Goal: Task Accomplishment & Management: Manage account settings

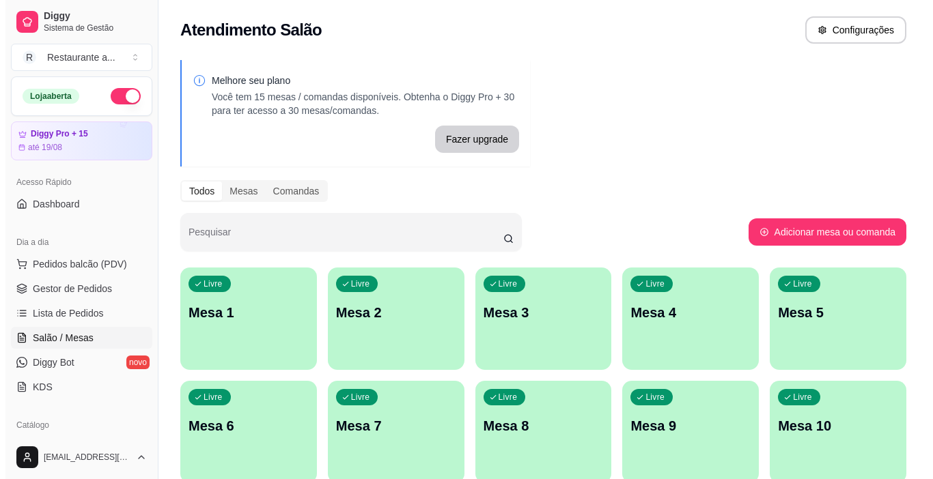
scroll to position [137, 0]
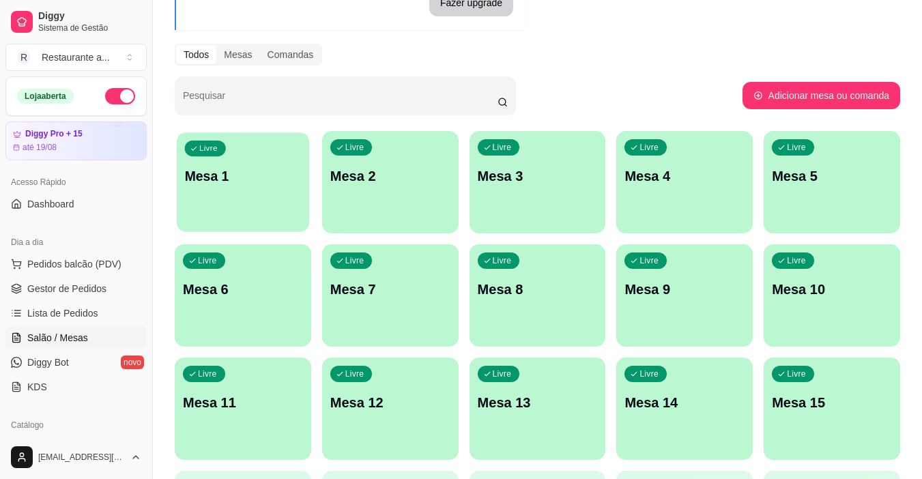
click at [253, 181] on p "Mesa 1" at bounding box center [243, 176] width 117 height 18
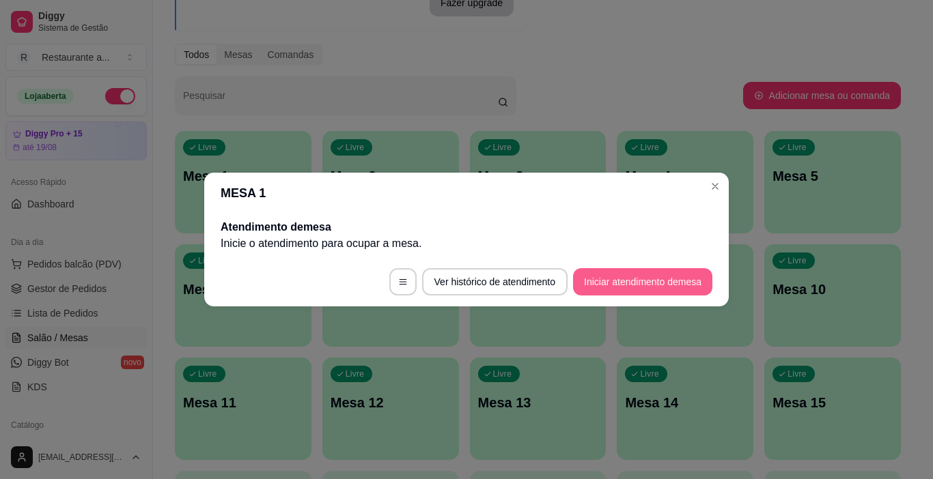
click at [632, 283] on button "Iniciar atendimento de mesa" at bounding box center [642, 281] width 139 height 27
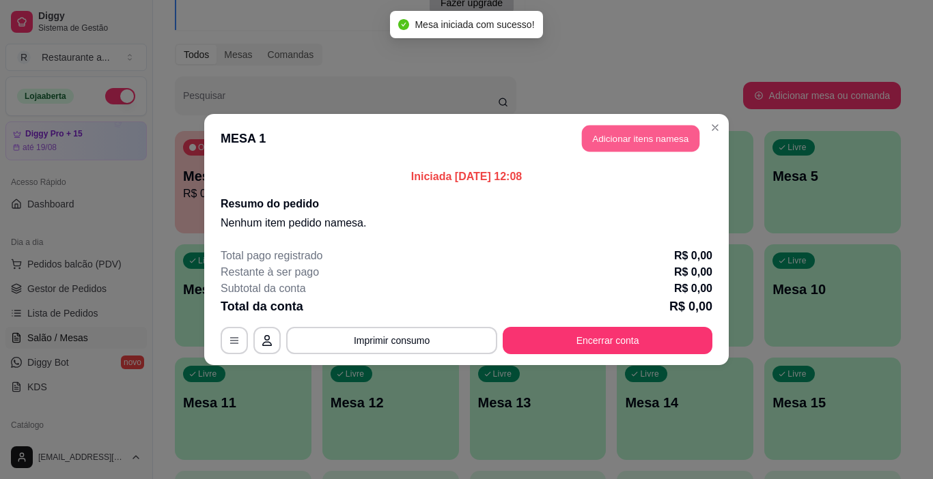
click at [647, 135] on button "Adicionar itens na mesa" at bounding box center [640, 139] width 117 height 27
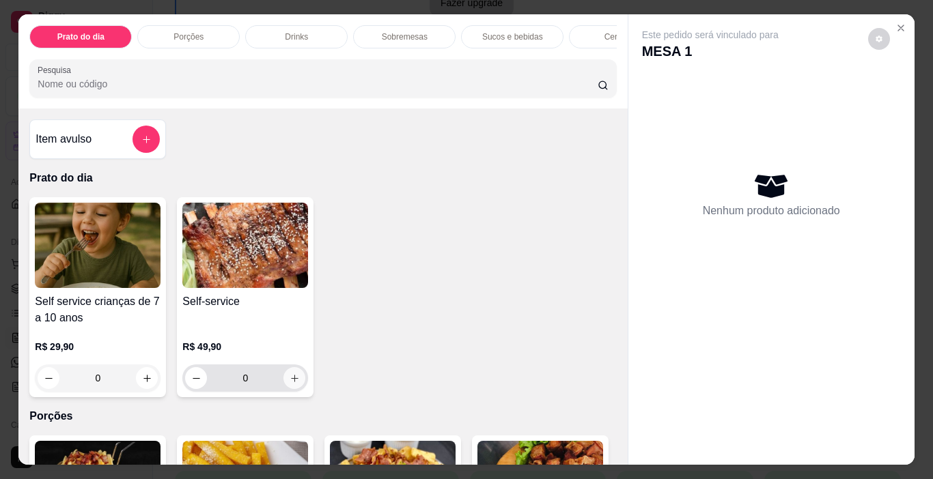
click at [290, 379] on icon "increase-product-quantity" at bounding box center [295, 378] width 10 height 10
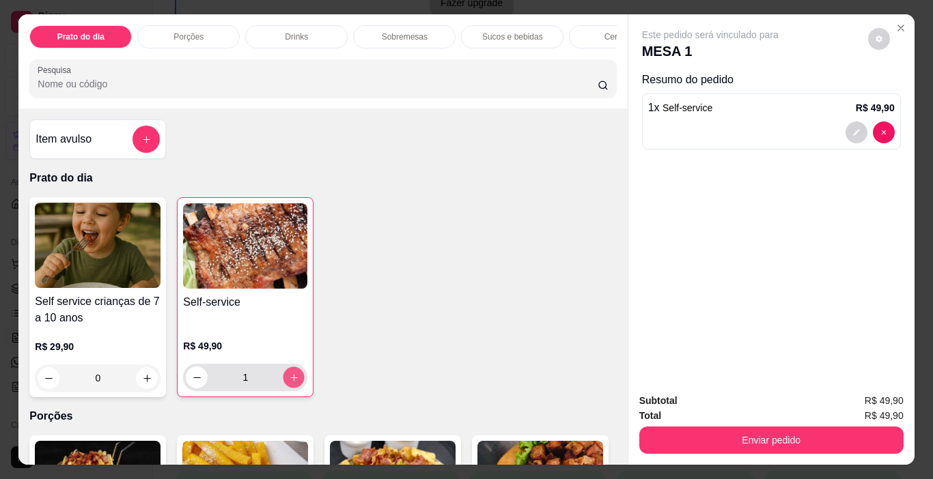
click at [289, 379] on icon "increase-product-quantity" at bounding box center [294, 378] width 10 height 10
type input "3"
click at [503, 32] on p "Sucos e bebidas" at bounding box center [512, 36] width 61 height 11
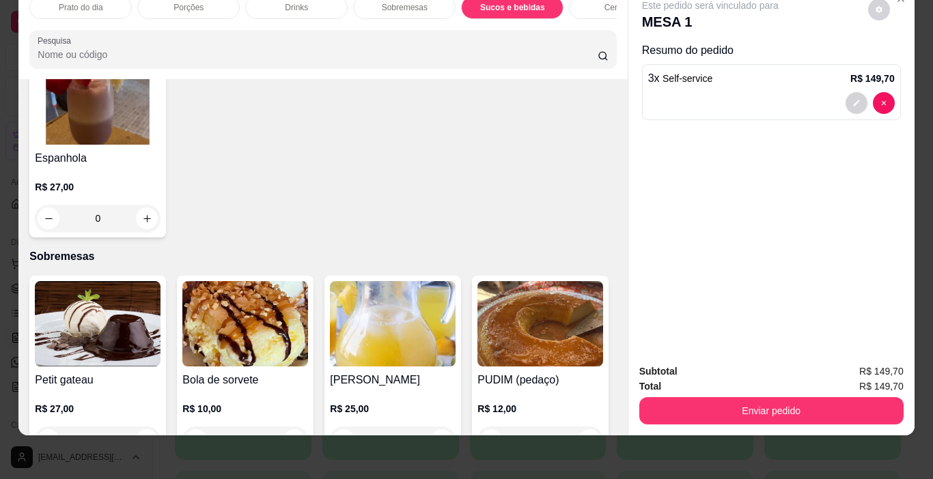
scroll to position [1133, 0]
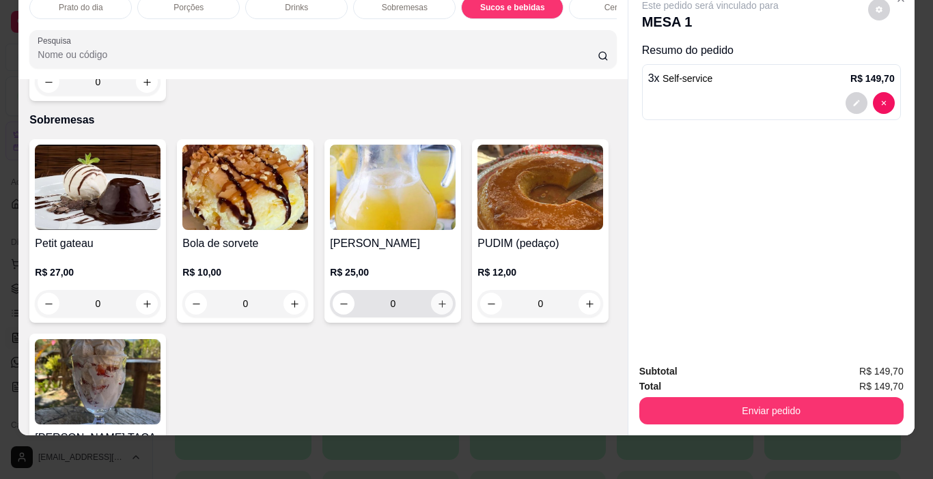
click at [439, 299] on icon "increase-product-quantity" at bounding box center [442, 304] width 10 height 10
type input "1"
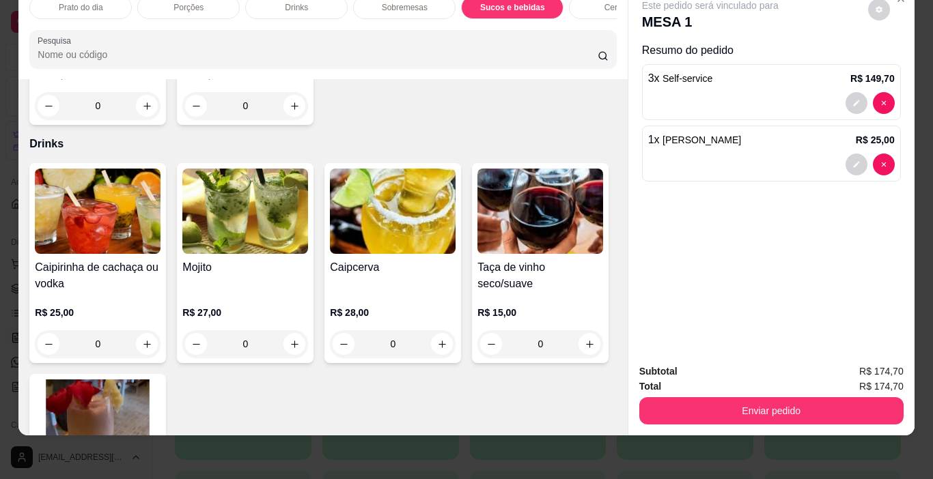
scroll to position [655, 0]
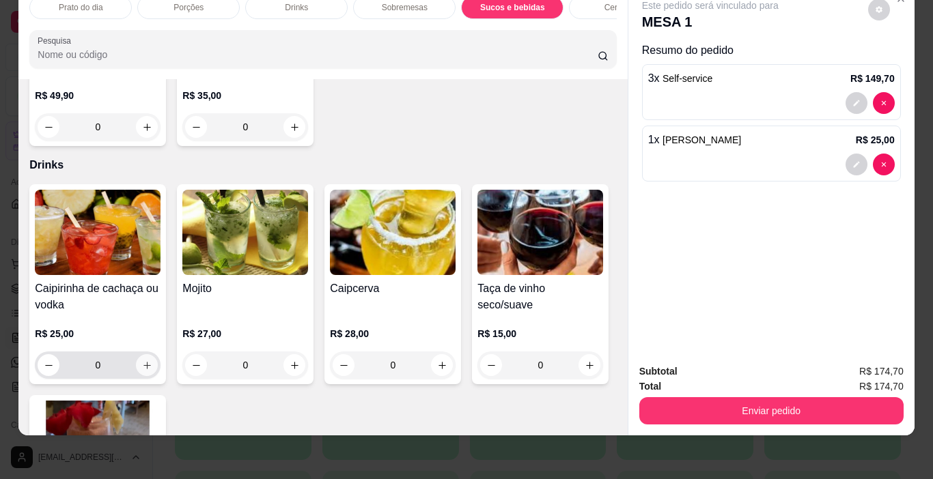
click at [142, 361] on icon "increase-product-quantity" at bounding box center [147, 366] width 10 height 10
type input "1"
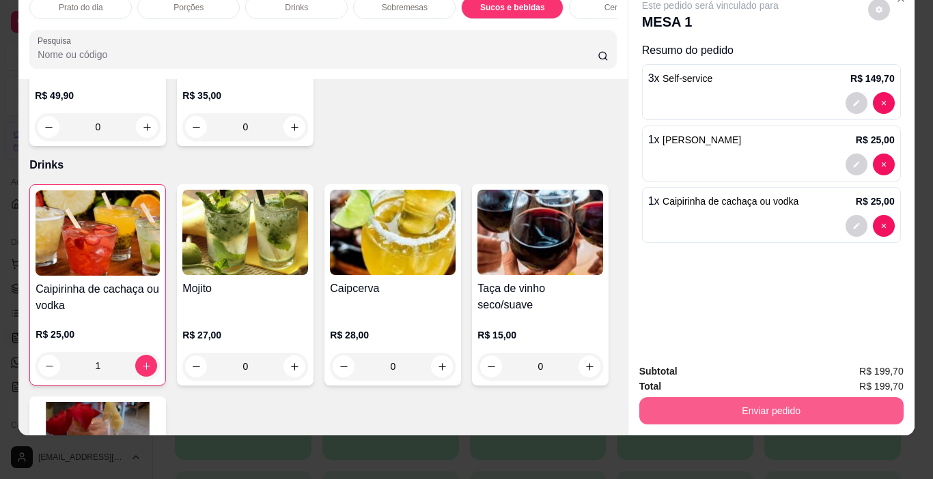
click at [757, 401] on button "Enviar pedido" at bounding box center [771, 410] width 264 height 27
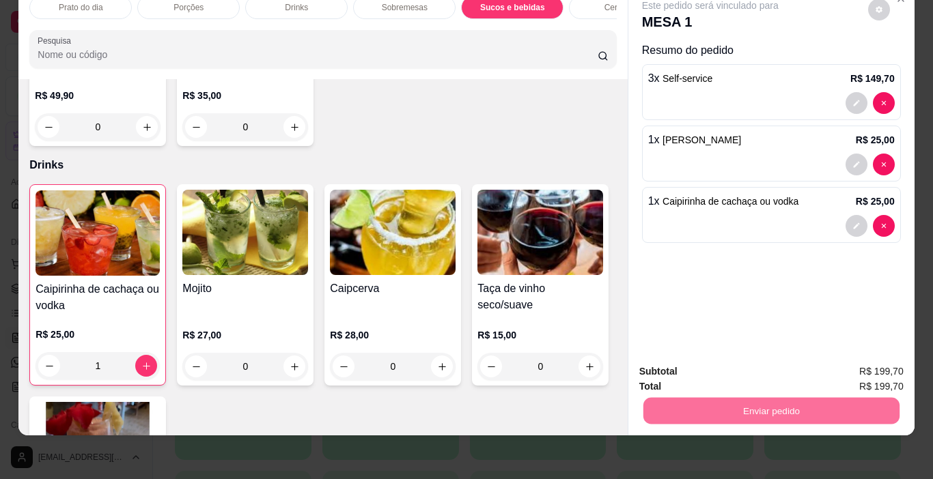
click at [750, 363] on button "Não registrar e enviar pedido" at bounding box center [726, 367] width 142 height 26
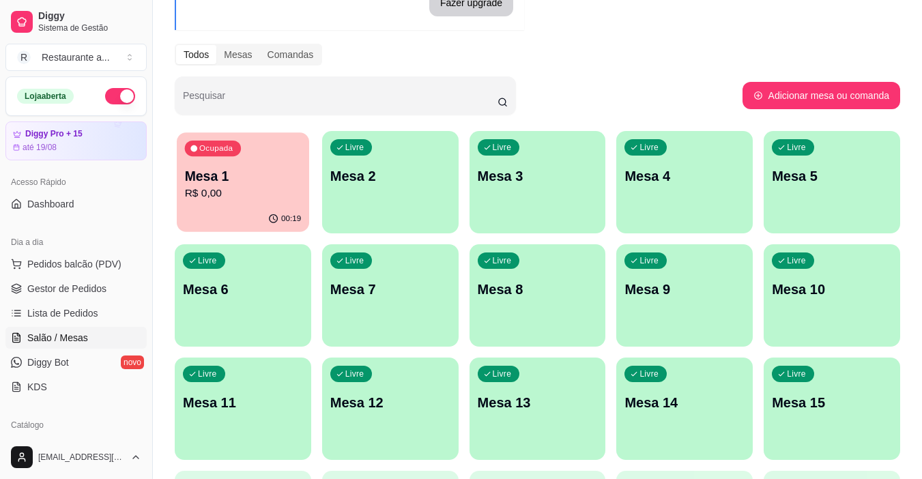
click at [268, 204] on div "Ocupada Mesa 1 R$ 0,00" at bounding box center [243, 169] width 132 height 74
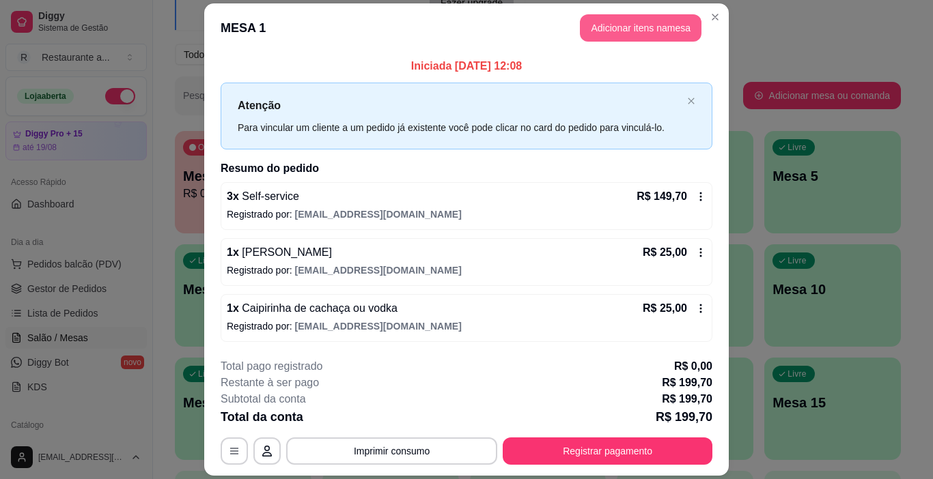
click at [644, 27] on button "Adicionar itens na mesa" at bounding box center [641, 27] width 122 height 27
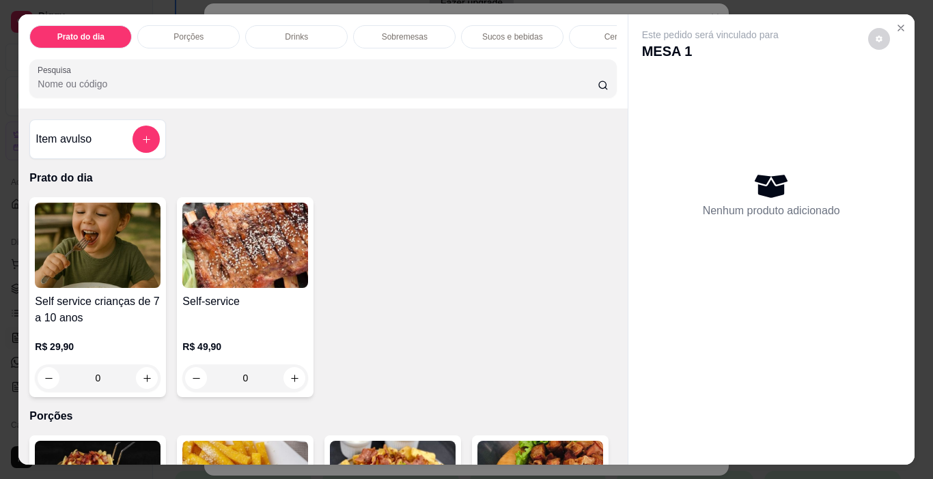
click at [189, 32] on p "Porções" at bounding box center [188, 36] width 30 height 11
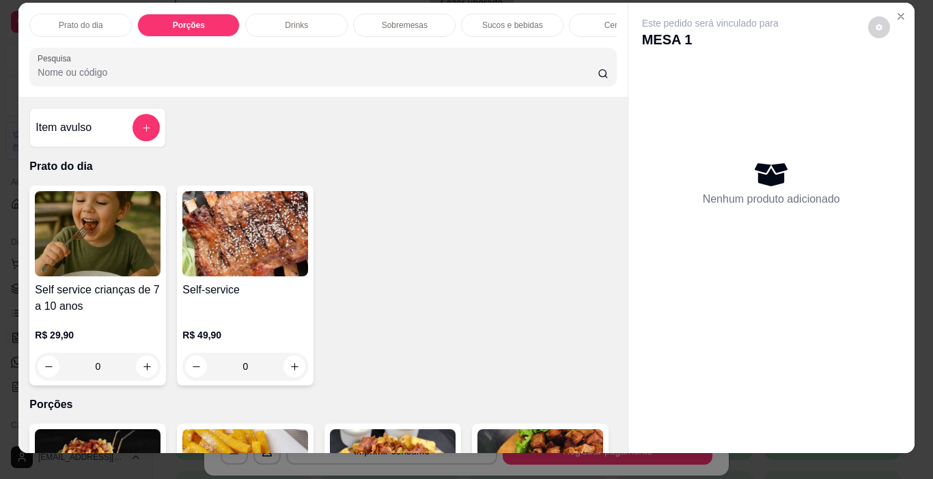
scroll to position [0, 0]
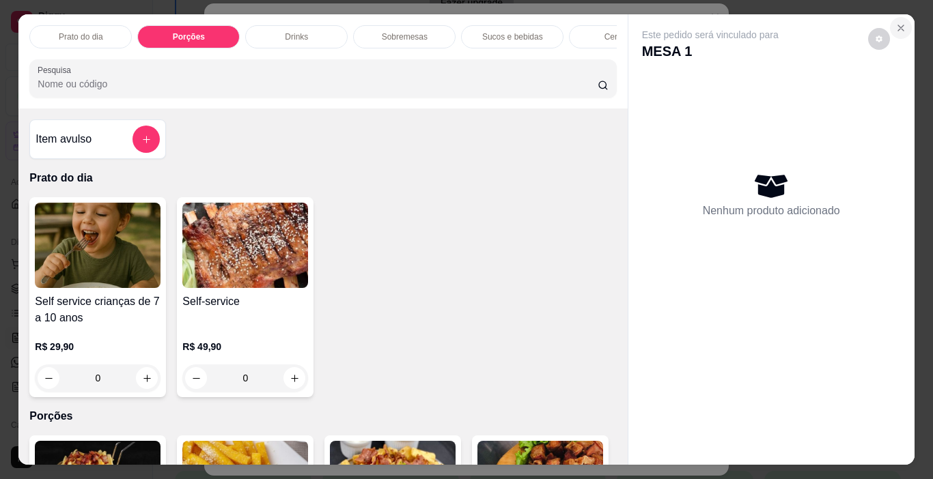
click at [898, 25] on icon "Close" at bounding box center [900, 27] width 5 height 5
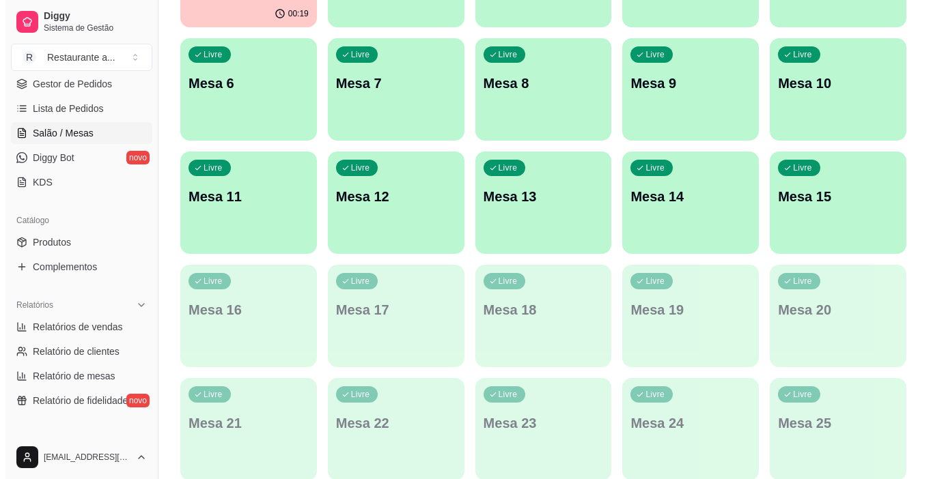
scroll to position [273, 0]
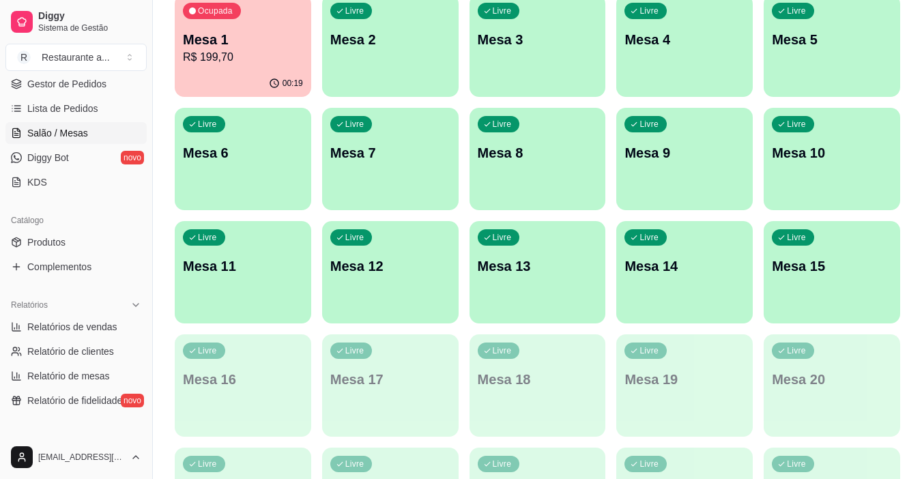
click at [838, 270] on p "Mesa 15" at bounding box center [832, 266] width 120 height 19
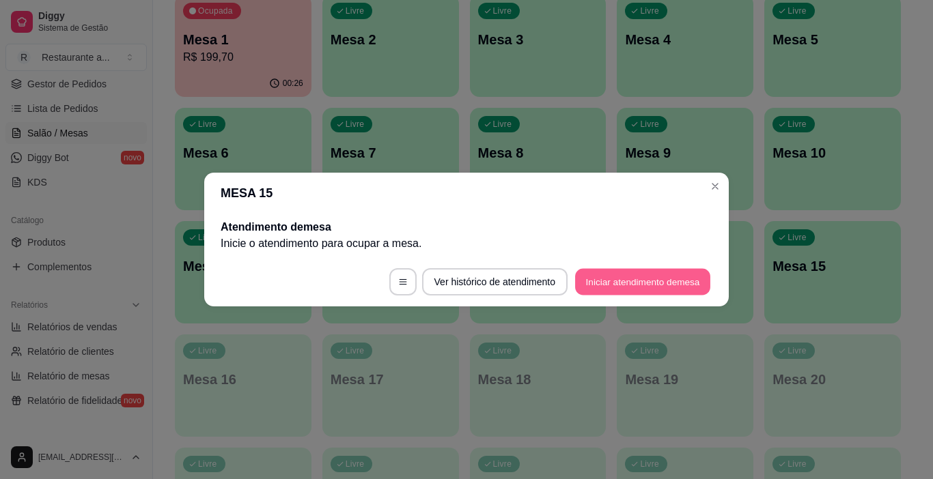
click at [638, 280] on button "Iniciar atendimento de mesa" at bounding box center [642, 282] width 135 height 27
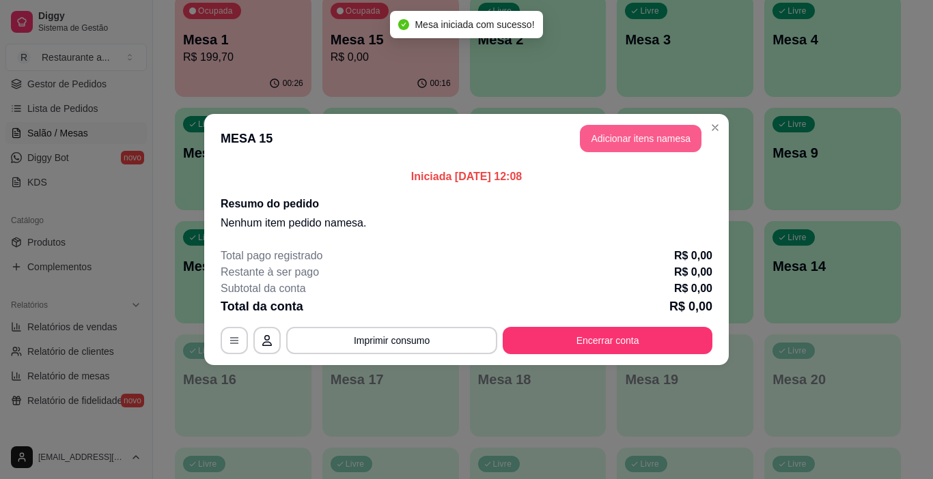
click at [636, 141] on button "Adicionar itens na mesa" at bounding box center [641, 138] width 122 height 27
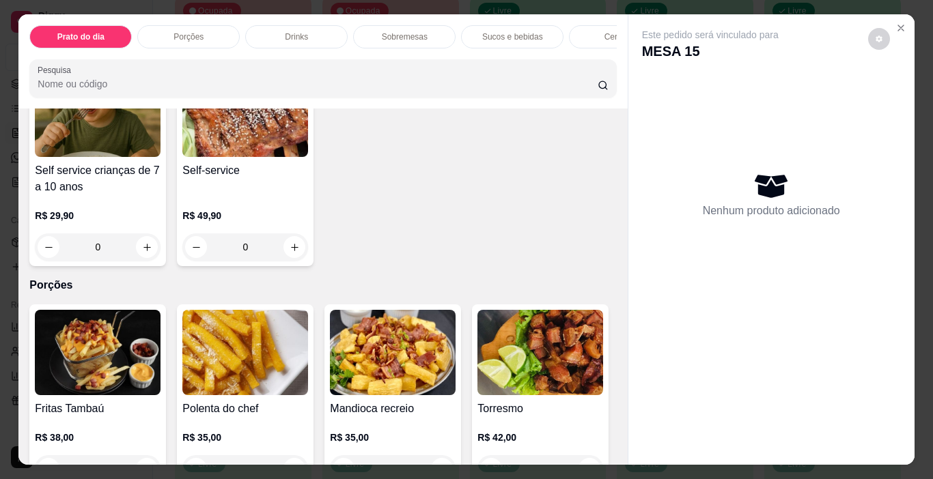
scroll to position [205, 0]
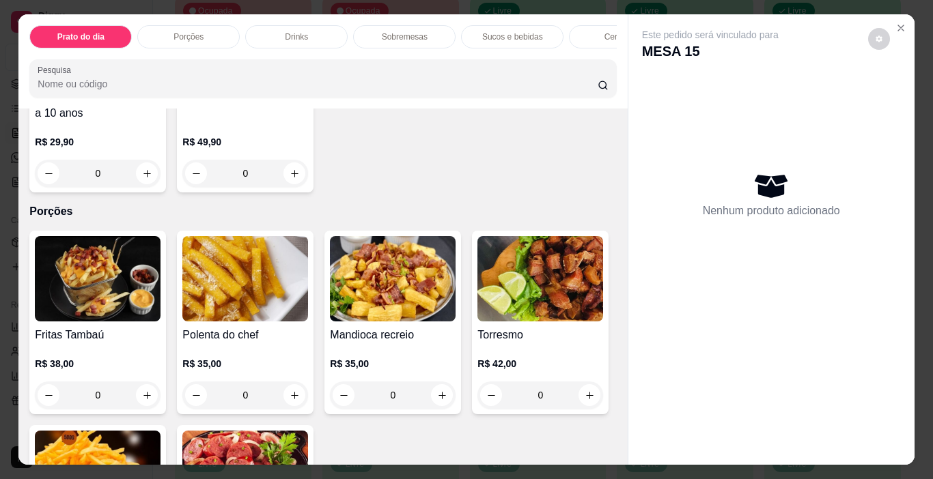
click at [604, 33] on p "Cervejas" at bounding box center [620, 36] width 32 height 11
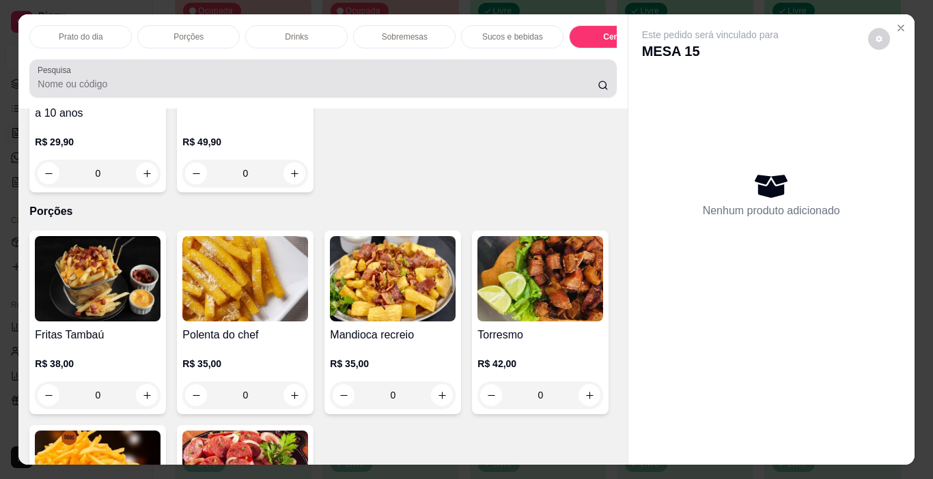
scroll to position [34, 0]
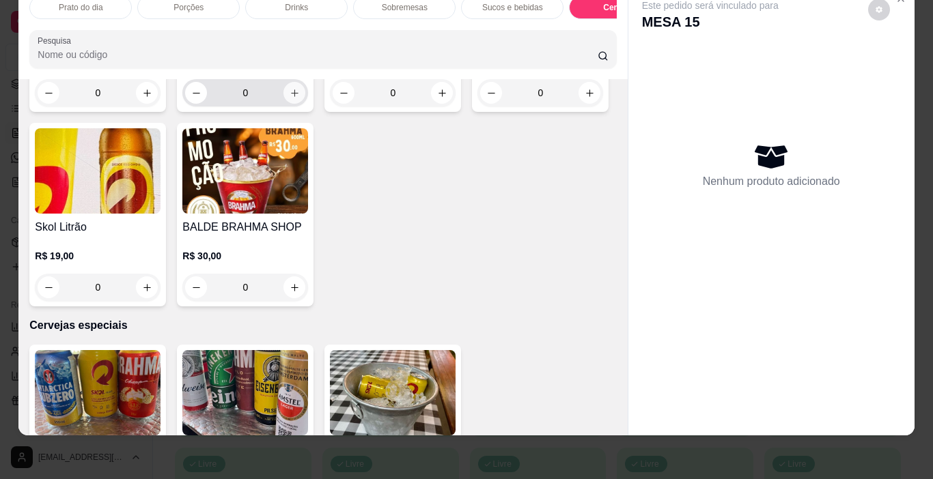
click at [292, 98] on icon "increase-product-quantity" at bounding box center [295, 93] width 10 height 10
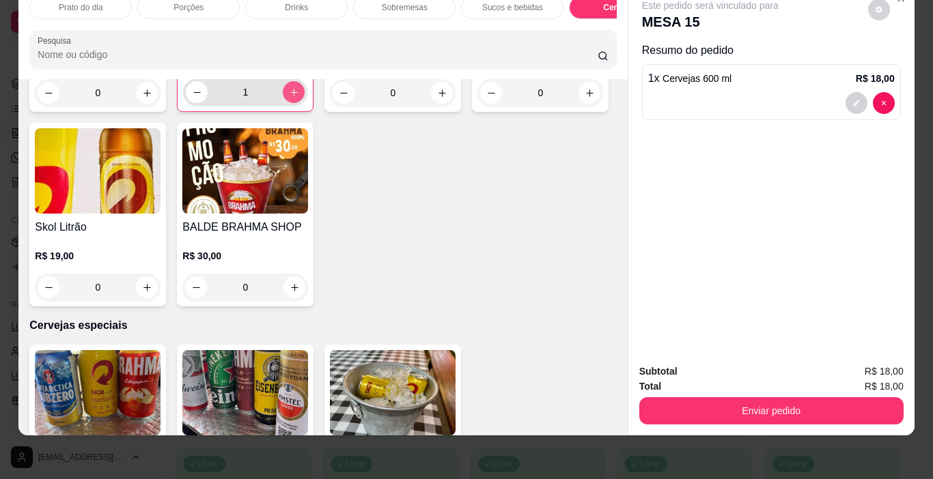
click at [292, 98] on icon "increase-product-quantity" at bounding box center [294, 92] width 10 height 10
type input "3"
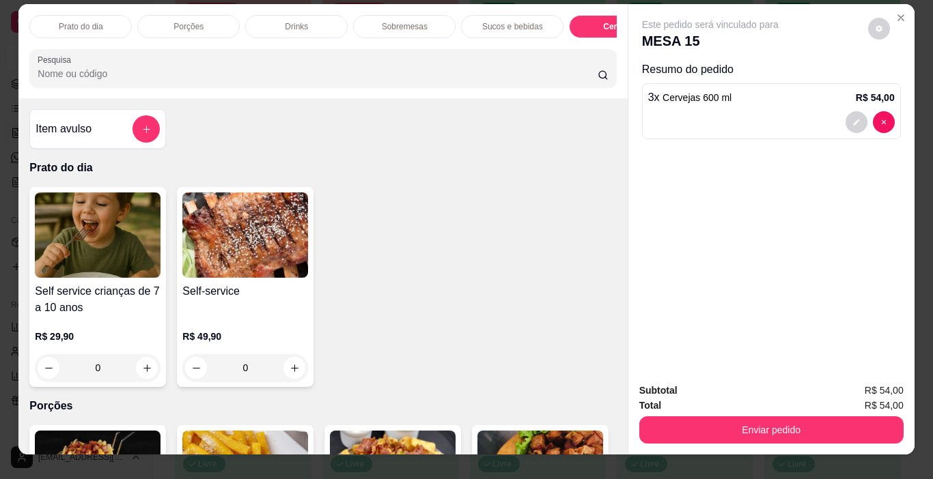
scroll to position [0, 0]
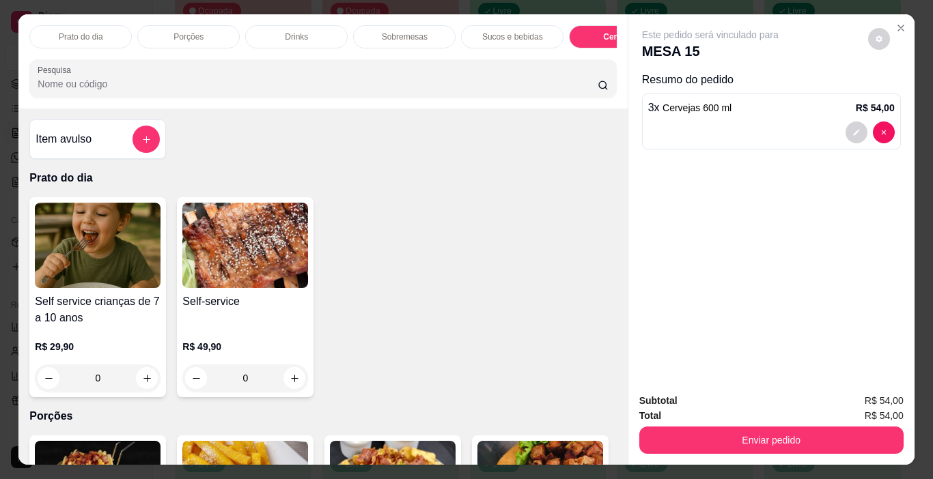
click at [506, 31] on p "Sucos e bebidas" at bounding box center [512, 36] width 61 height 11
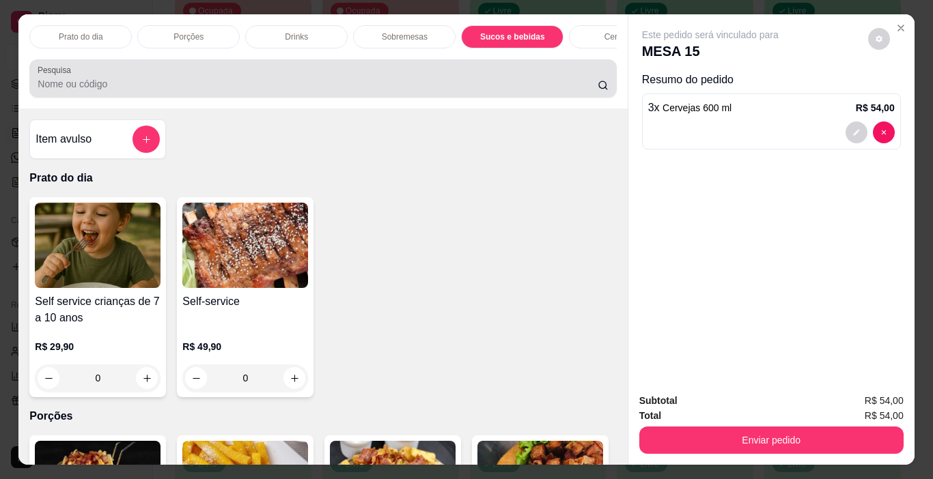
scroll to position [34, 0]
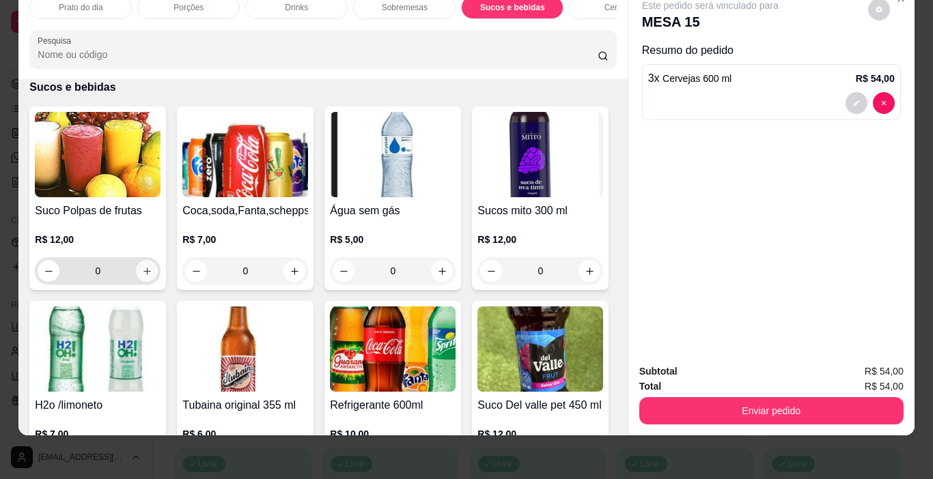
click at [143, 270] on icon "increase-product-quantity" at bounding box center [147, 271] width 10 height 10
type input "1"
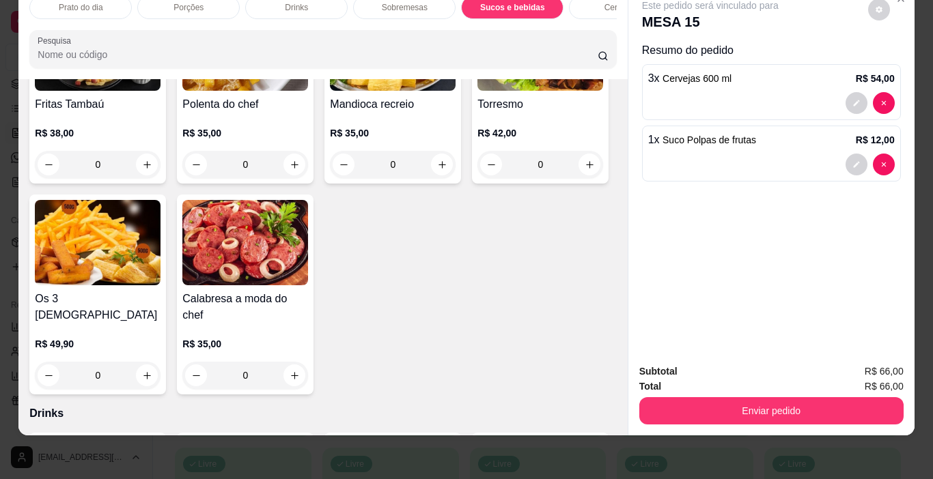
scroll to position [421, 0]
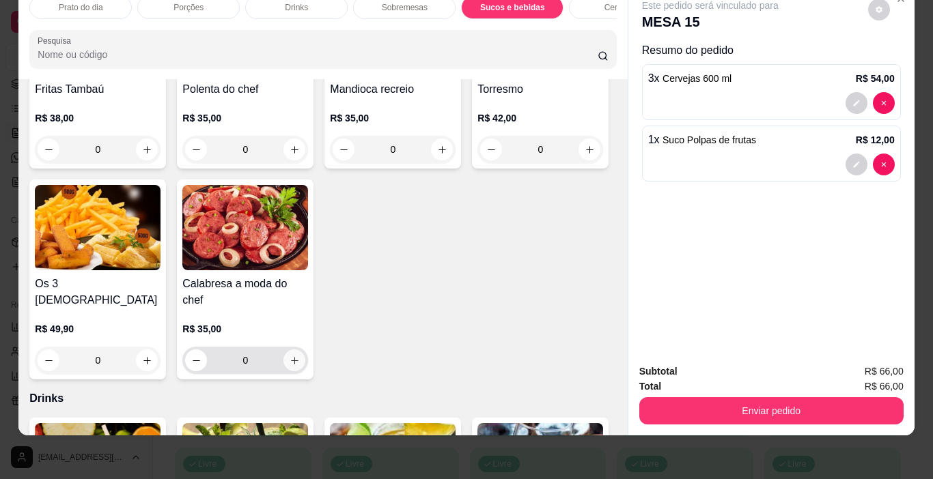
click at [300, 356] on icon "increase-product-quantity" at bounding box center [295, 361] width 10 height 10
type input "1"
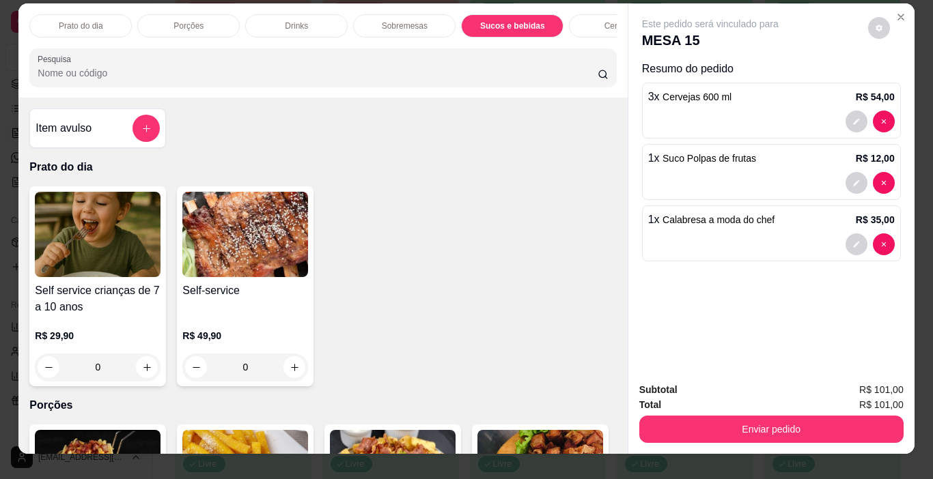
scroll to position [0, 0]
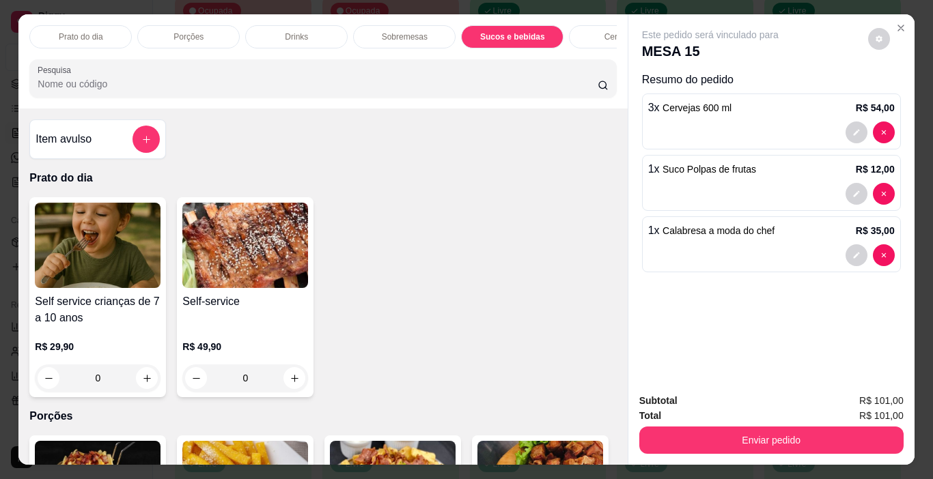
click at [390, 32] on p "Sobremesas" at bounding box center [405, 36] width 46 height 11
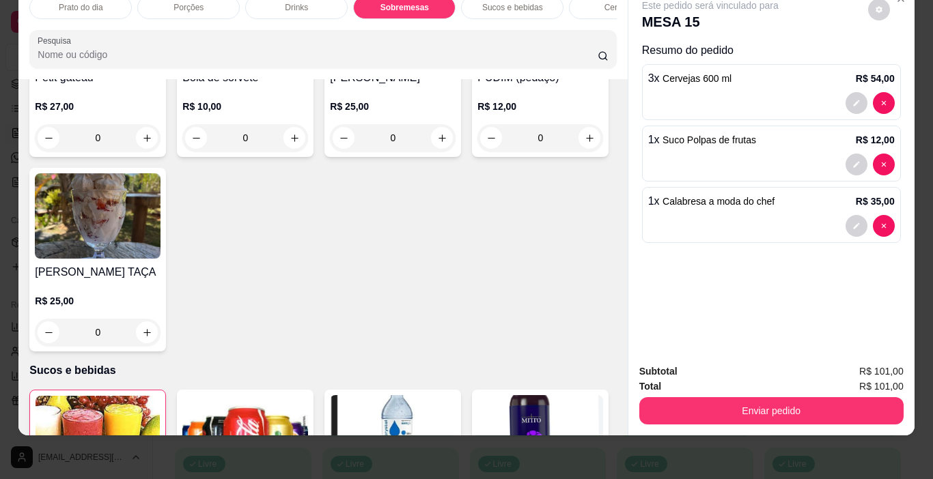
scroll to position [1303, 0]
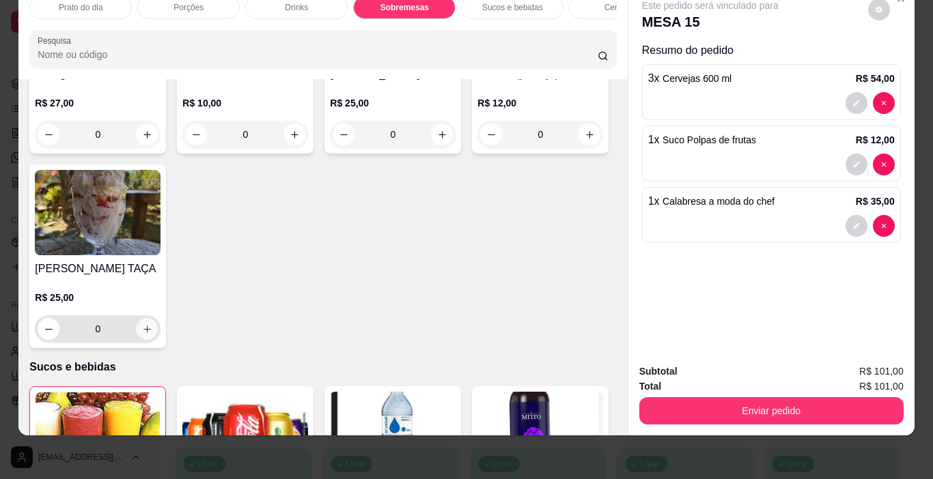
click at [152, 335] on icon "increase-product-quantity" at bounding box center [147, 329] width 10 height 10
type input "1"
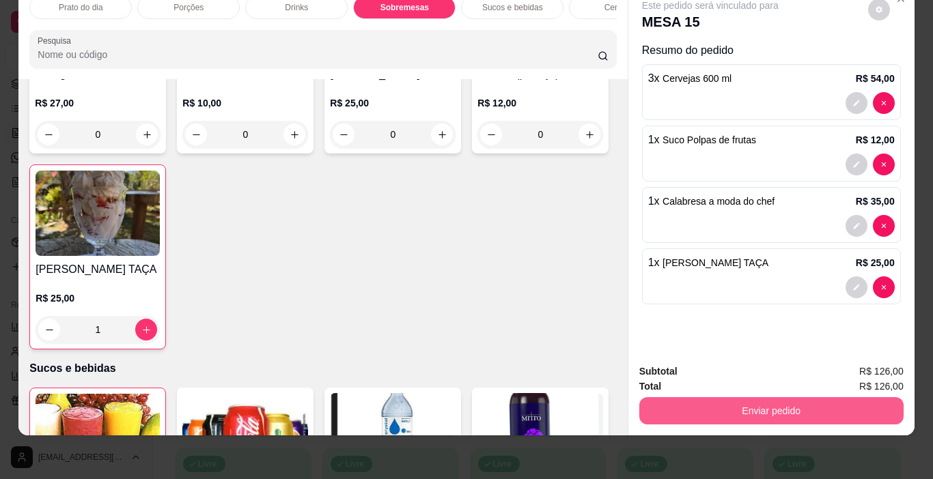
click at [757, 400] on button "Enviar pedido" at bounding box center [771, 410] width 264 height 27
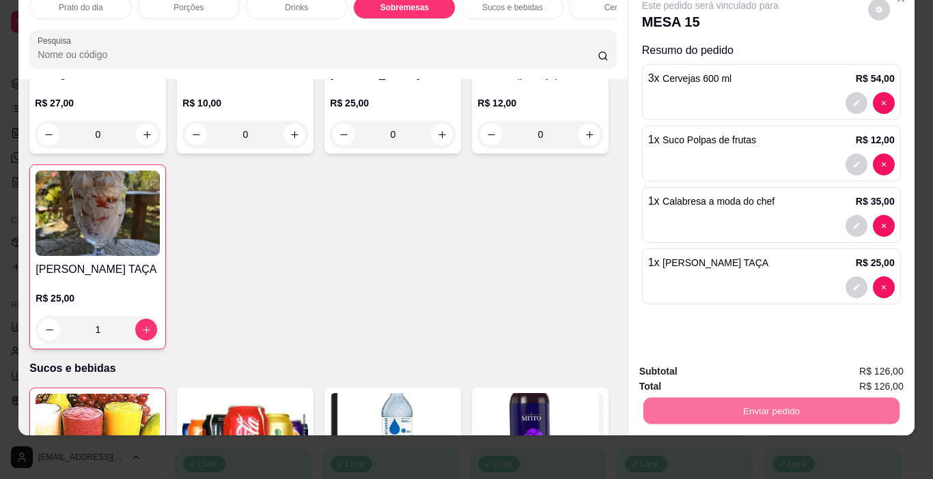
click at [863, 366] on button "Sim, quero registrar" at bounding box center [855, 367] width 102 height 26
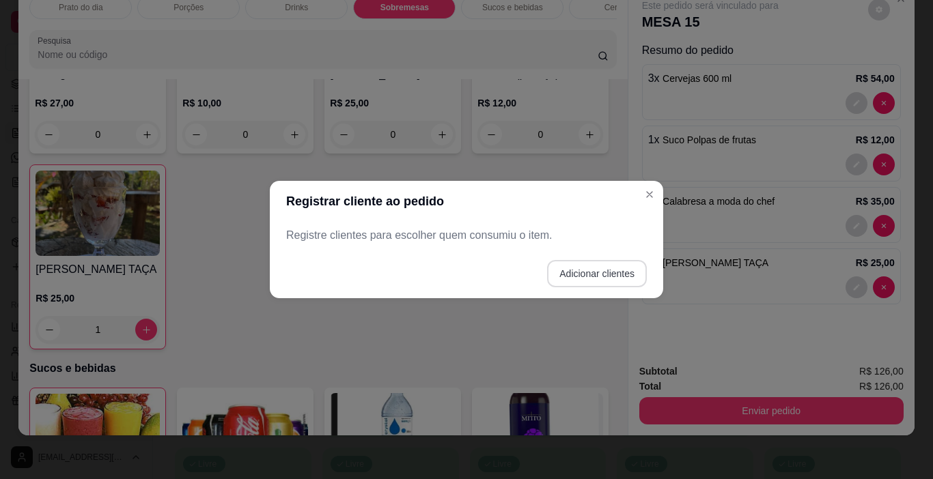
click at [588, 275] on button "Adicionar clientes" at bounding box center [597, 273] width 100 height 27
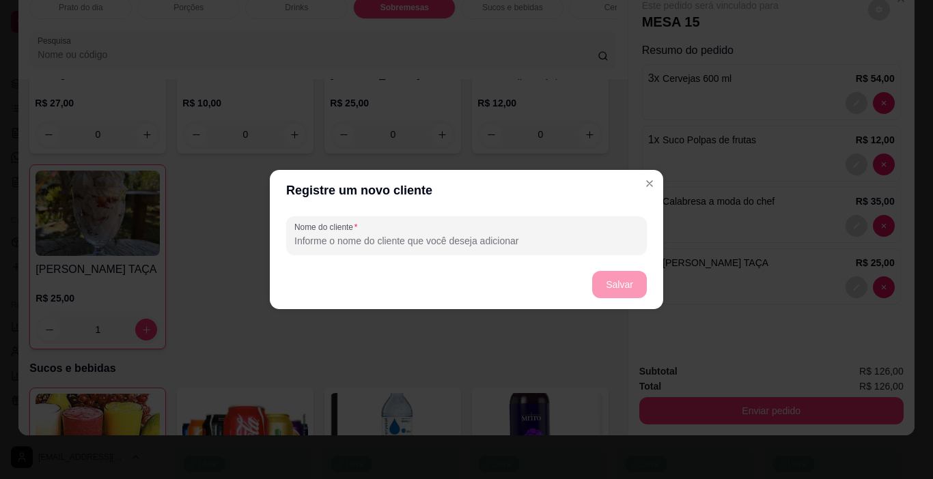
click at [352, 241] on input "Nome do cliente" at bounding box center [466, 241] width 344 height 14
type input "EDSOM"
click at [617, 282] on button "Salvar" at bounding box center [619, 284] width 55 height 27
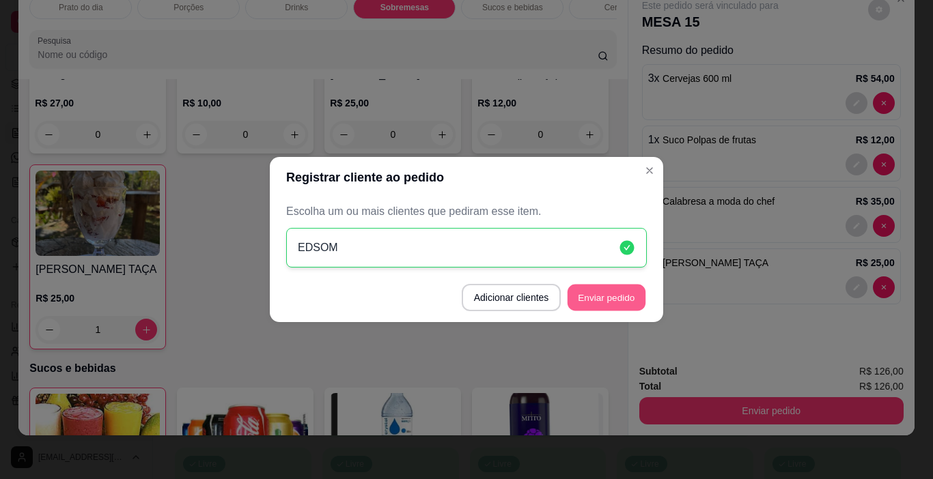
click at [620, 296] on button "Enviar pedido" at bounding box center [606, 298] width 78 height 27
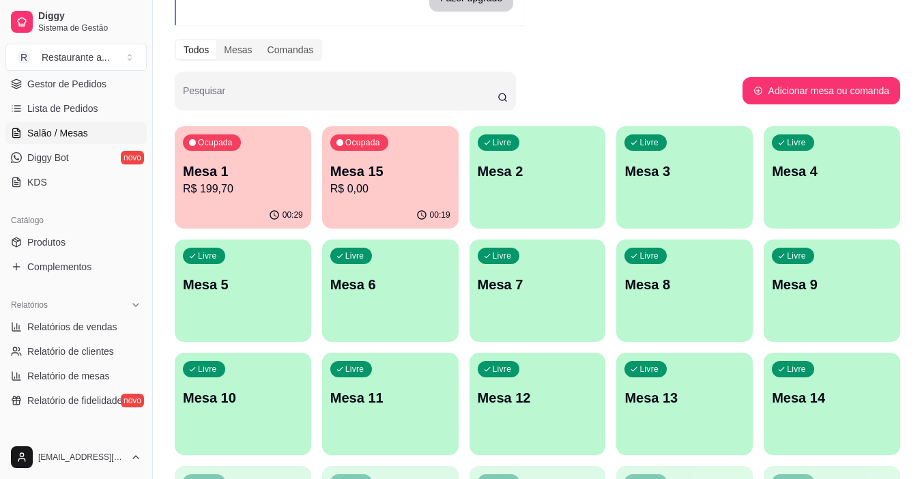
scroll to position [0, 0]
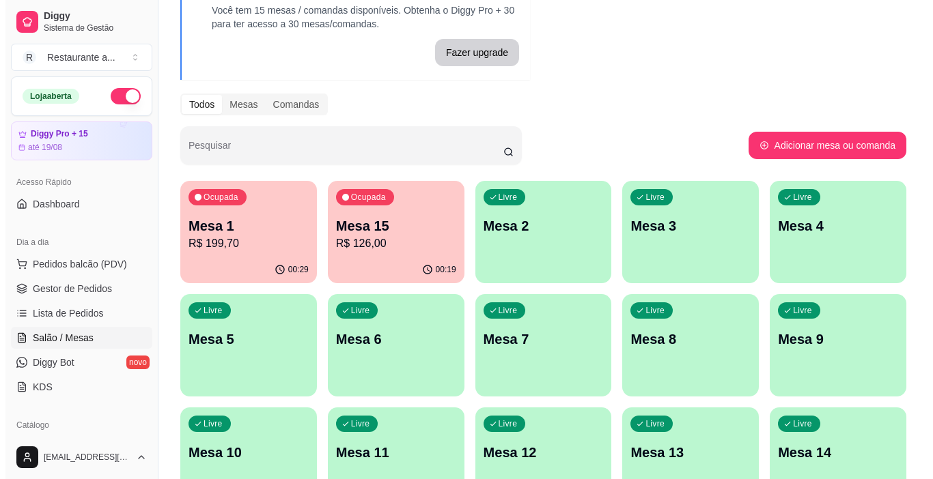
scroll to position [137, 0]
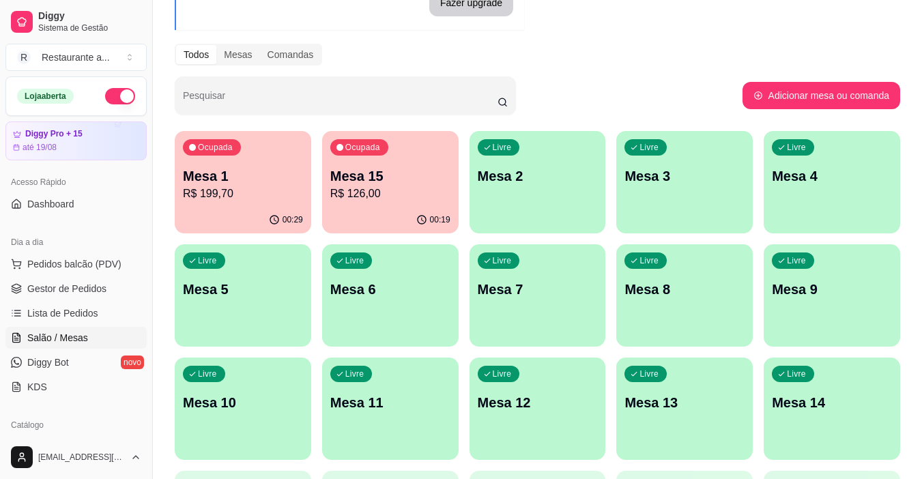
click at [828, 415] on div "Livre Mesa 14" at bounding box center [832, 401] width 137 height 86
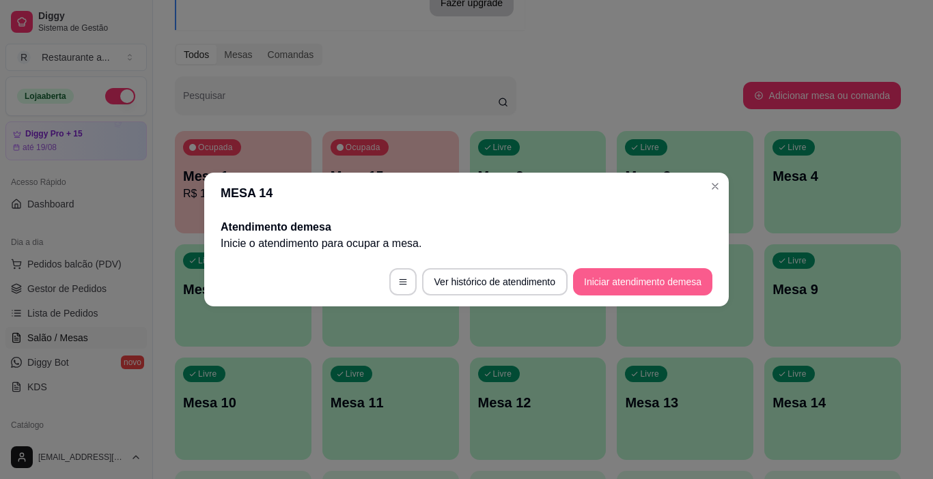
click at [616, 279] on button "Iniciar atendimento de mesa" at bounding box center [642, 281] width 139 height 27
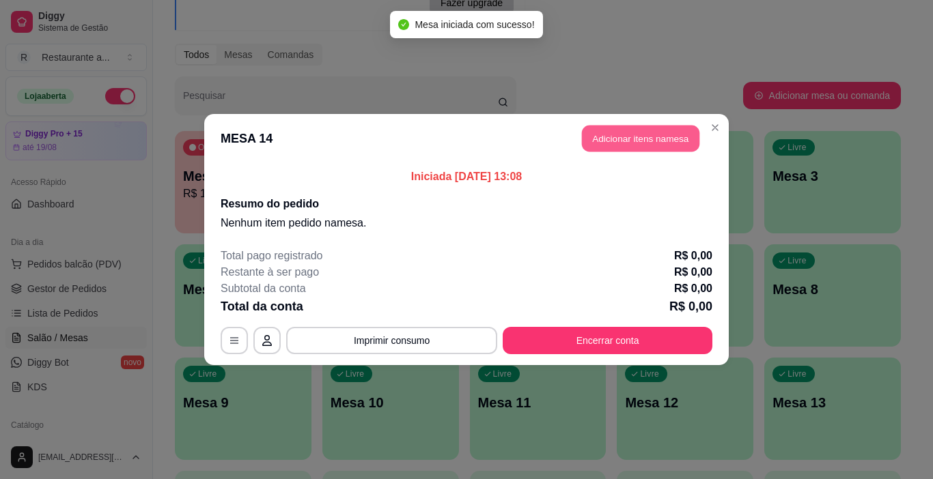
click at [630, 131] on button "Adicionar itens na mesa" at bounding box center [640, 139] width 117 height 27
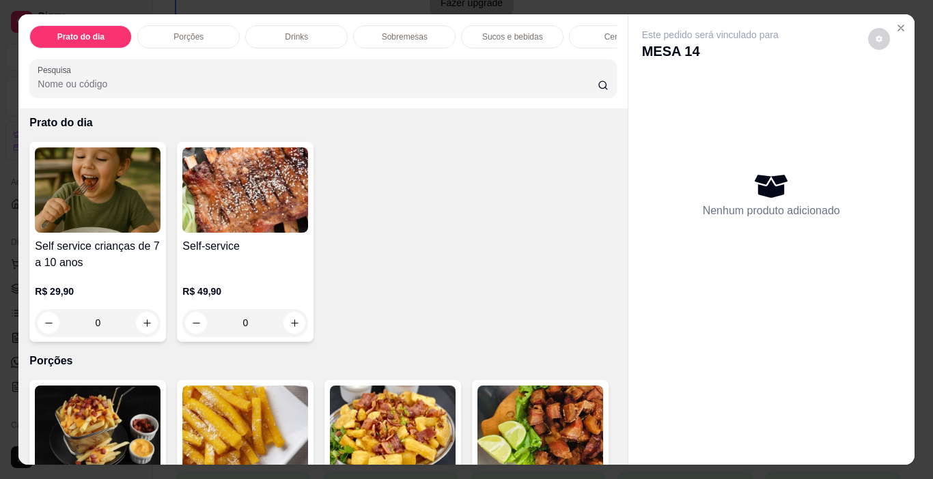
scroll to position [0, 0]
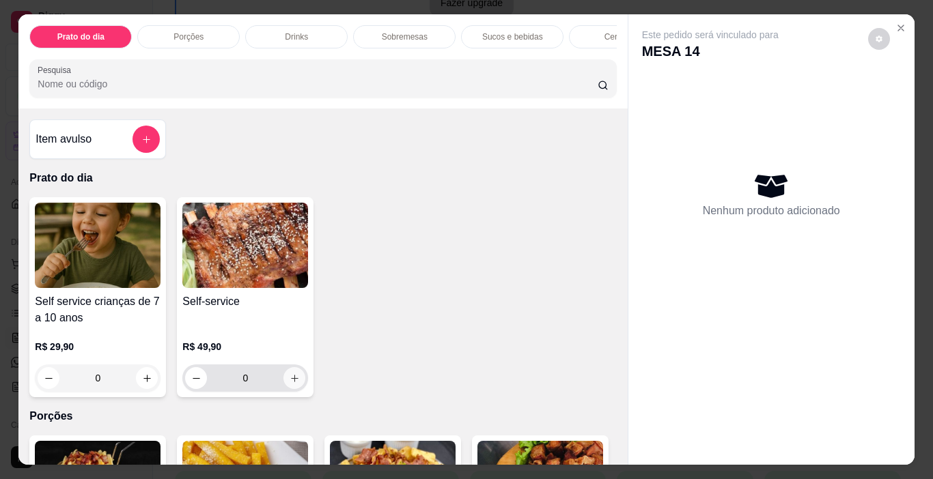
click at [292, 382] on icon "increase-product-quantity" at bounding box center [295, 378] width 10 height 10
type input "1"
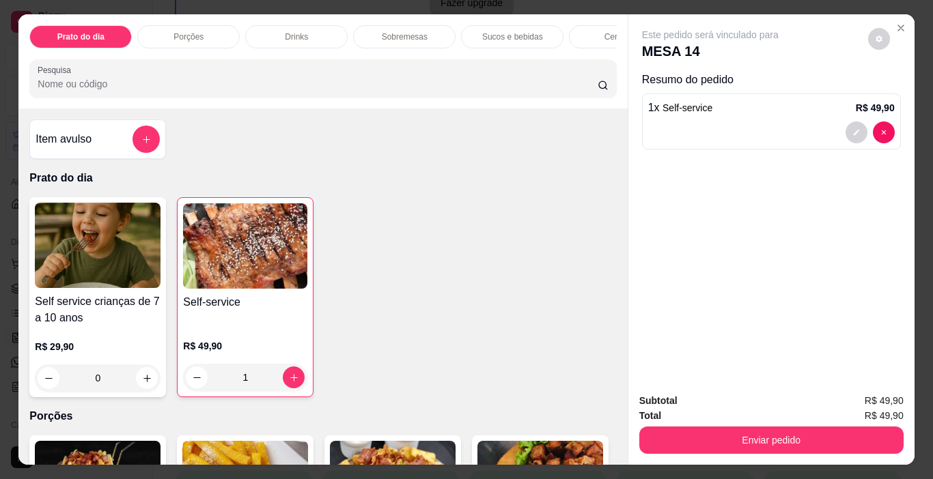
click at [528, 33] on p "Sucos e bebidas" at bounding box center [512, 36] width 61 height 11
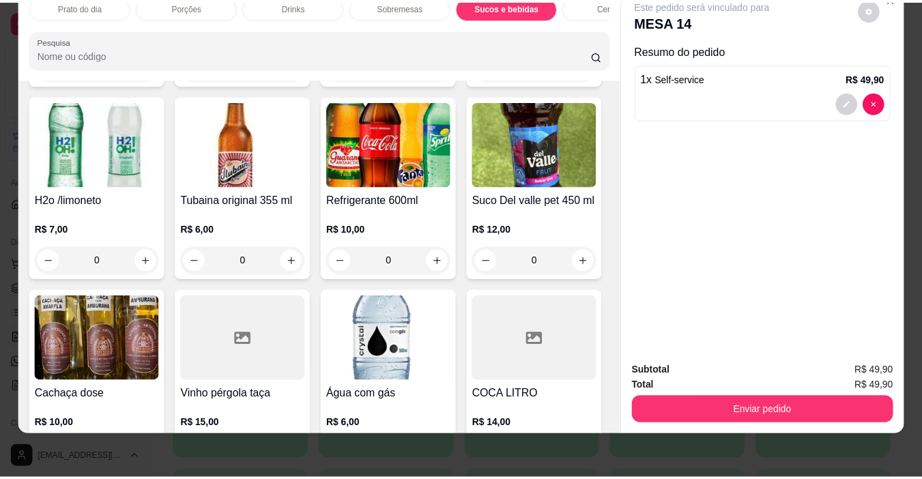
scroll to position [2060, 0]
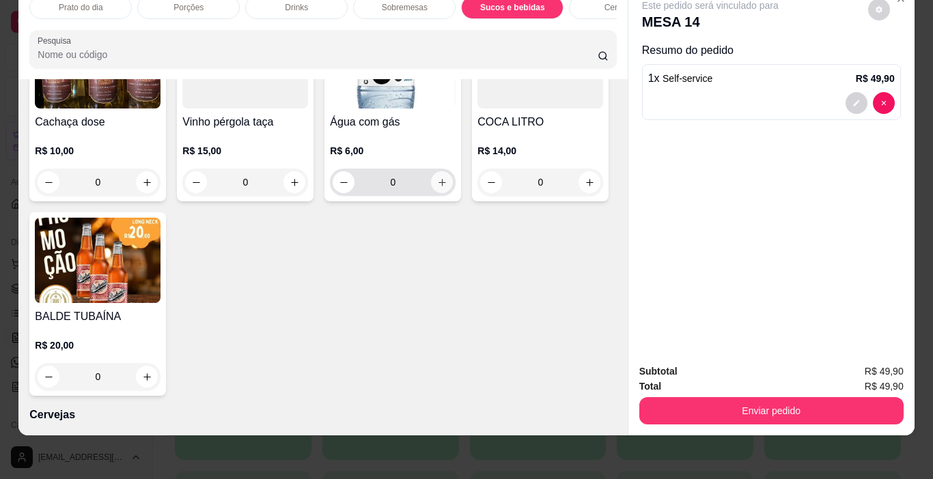
click at [437, 188] on icon "increase-product-quantity" at bounding box center [442, 183] width 10 height 10
type input "1"
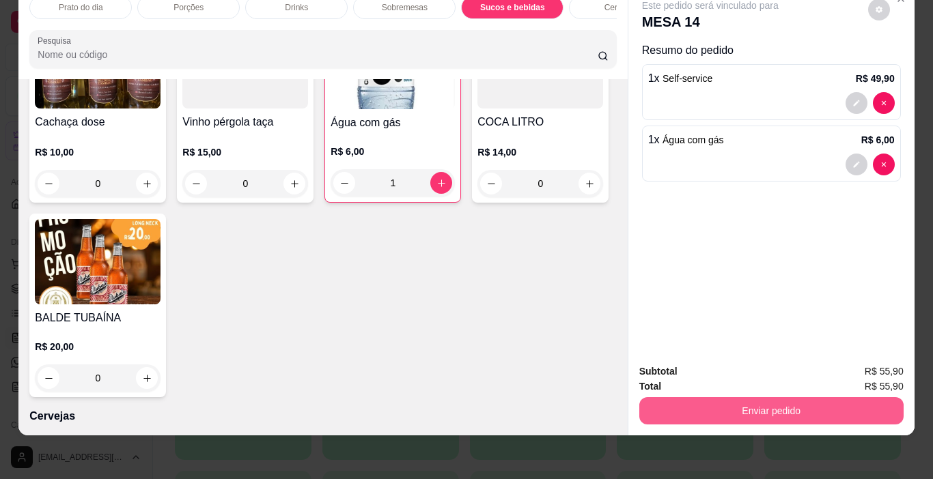
click at [769, 400] on button "Enviar pedido" at bounding box center [771, 410] width 264 height 27
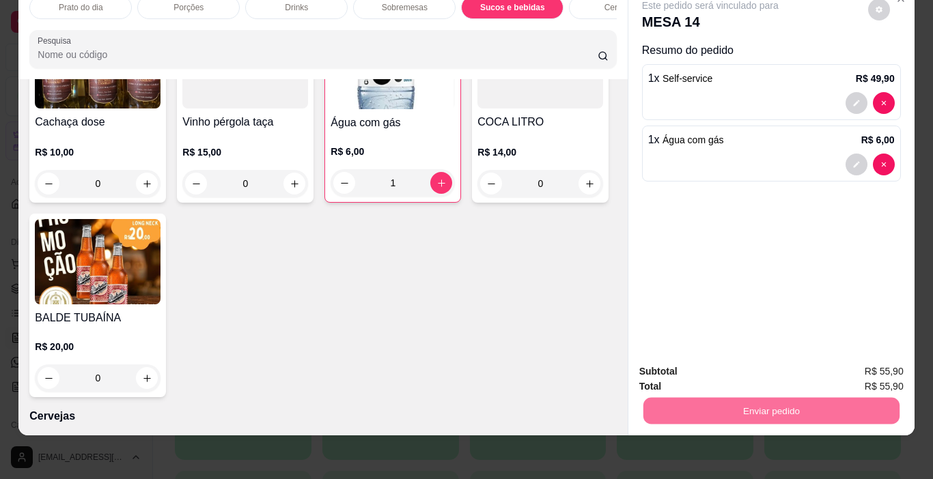
click at [841, 361] on button "Sim, quero registrar" at bounding box center [855, 366] width 98 height 25
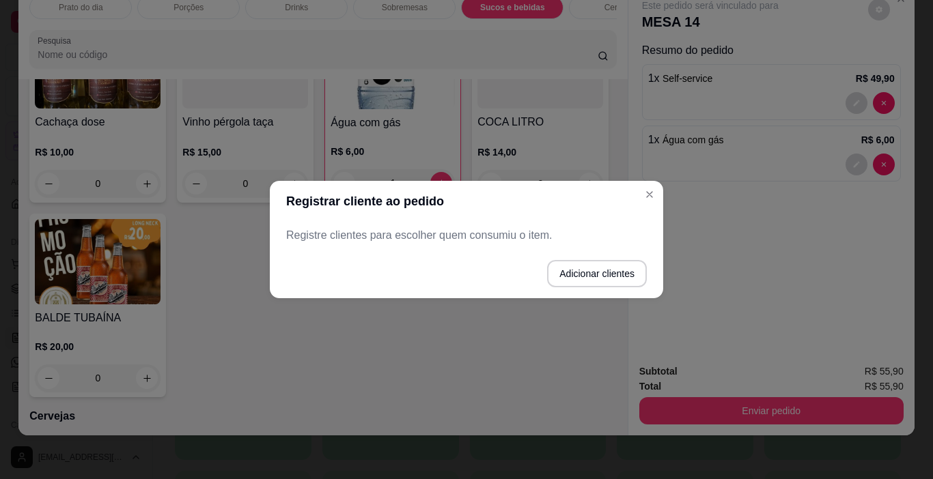
click at [404, 232] on p "Registre clientes para escolher quem consumiu o item." at bounding box center [466, 235] width 361 height 16
click at [595, 277] on button "Adicionar clientes" at bounding box center [596, 274] width 96 height 27
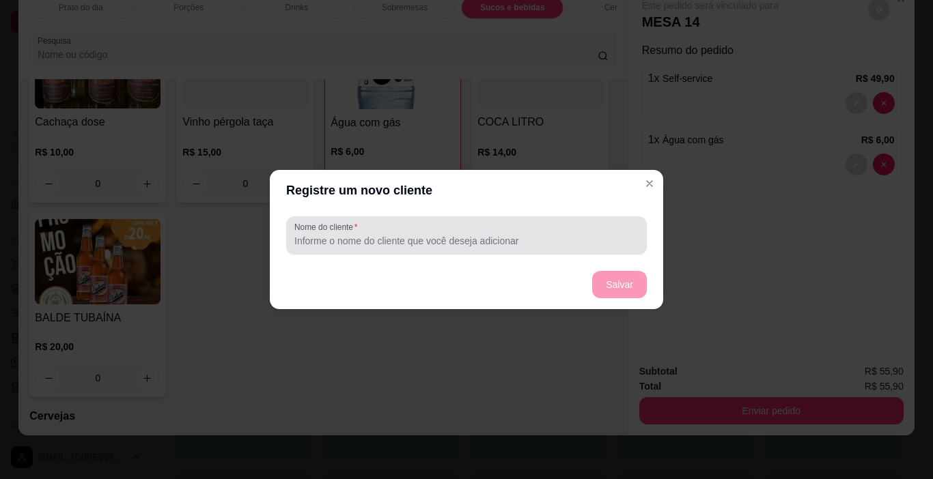
click at [384, 237] on input "Nome do cliente" at bounding box center [466, 241] width 344 height 14
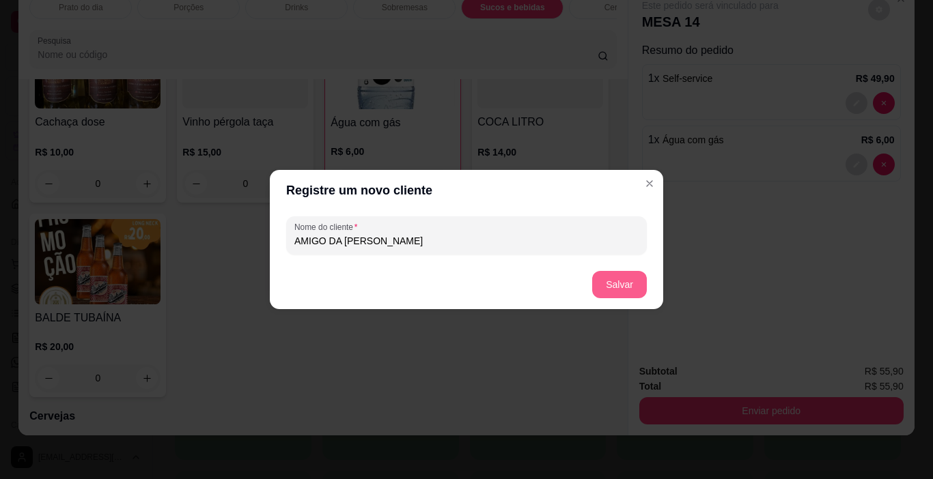
type input "AMIGO DA ROBERTA"
click at [617, 281] on button "Salvar" at bounding box center [619, 284] width 55 height 27
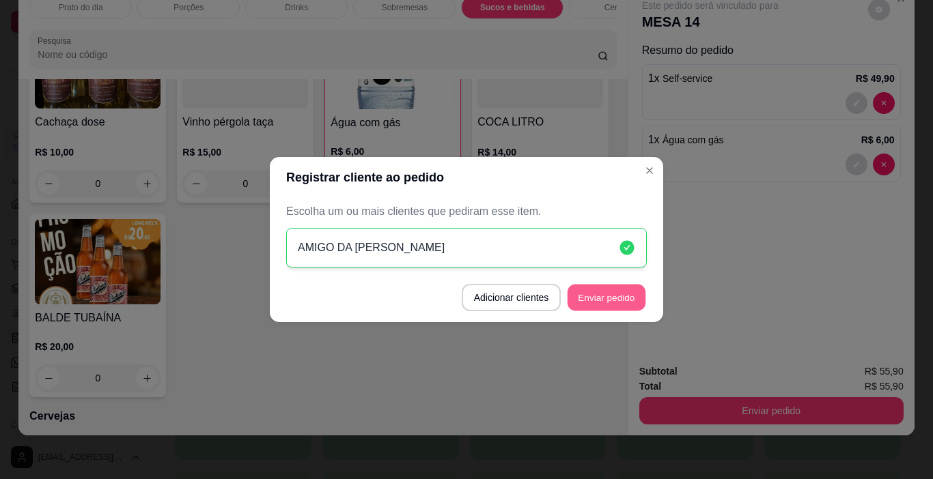
click at [596, 296] on button "Enviar pedido" at bounding box center [606, 298] width 78 height 27
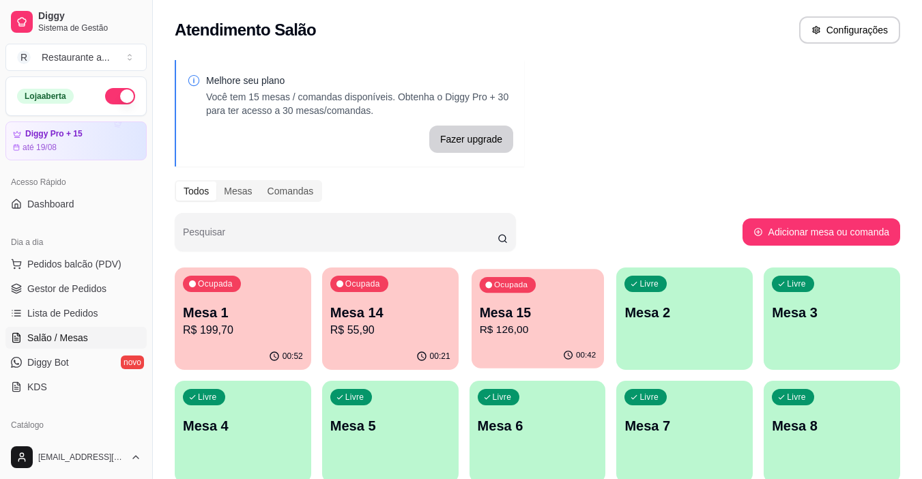
click at [527, 311] on p "Mesa 15" at bounding box center [537, 313] width 117 height 18
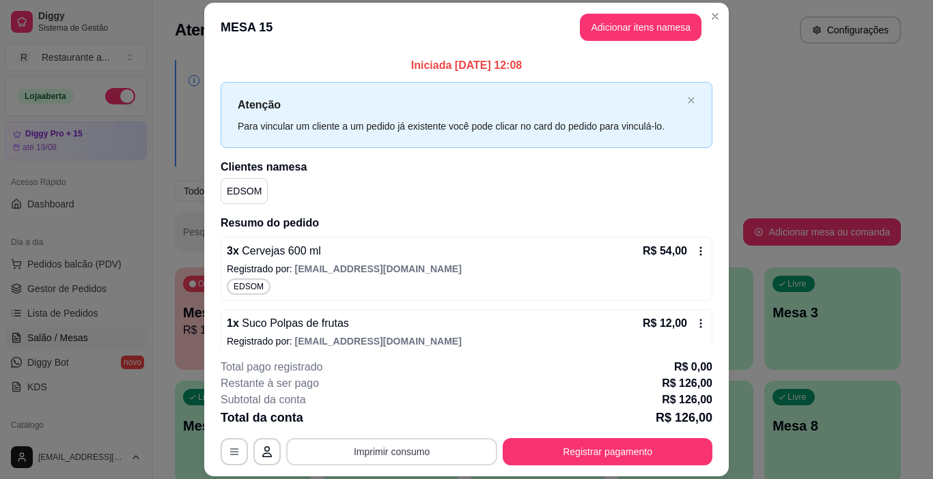
click at [389, 450] on button "Imprimir consumo" at bounding box center [391, 451] width 211 height 27
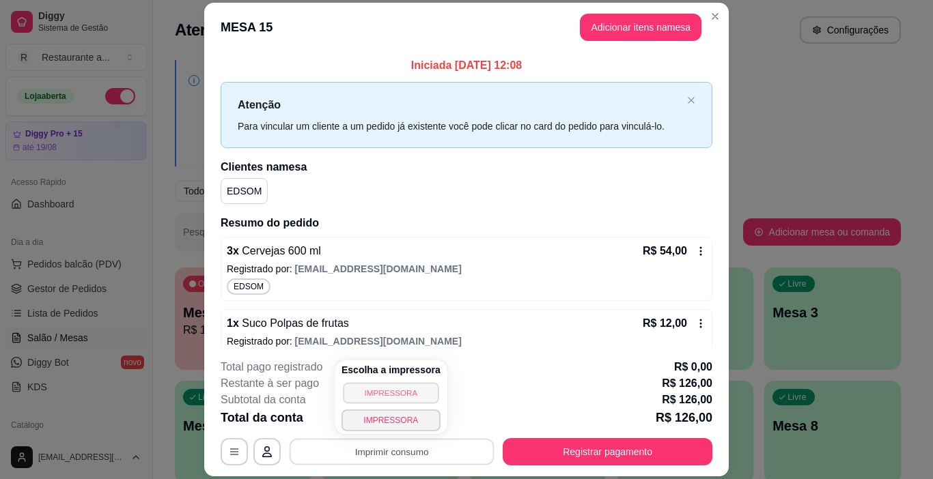
click at [388, 391] on button "IMPRESSORA" at bounding box center [391, 392] width 96 height 21
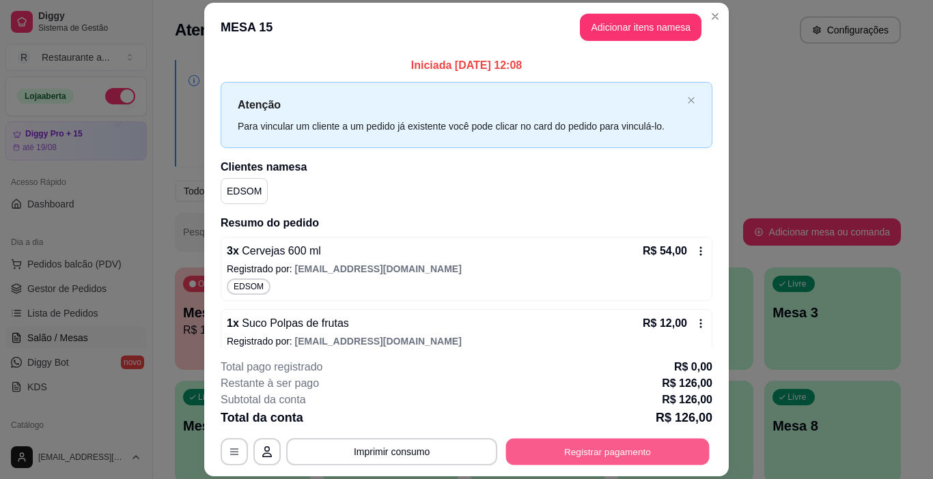
click at [605, 445] on button "Registrar pagamento" at bounding box center [607, 452] width 203 height 27
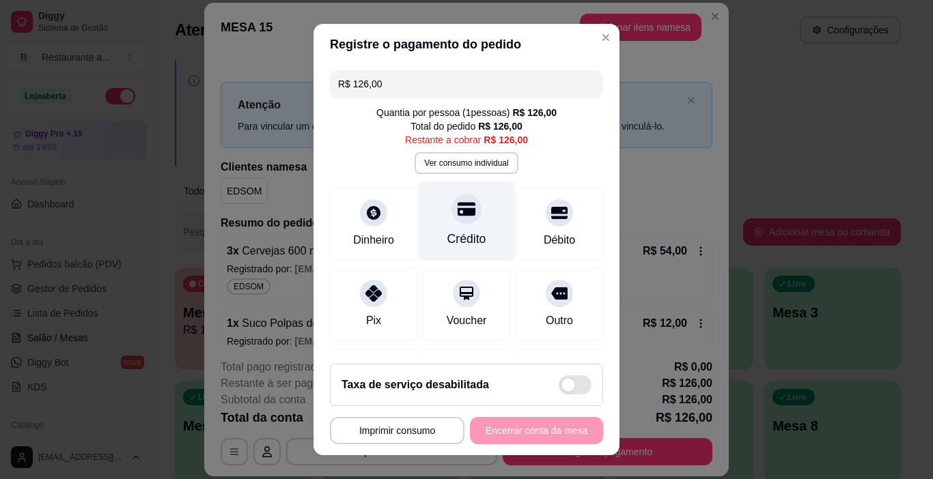
click at [453, 236] on div "Crédito" at bounding box center [466, 239] width 39 height 18
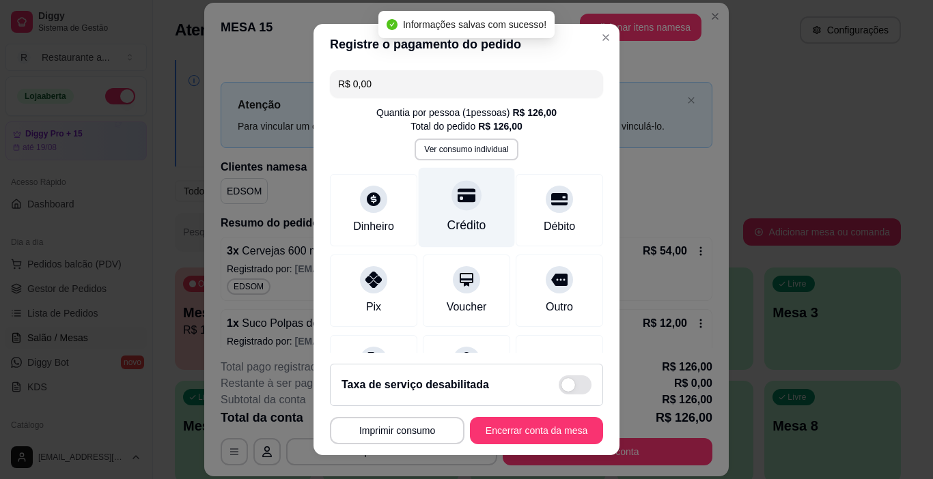
type input "R$ 0,00"
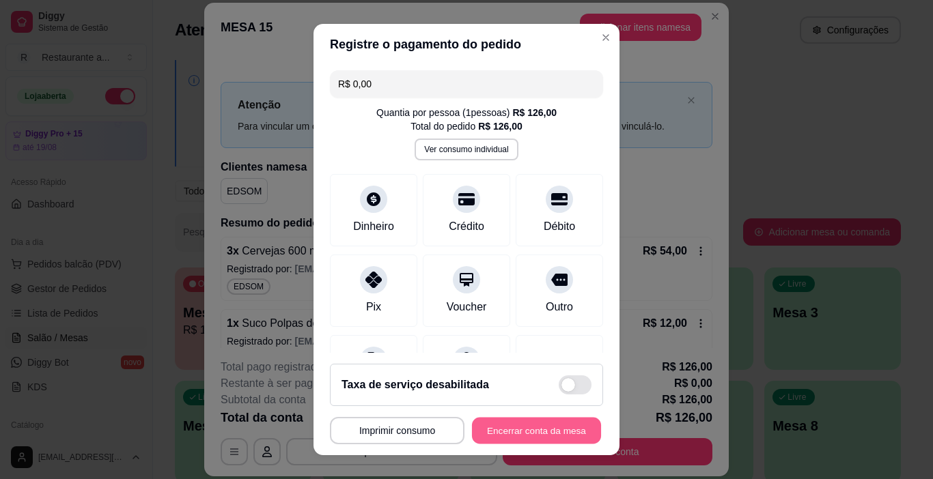
click at [520, 428] on button "Encerrar conta da mesa" at bounding box center [536, 431] width 129 height 27
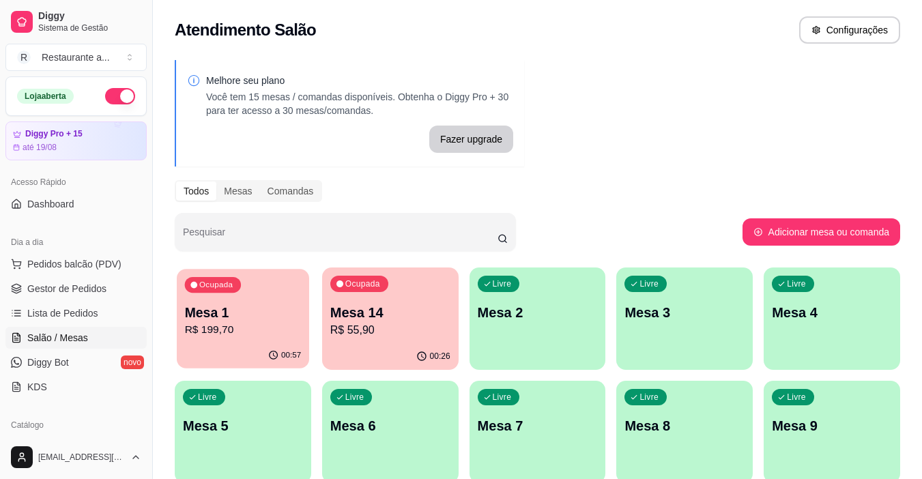
click at [244, 331] on p "R$ 199,70" at bounding box center [243, 330] width 117 height 16
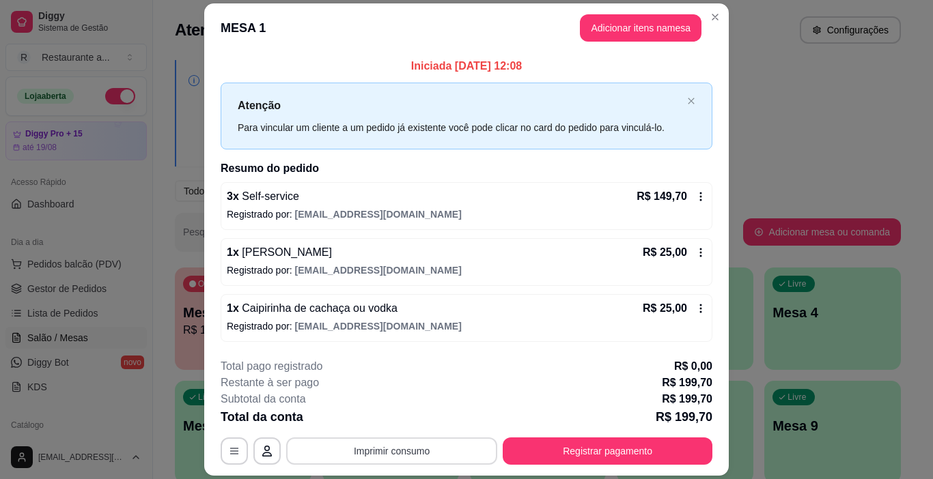
click at [376, 450] on button "Imprimir consumo" at bounding box center [391, 451] width 211 height 27
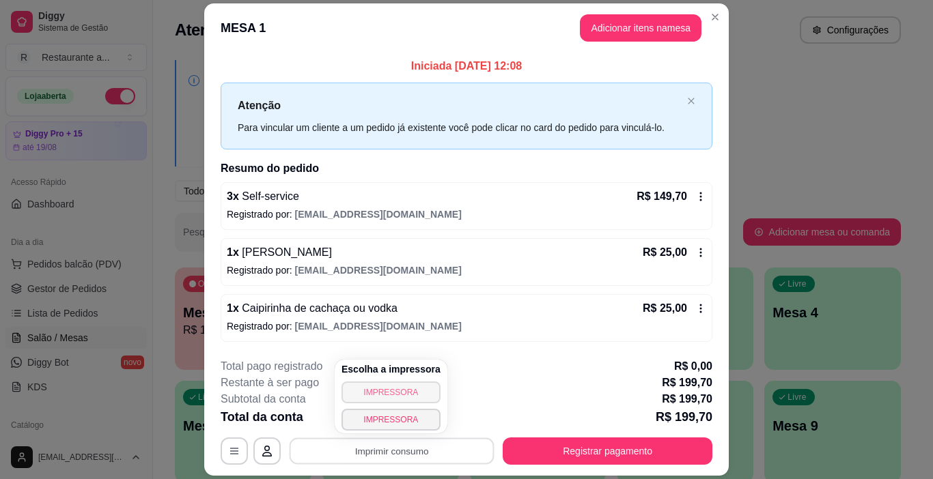
click at [391, 392] on button "IMPRESSORA" at bounding box center [390, 393] width 99 height 22
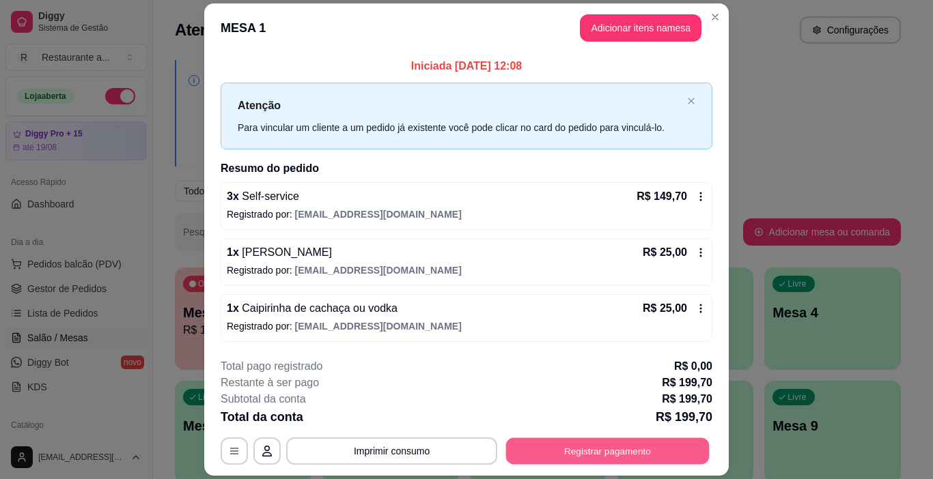
click at [606, 441] on button "Registrar pagamento" at bounding box center [607, 451] width 203 height 27
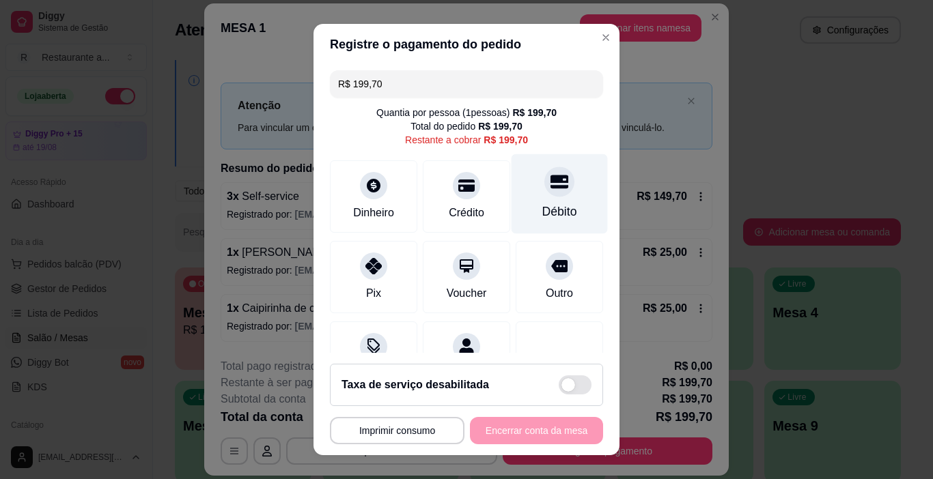
click at [550, 188] on icon at bounding box center [559, 182] width 18 height 14
type input "R$ 0,00"
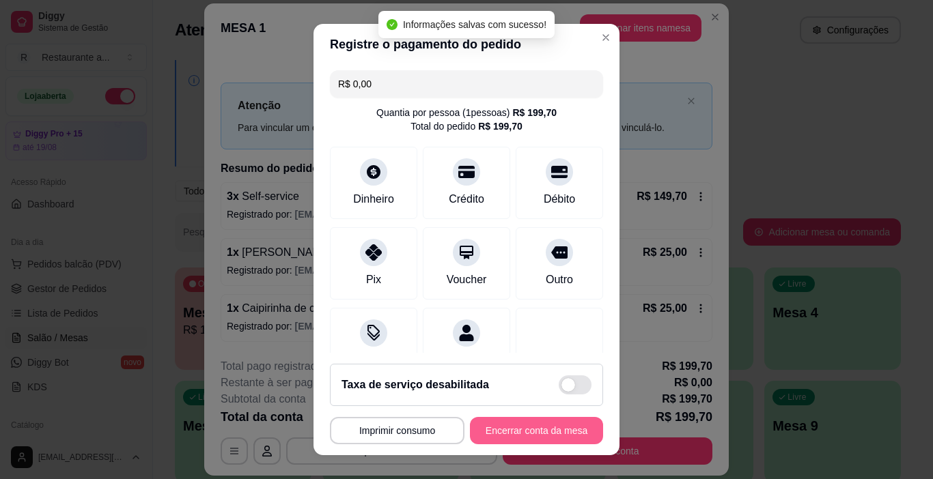
click at [526, 427] on button "Encerrar conta da mesa" at bounding box center [536, 430] width 133 height 27
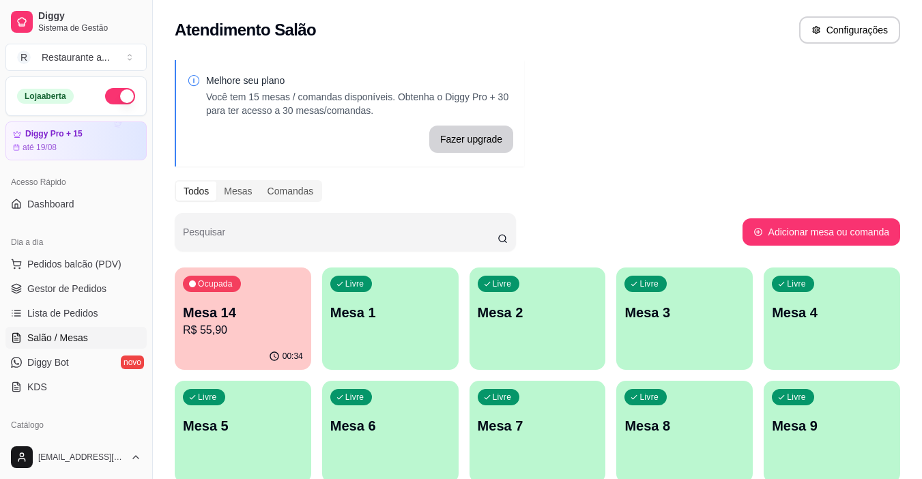
click at [817, 321] on p "Mesa 4" at bounding box center [832, 312] width 120 height 19
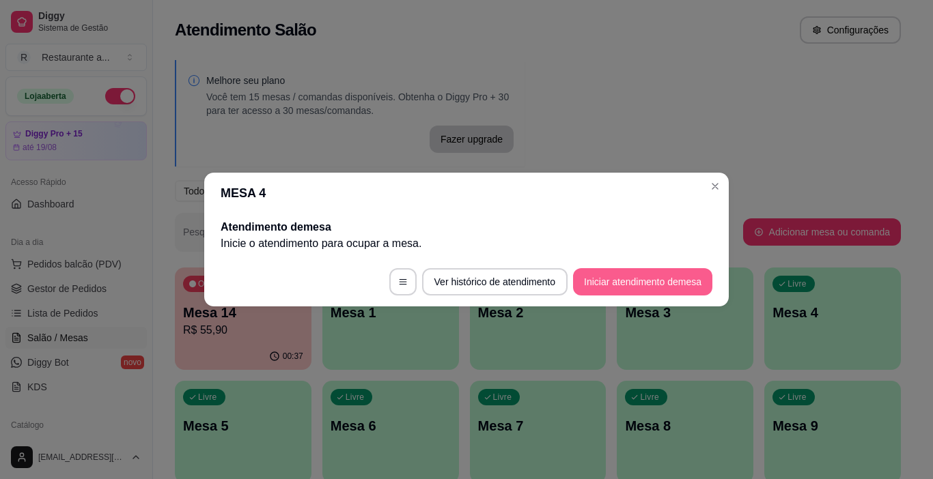
click at [640, 277] on button "Iniciar atendimento de mesa" at bounding box center [642, 281] width 139 height 27
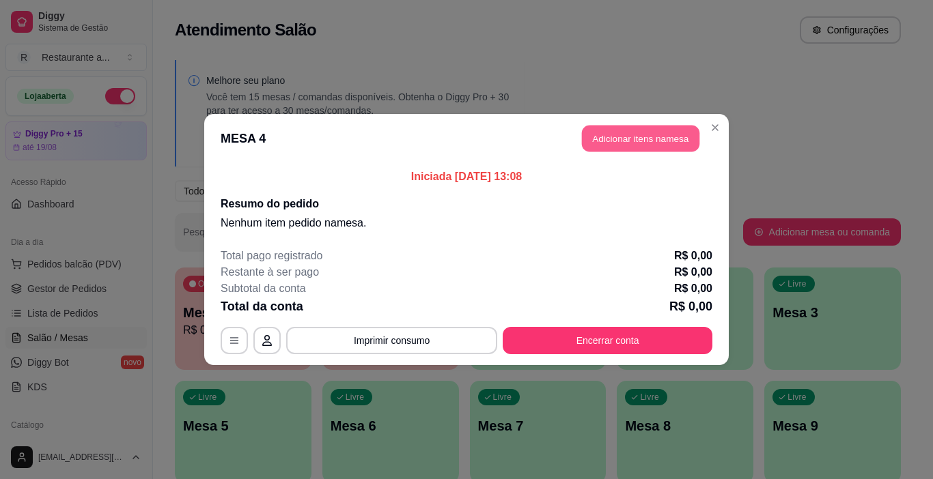
click at [640, 132] on button "Adicionar itens na mesa" at bounding box center [640, 139] width 117 height 27
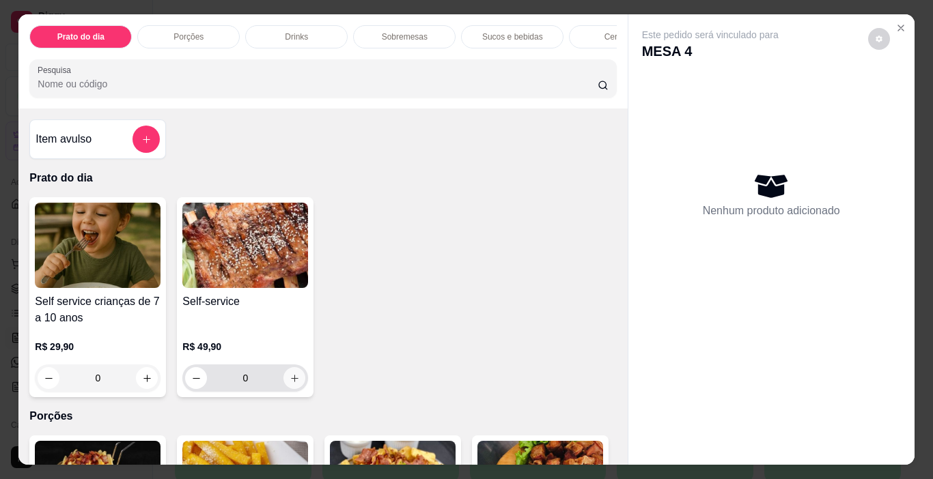
click at [290, 382] on icon "increase-product-quantity" at bounding box center [295, 378] width 10 height 10
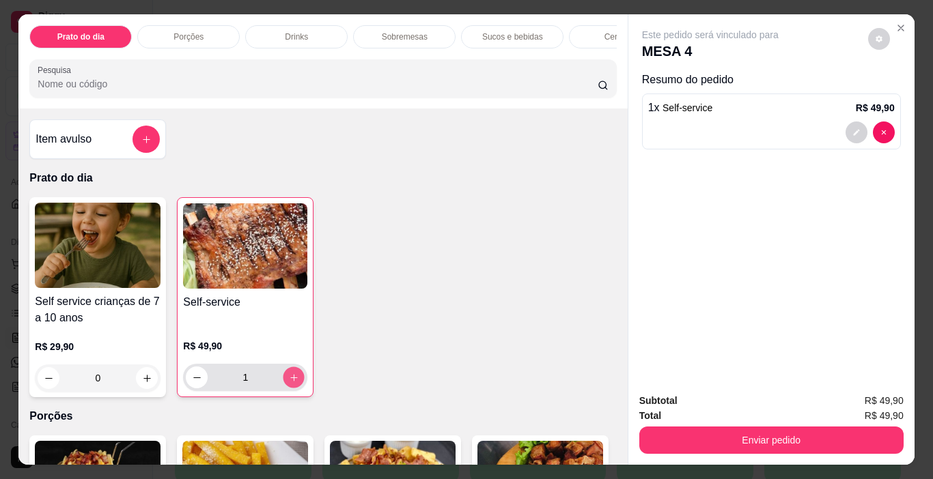
click at [289, 382] on icon "increase-product-quantity" at bounding box center [294, 378] width 10 height 10
type input "4"
click at [606, 31] on p "Cervejas" at bounding box center [620, 36] width 32 height 11
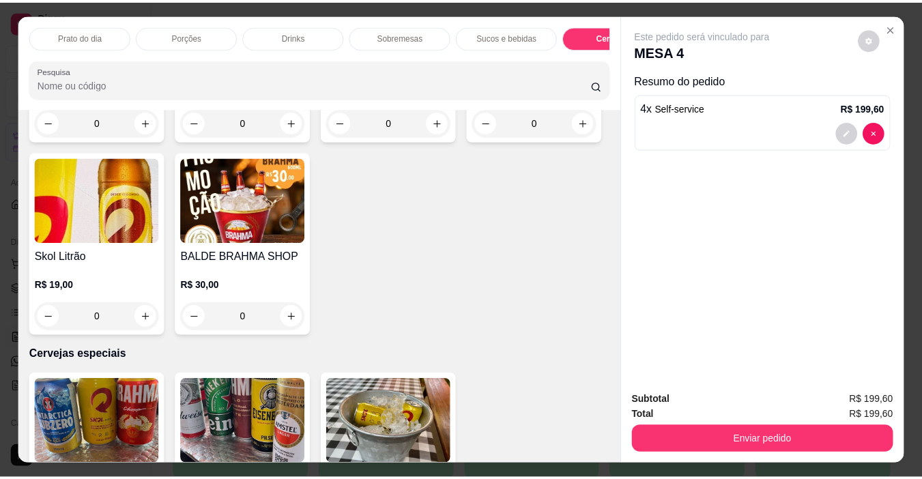
scroll to position [34, 0]
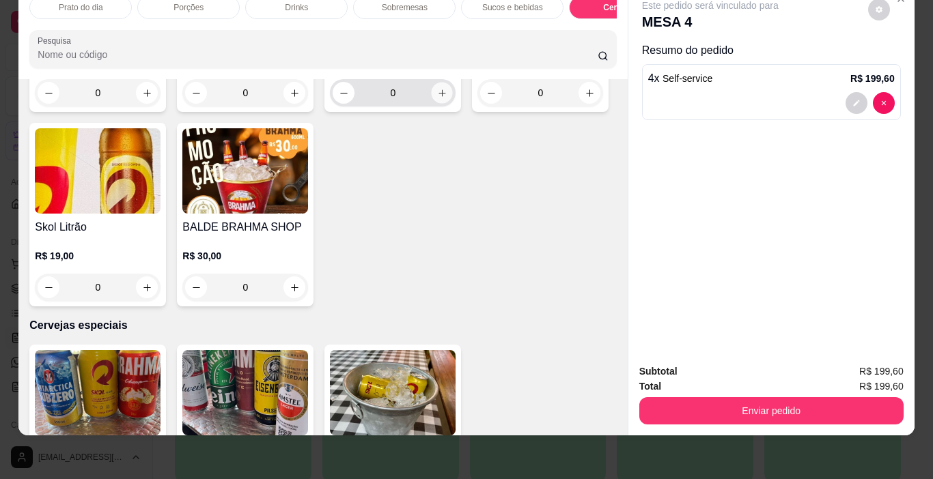
click at [439, 98] on icon "increase-product-quantity" at bounding box center [442, 93] width 10 height 10
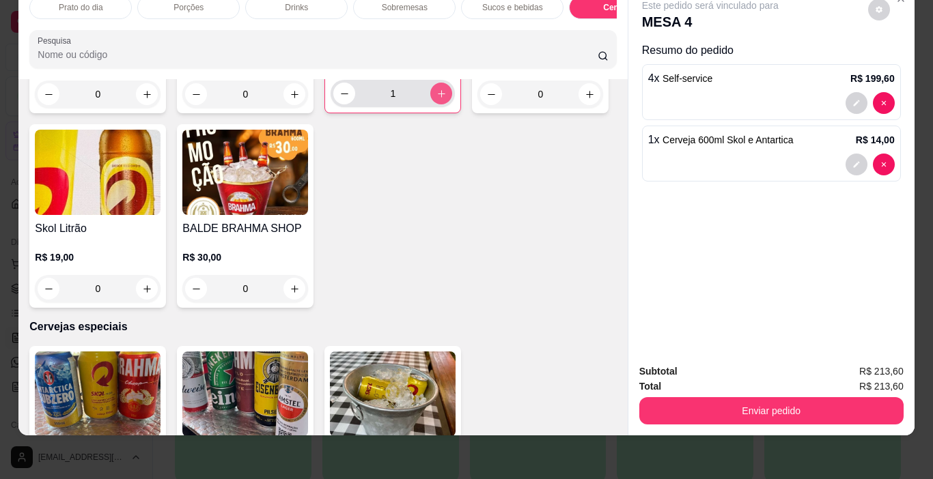
click at [439, 99] on icon "increase-product-quantity" at bounding box center [441, 94] width 10 height 10
type input "2"
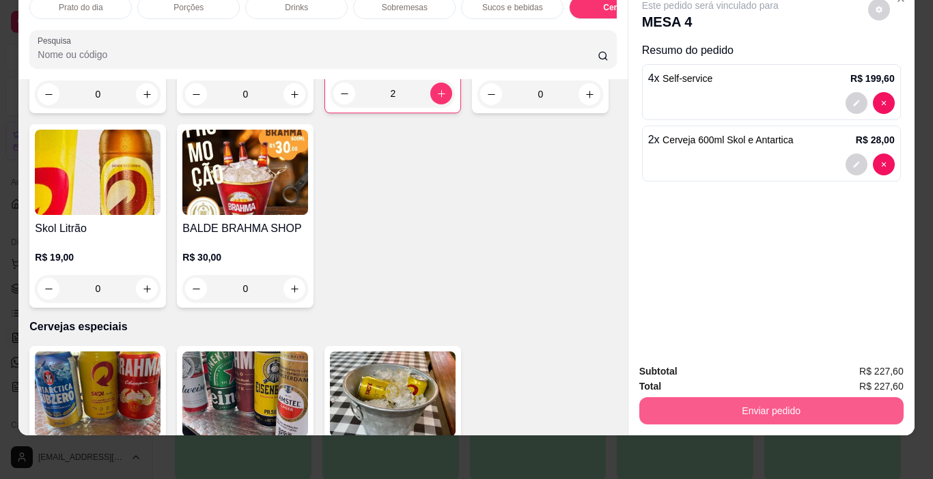
click at [762, 397] on button "Enviar pedido" at bounding box center [771, 410] width 264 height 27
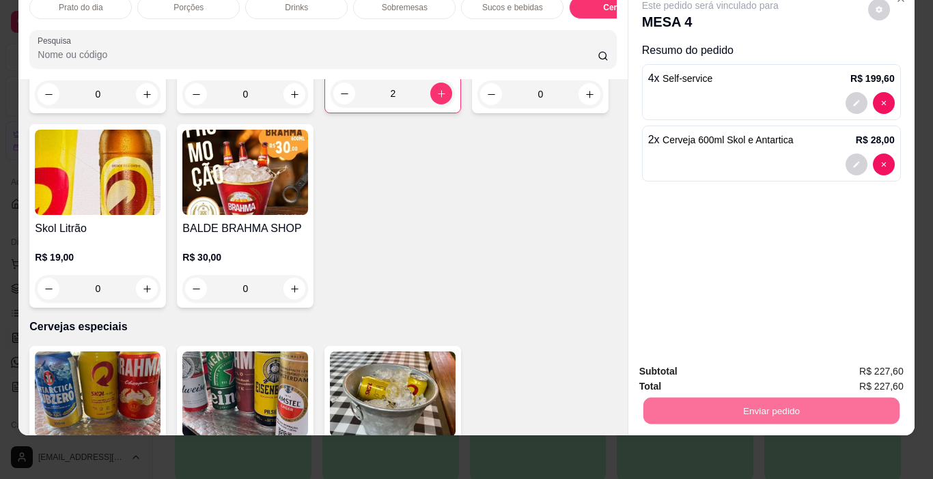
click at [745, 363] on button "Não registrar e enviar pedido" at bounding box center [726, 367] width 142 height 26
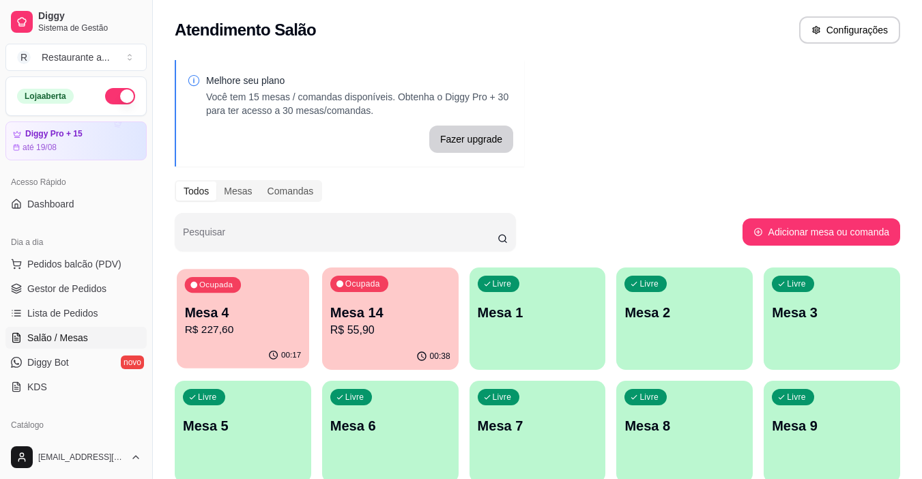
click at [244, 311] on p "Mesa 4" at bounding box center [243, 313] width 117 height 18
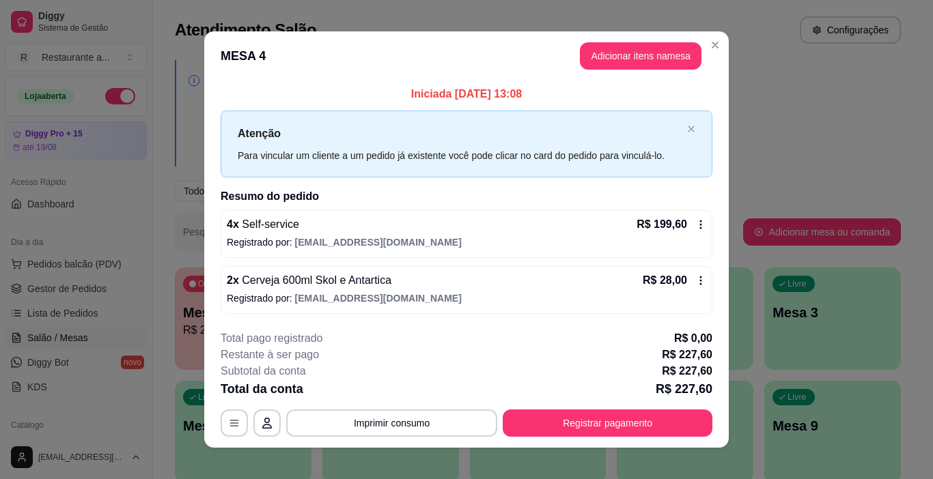
scroll to position [12, 0]
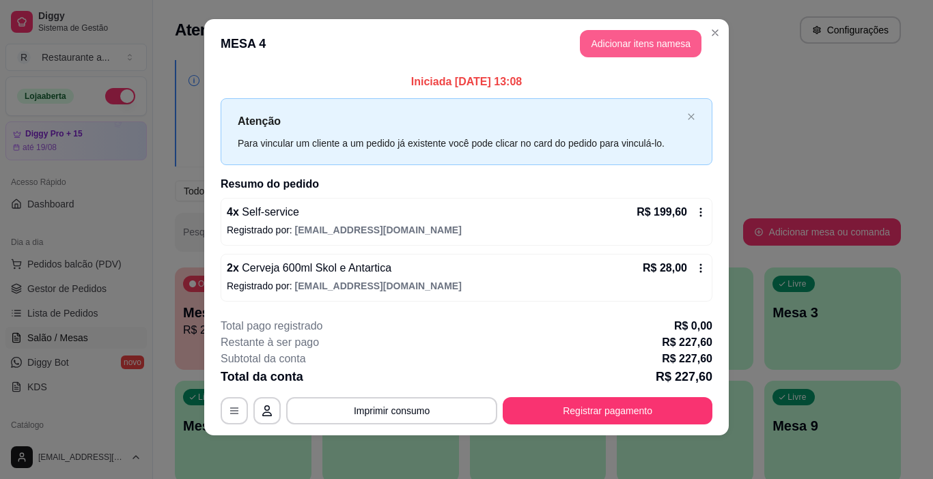
click at [643, 38] on button "Adicionar itens na mesa" at bounding box center [641, 43] width 122 height 27
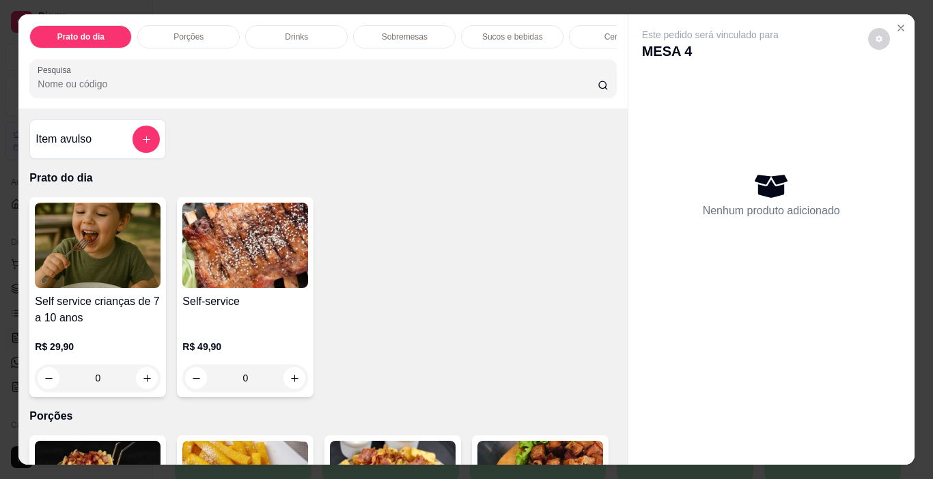
click at [509, 31] on p "Sucos e bebidas" at bounding box center [512, 36] width 61 height 11
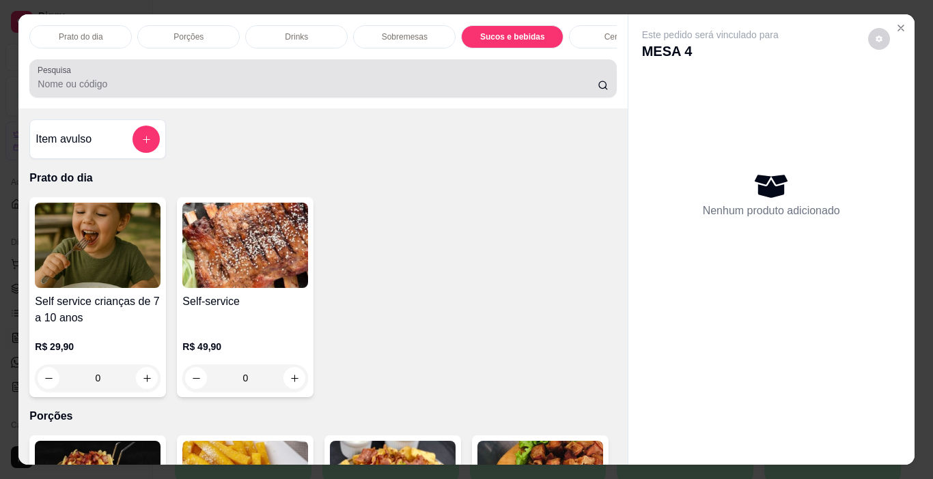
scroll to position [34, 0]
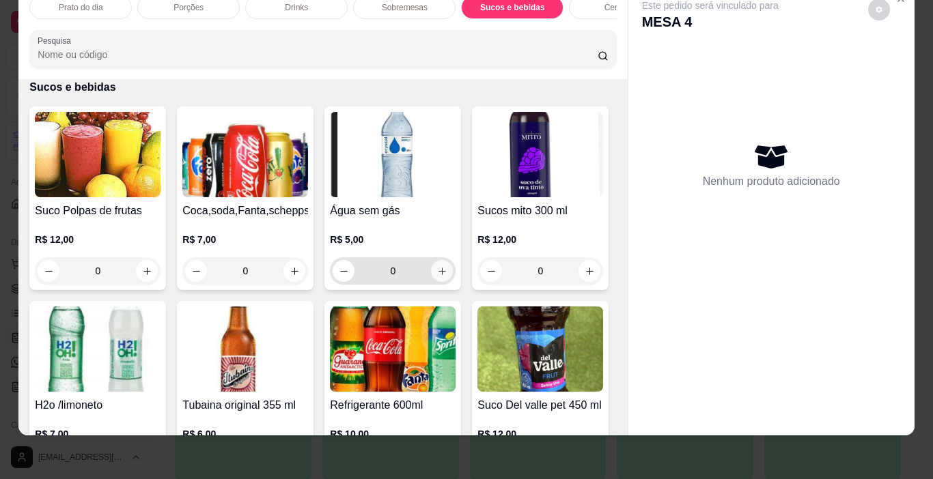
click at [438, 272] on icon "increase-product-quantity" at bounding box center [442, 272] width 8 height 8
type input "1"
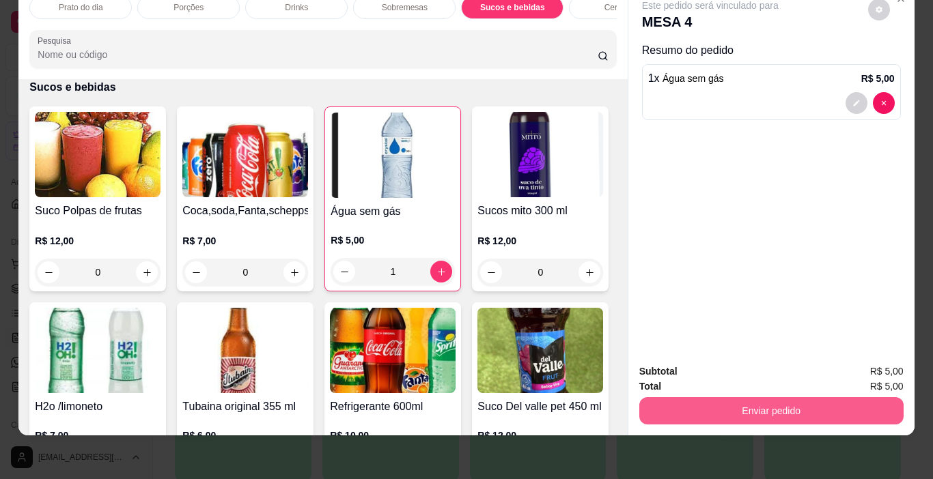
click at [794, 401] on button "Enviar pedido" at bounding box center [771, 410] width 264 height 27
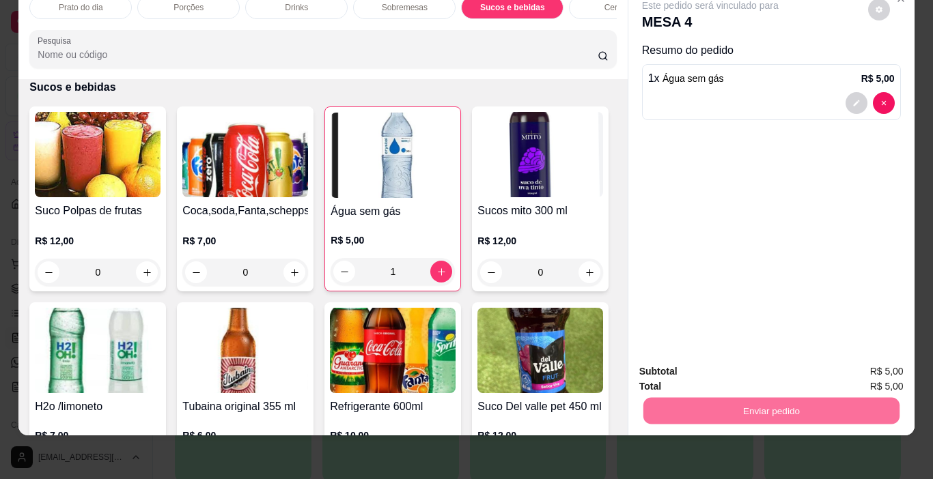
click at [725, 367] on button "Não registrar e enviar pedido" at bounding box center [726, 367] width 138 height 25
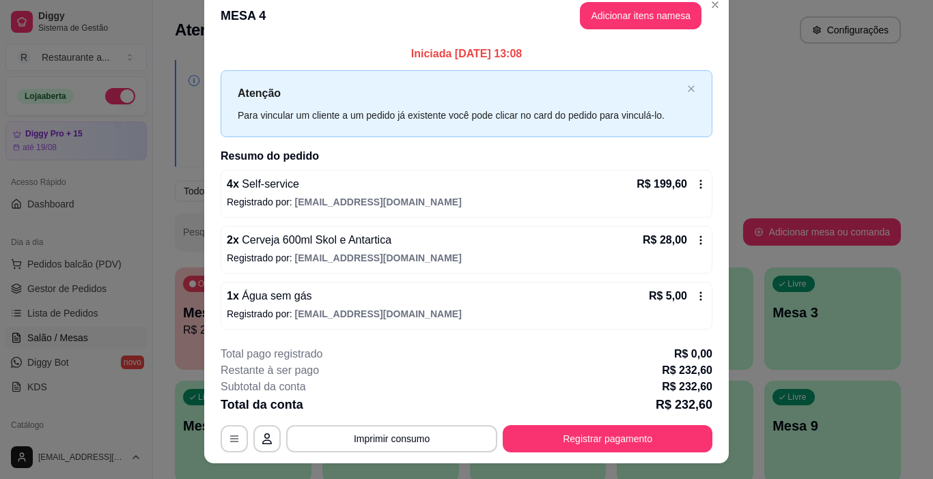
scroll to position [0, 0]
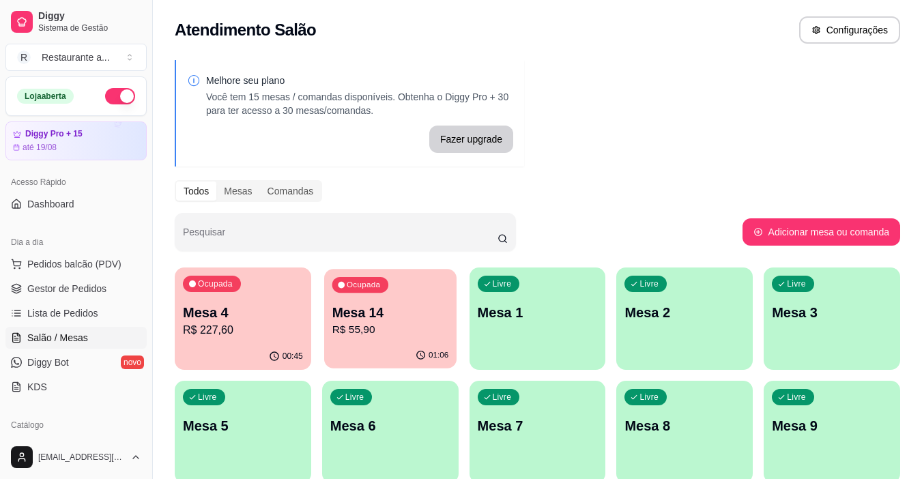
click at [427, 323] on p "R$ 55,90" at bounding box center [390, 330] width 117 height 16
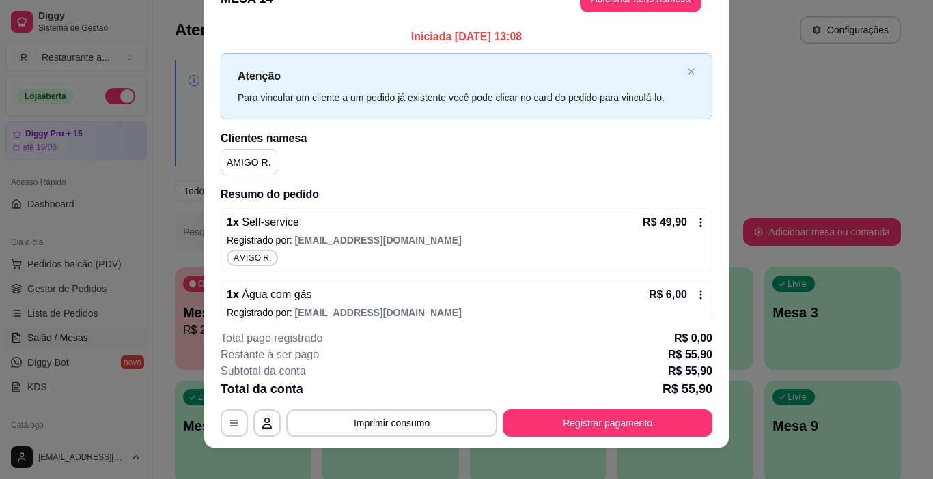
scroll to position [41, 0]
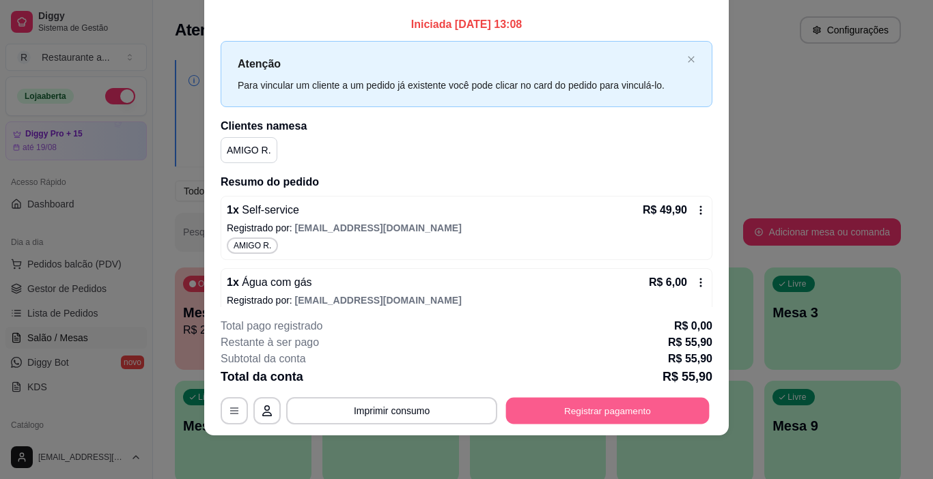
click at [614, 408] on button "Registrar pagamento" at bounding box center [607, 411] width 203 height 27
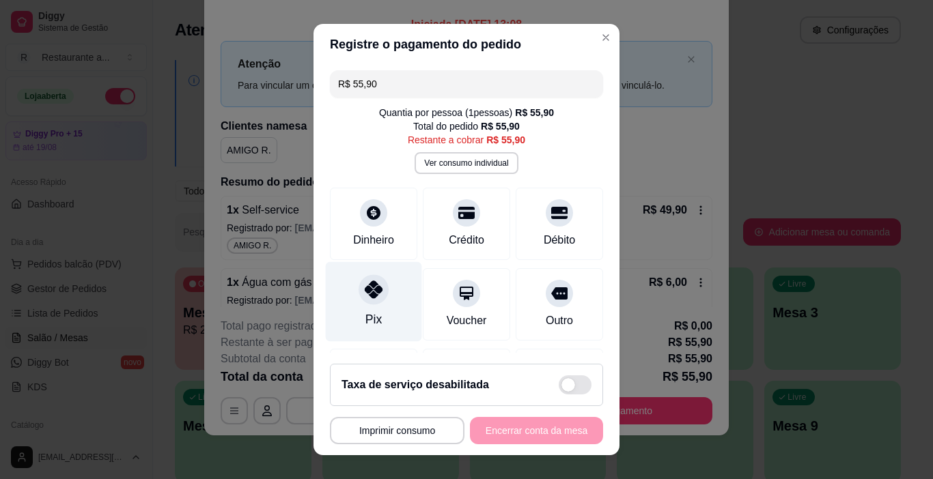
click at [365, 291] on icon at bounding box center [374, 290] width 18 height 18
type input "R$ 0,00"
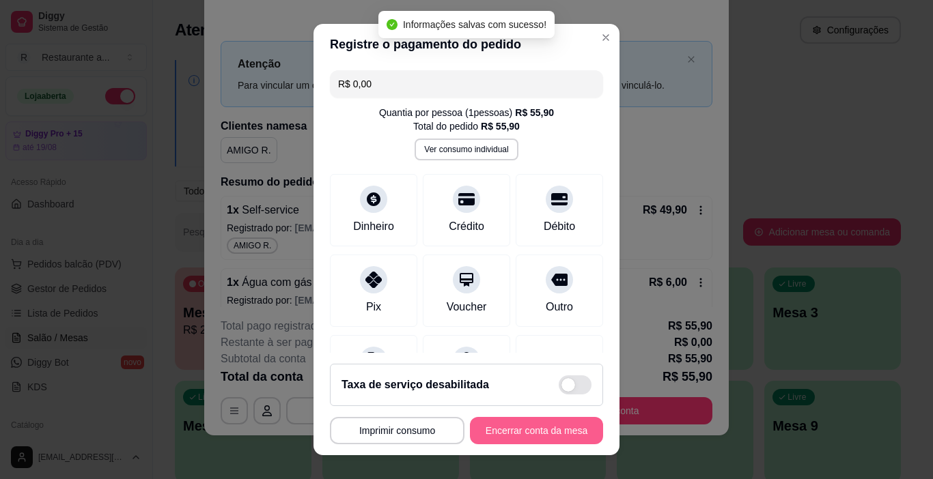
click at [531, 432] on button "Encerrar conta da mesa" at bounding box center [536, 430] width 133 height 27
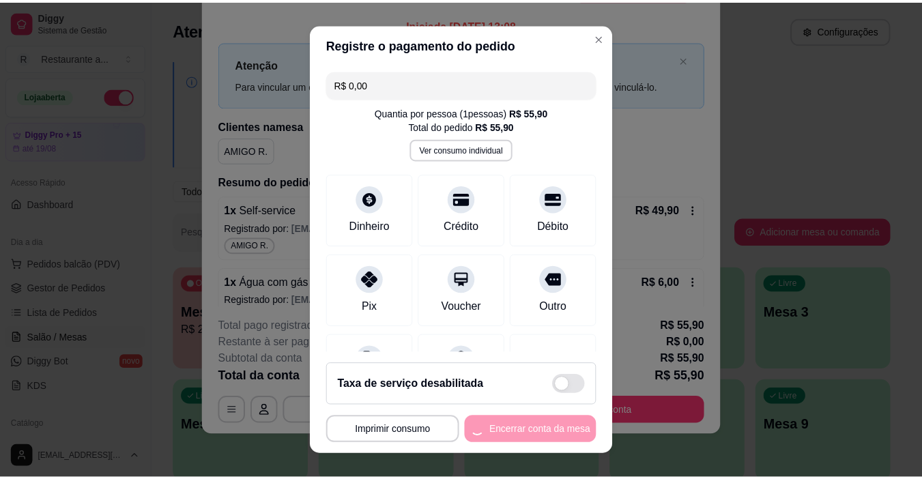
scroll to position [0, 0]
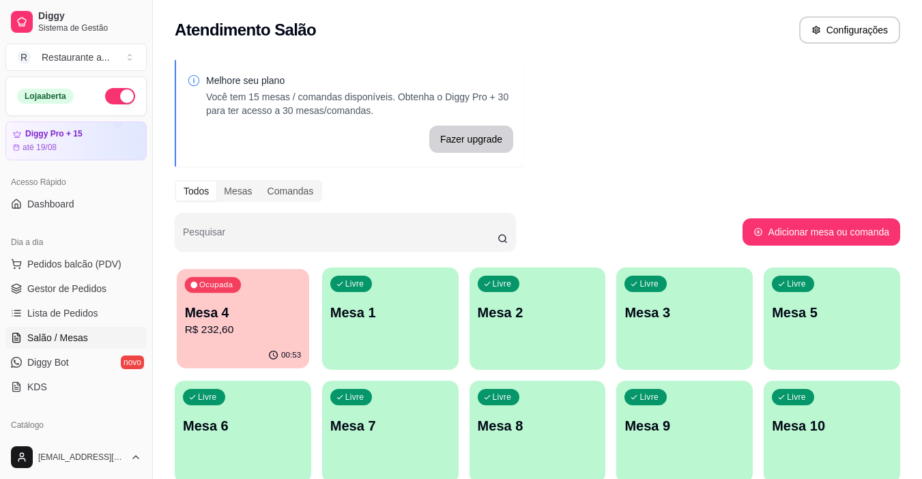
click at [261, 322] on div "Mesa 4 R$ 232,60" at bounding box center [243, 321] width 117 height 34
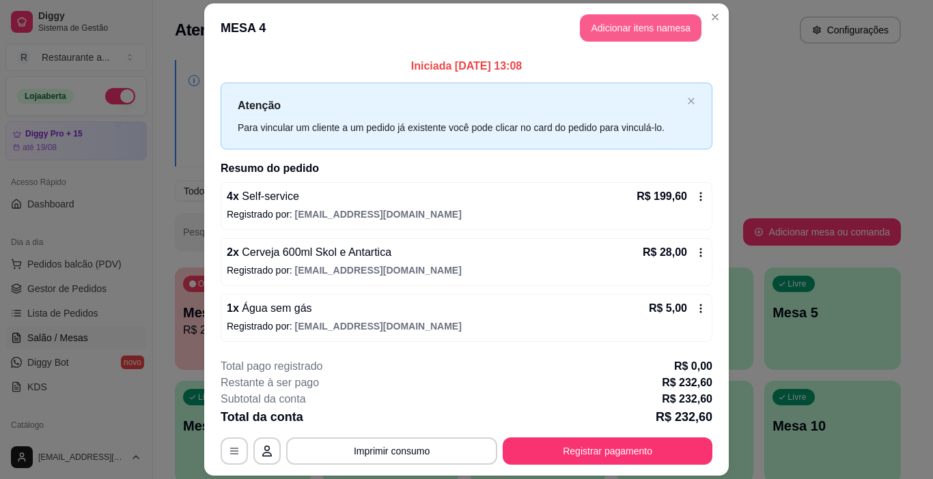
click at [617, 27] on button "Adicionar itens na mesa" at bounding box center [641, 27] width 122 height 27
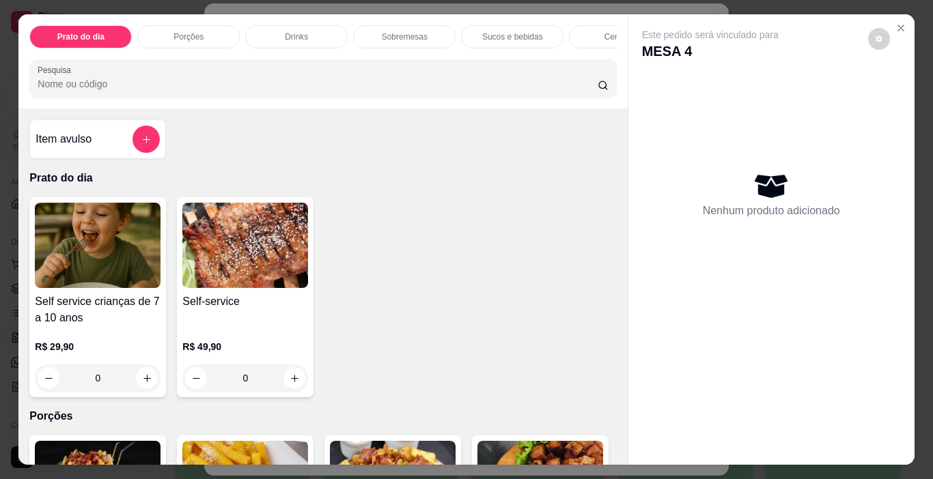
click at [604, 33] on p "Cervejas" at bounding box center [620, 36] width 32 height 11
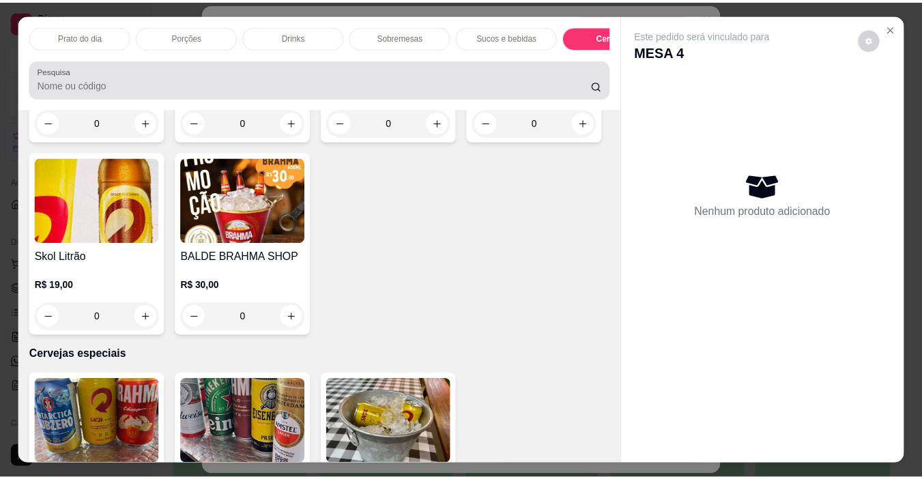
scroll to position [34, 0]
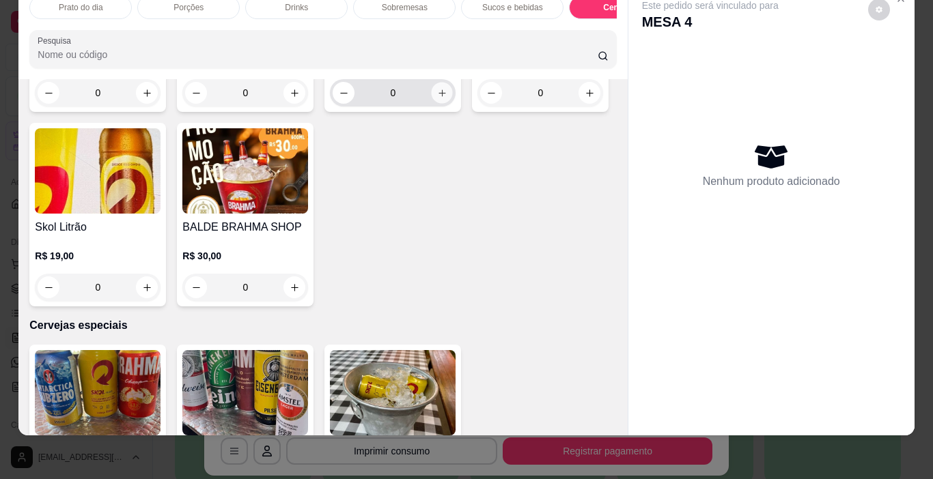
click at [437, 98] on icon "increase-product-quantity" at bounding box center [442, 93] width 10 height 10
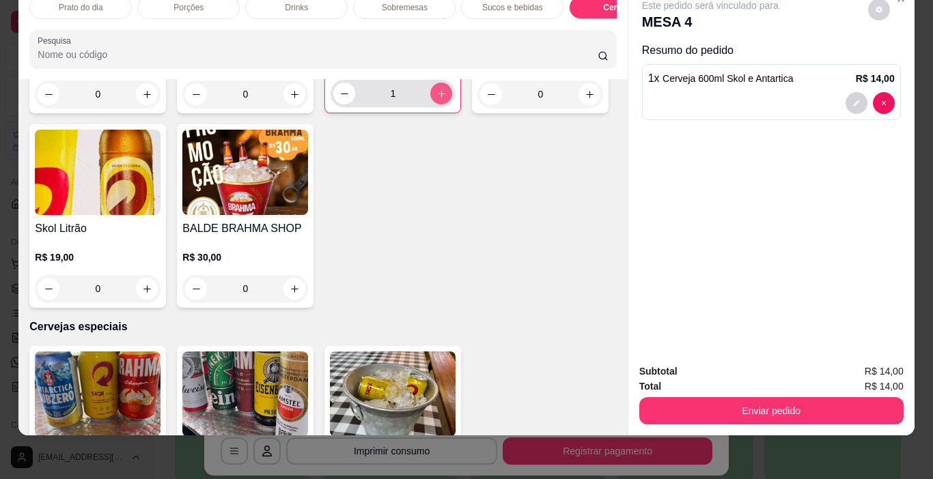
click at [436, 99] on icon "increase-product-quantity" at bounding box center [441, 94] width 10 height 10
type input "2"
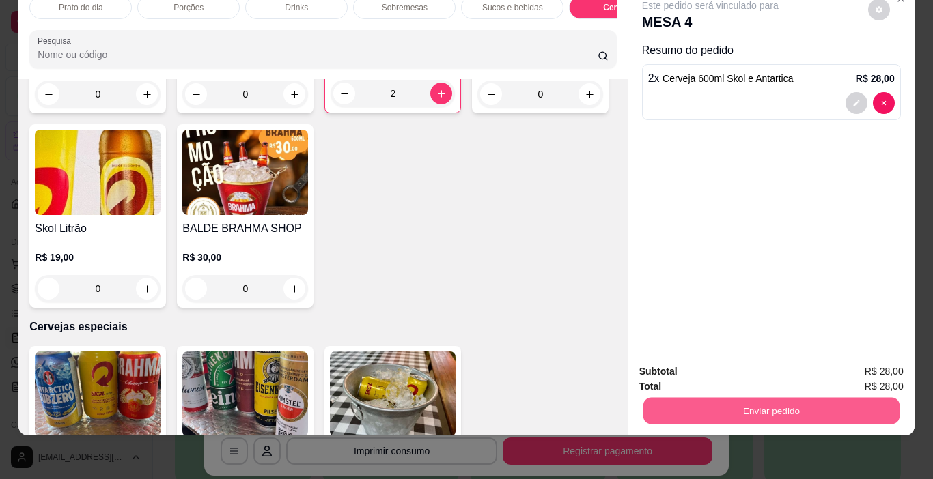
click at [782, 399] on button "Enviar pedido" at bounding box center [771, 411] width 256 height 27
click at [735, 369] on button "Não registrar e enviar pedido" at bounding box center [726, 368] width 142 height 26
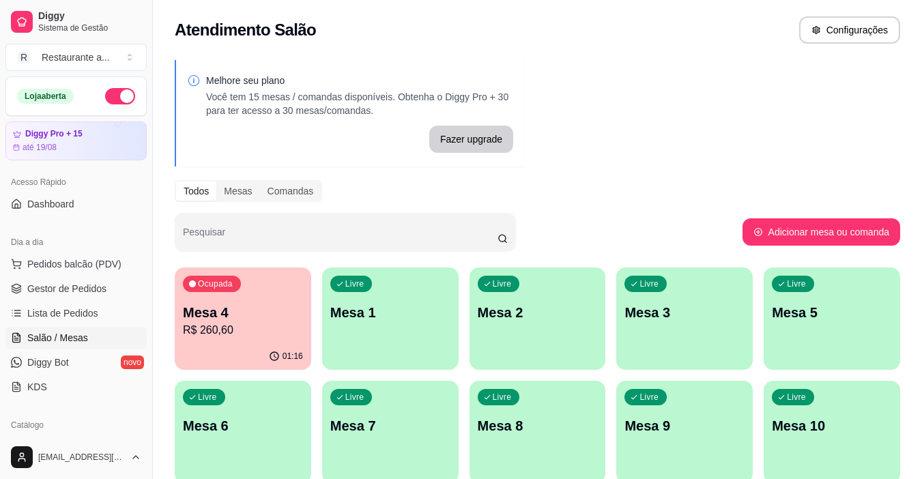
click at [235, 421] on p "Mesa 6" at bounding box center [243, 426] width 120 height 19
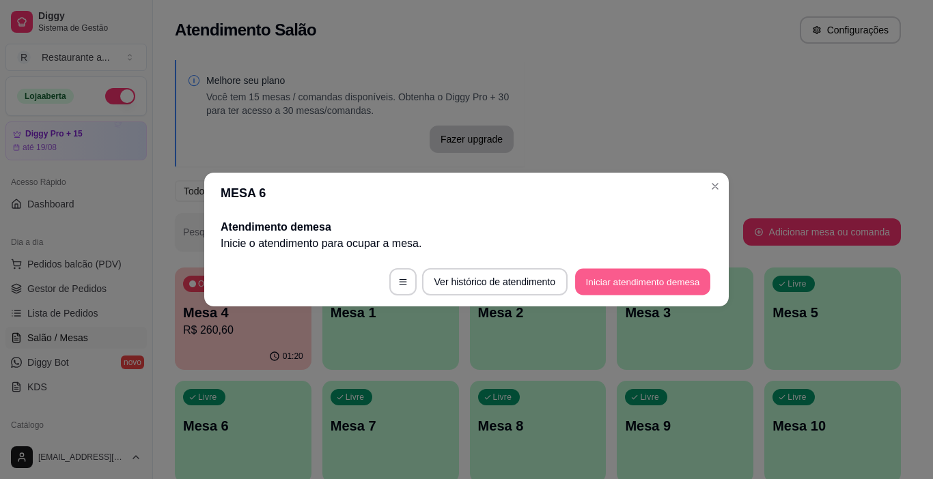
click at [634, 281] on button "Iniciar atendimento de mesa" at bounding box center [642, 282] width 135 height 27
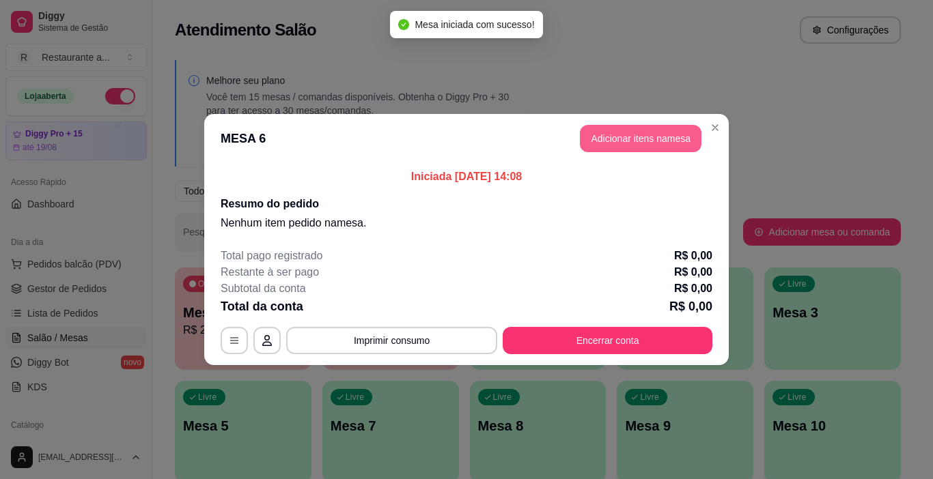
click at [638, 136] on button "Adicionar itens na mesa" at bounding box center [641, 138] width 122 height 27
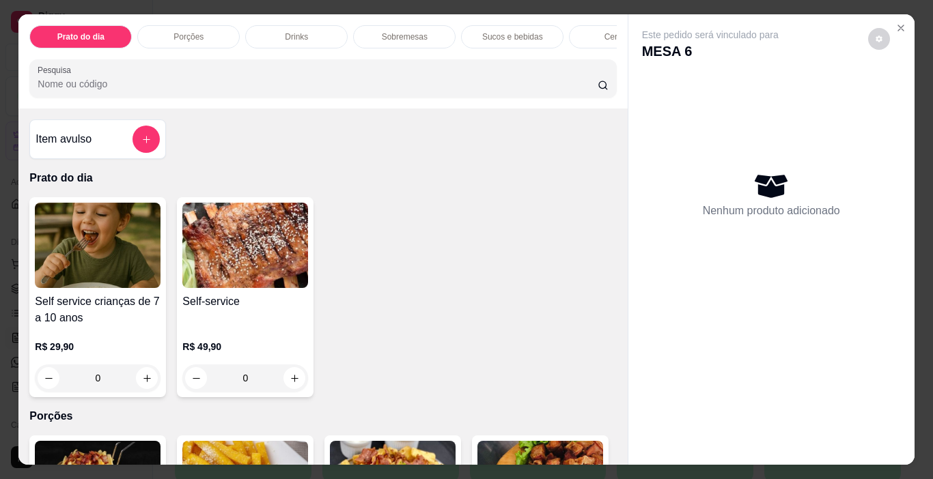
click at [604, 31] on p "Cervejas" at bounding box center [620, 36] width 32 height 11
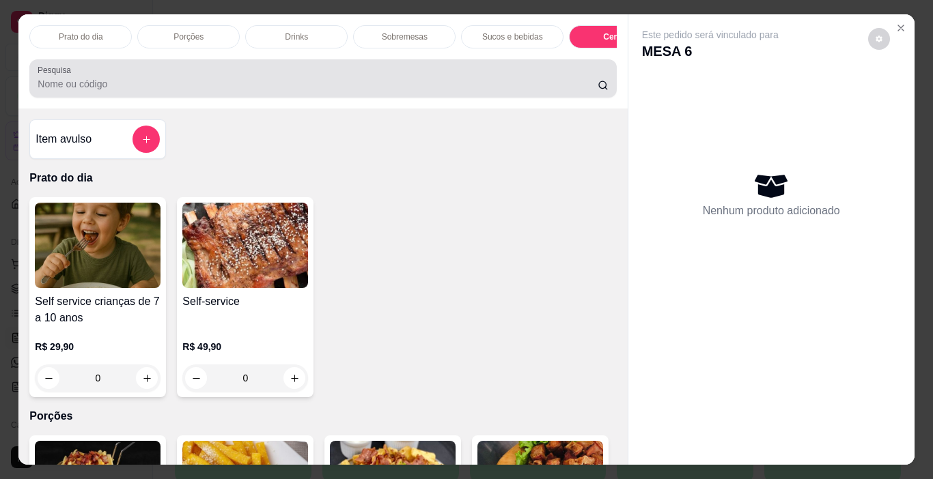
scroll to position [34, 0]
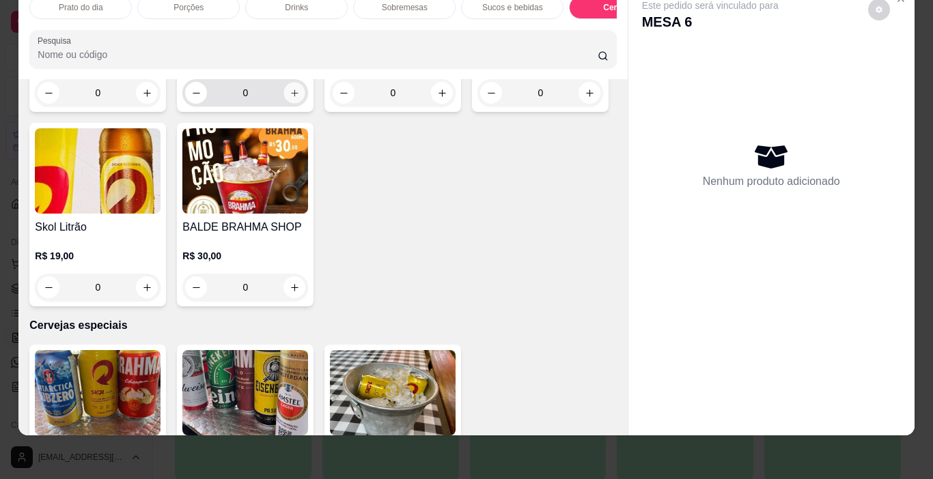
click at [291, 98] on icon "increase-product-quantity" at bounding box center [295, 93] width 10 height 10
type input "1"
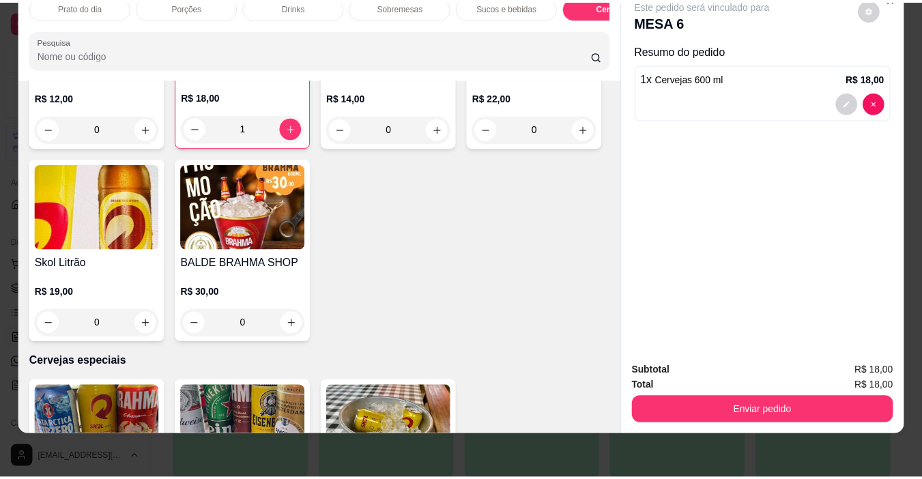
scroll to position [2498, 0]
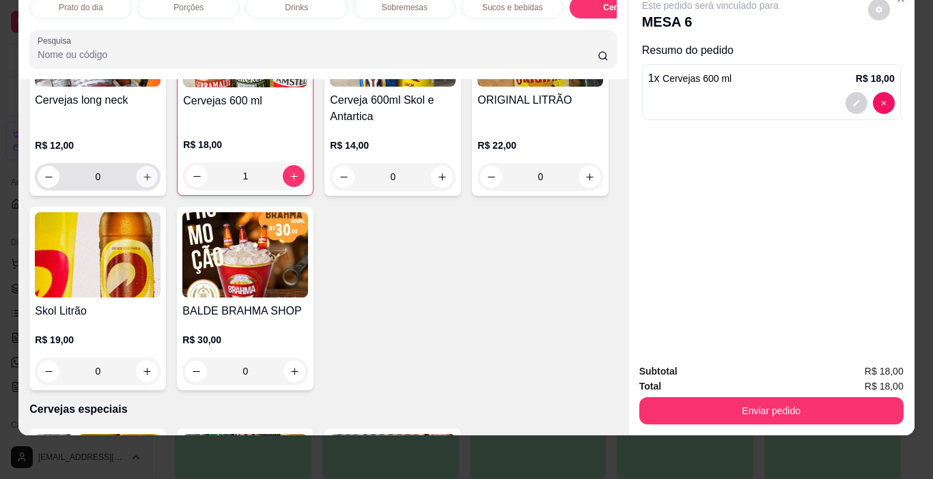
click at [142, 182] on icon "increase-product-quantity" at bounding box center [147, 177] width 10 height 10
type input "1"
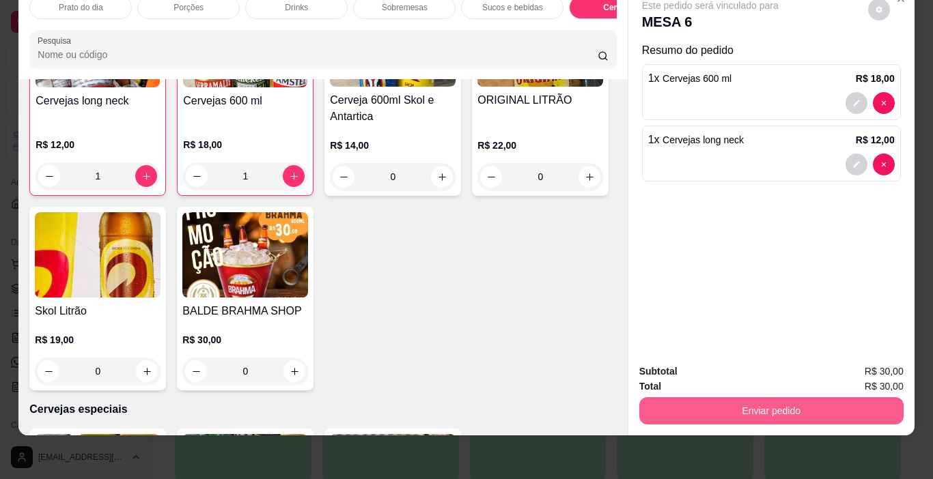
click at [780, 398] on button "Enviar pedido" at bounding box center [771, 410] width 264 height 27
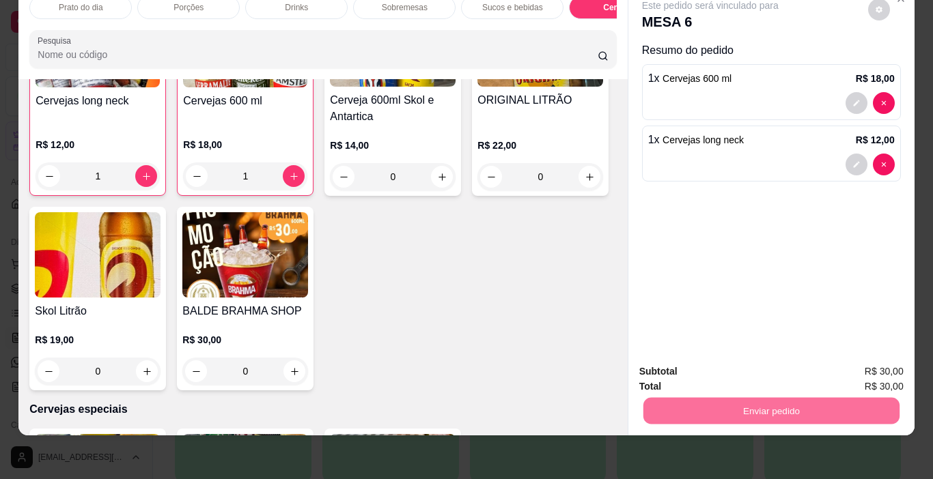
click at [852, 360] on button "Sim, quero registrar" at bounding box center [855, 368] width 102 height 26
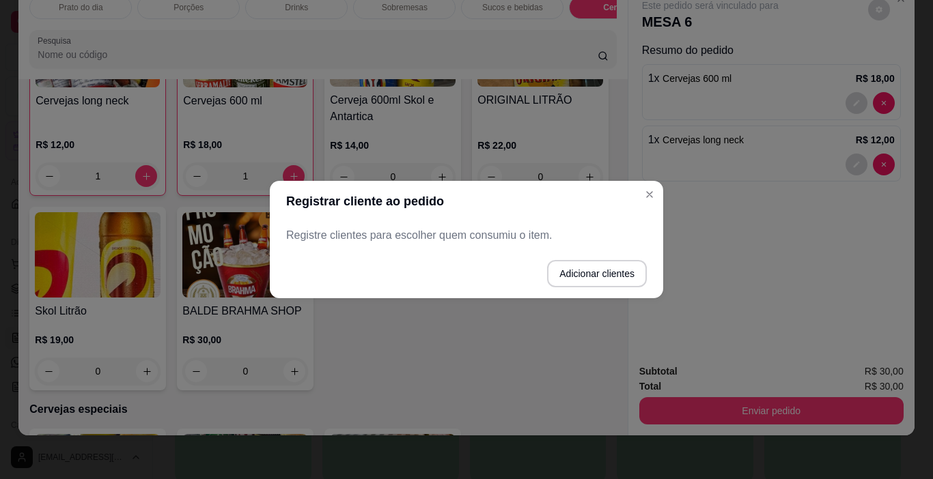
click at [335, 237] on p "Registre clientes para escolher quem consumiu o item." at bounding box center [466, 235] width 361 height 16
click at [584, 270] on button "Adicionar clientes" at bounding box center [597, 273] width 100 height 27
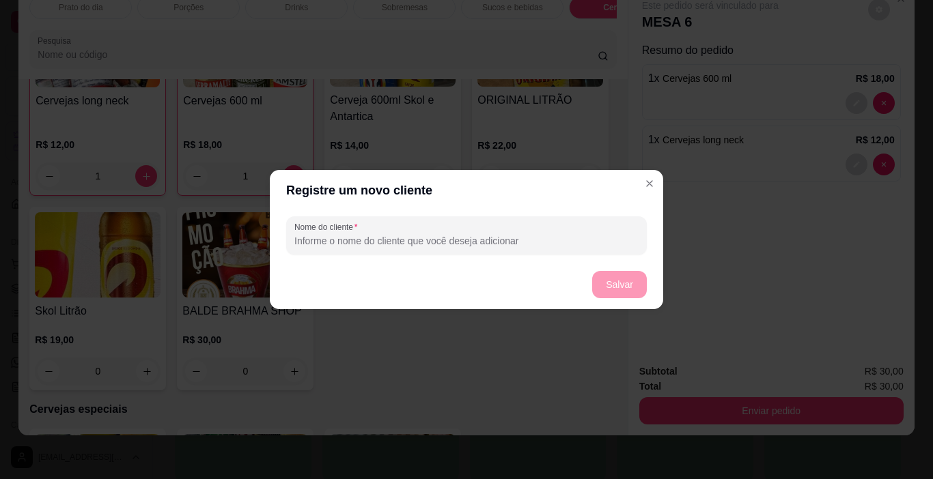
click at [351, 237] on input "Nome do cliente" at bounding box center [466, 241] width 344 height 14
type input "SANTINHA E NETE"
click at [620, 283] on button "Salvar" at bounding box center [619, 285] width 53 height 27
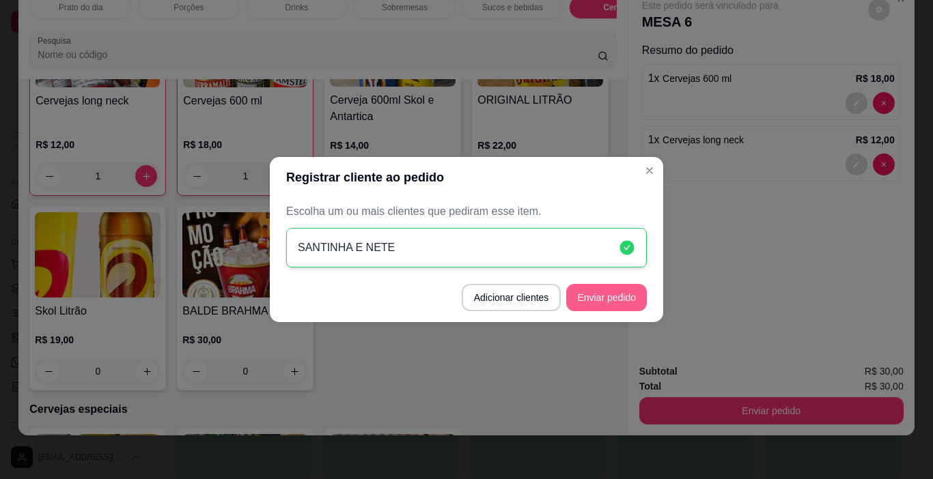
click at [617, 293] on button "Enviar pedido" at bounding box center [606, 297] width 81 height 27
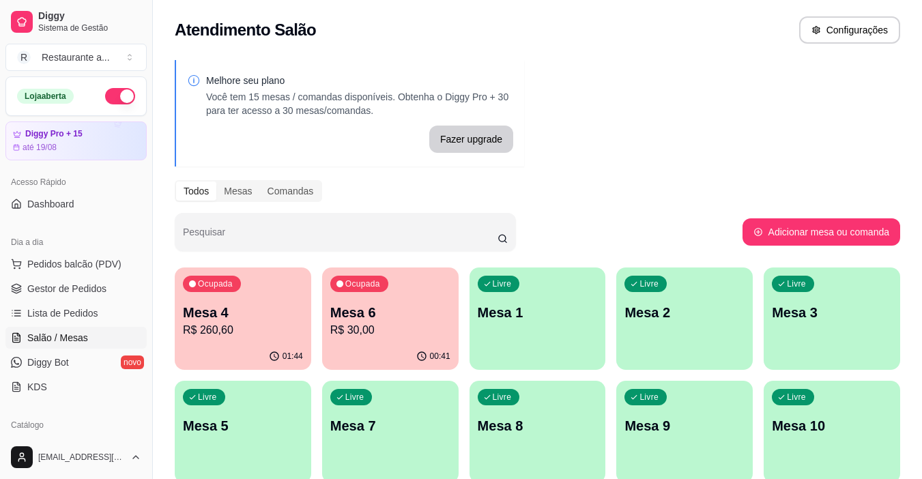
click at [234, 318] on p "Mesa 4" at bounding box center [243, 312] width 120 height 19
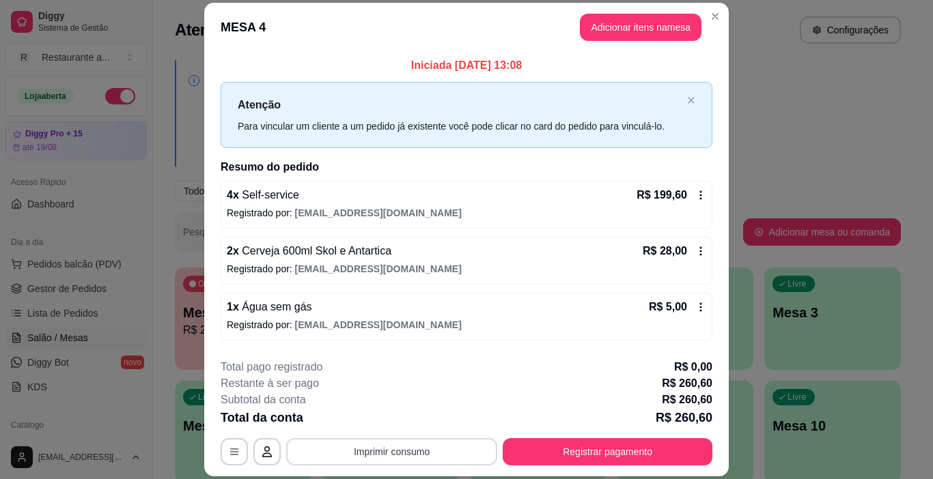
click at [399, 449] on button "Imprimir consumo" at bounding box center [391, 451] width 211 height 27
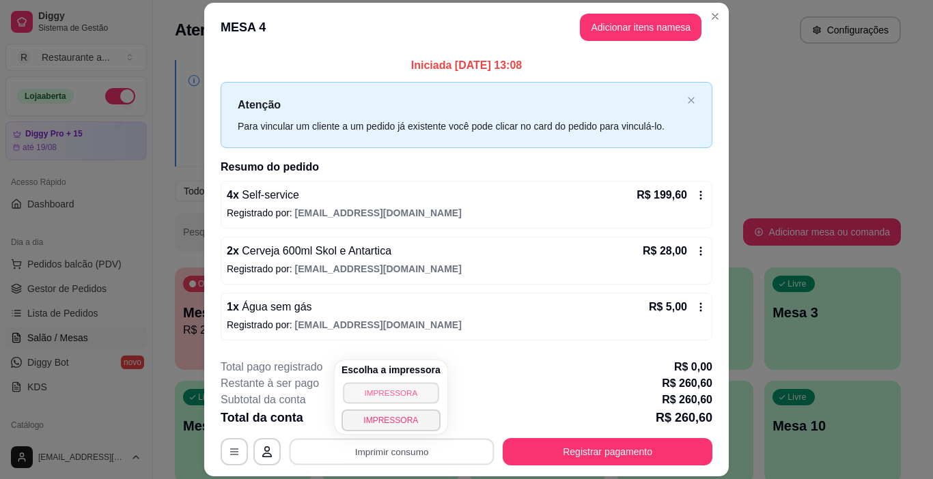
click at [383, 395] on button "IMPRESSORA" at bounding box center [391, 392] width 96 height 21
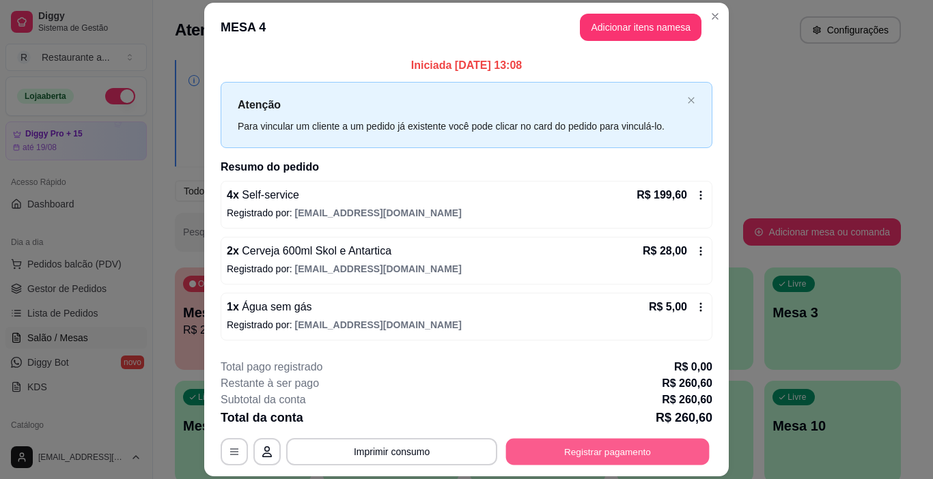
click at [587, 456] on button "Registrar pagamento" at bounding box center [607, 452] width 203 height 27
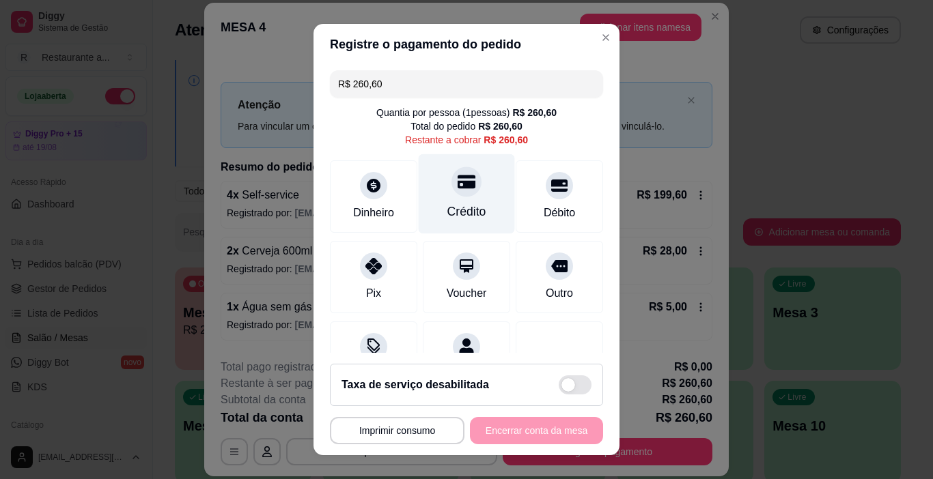
click at [455, 193] on div at bounding box center [466, 182] width 30 height 30
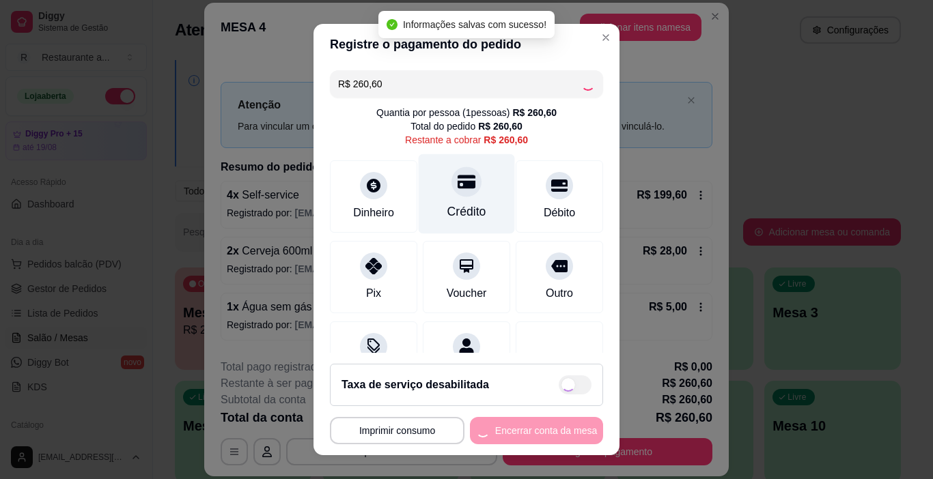
type input "R$ 0,00"
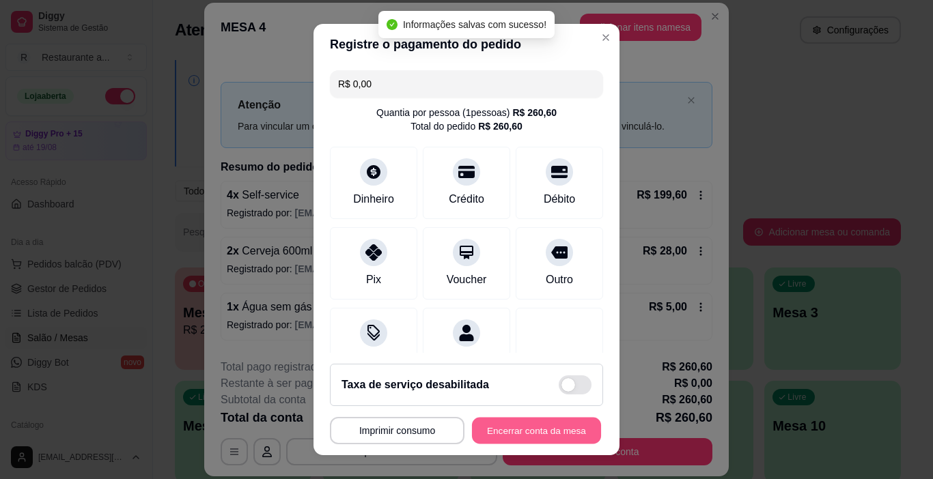
click at [498, 423] on button "Encerrar conta da mesa" at bounding box center [536, 431] width 129 height 27
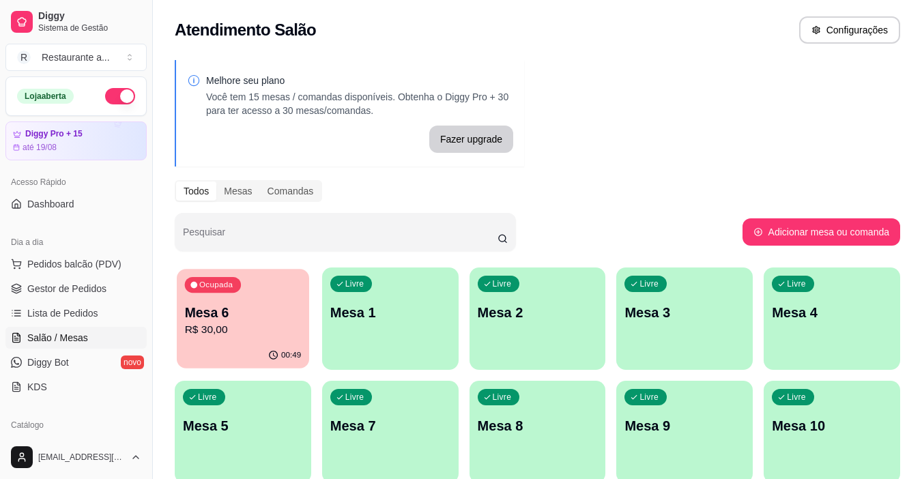
click at [247, 336] on p "R$ 30,00" at bounding box center [243, 330] width 117 height 16
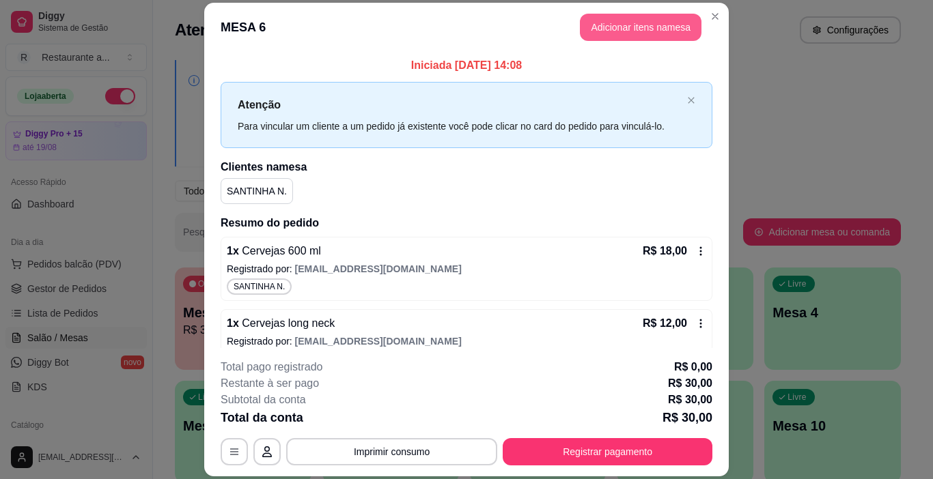
click at [635, 25] on button "Adicionar itens na mesa" at bounding box center [641, 27] width 122 height 27
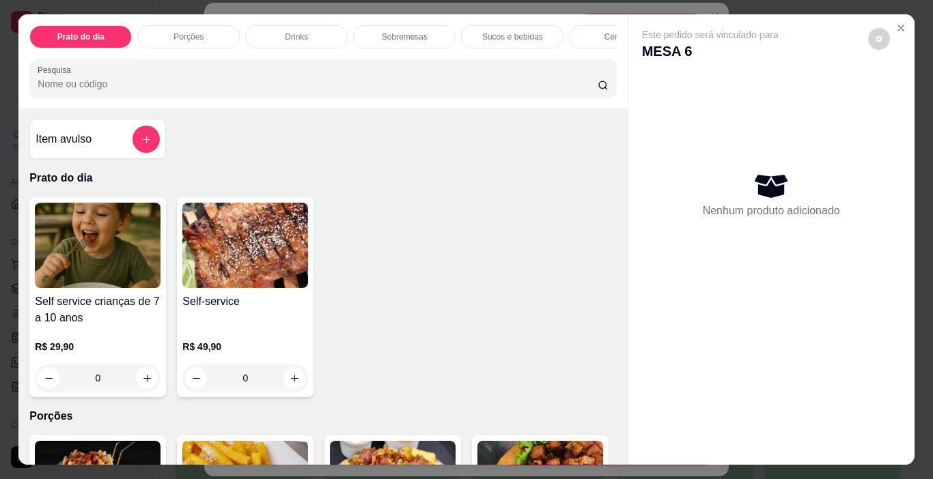
click at [606, 31] on p "Cervejas" at bounding box center [620, 36] width 32 height 11
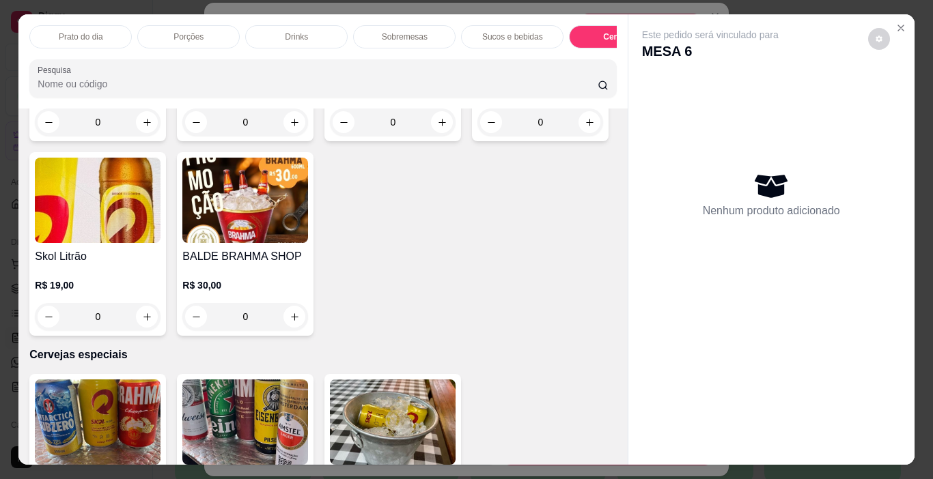
scroll to position [34, 0]
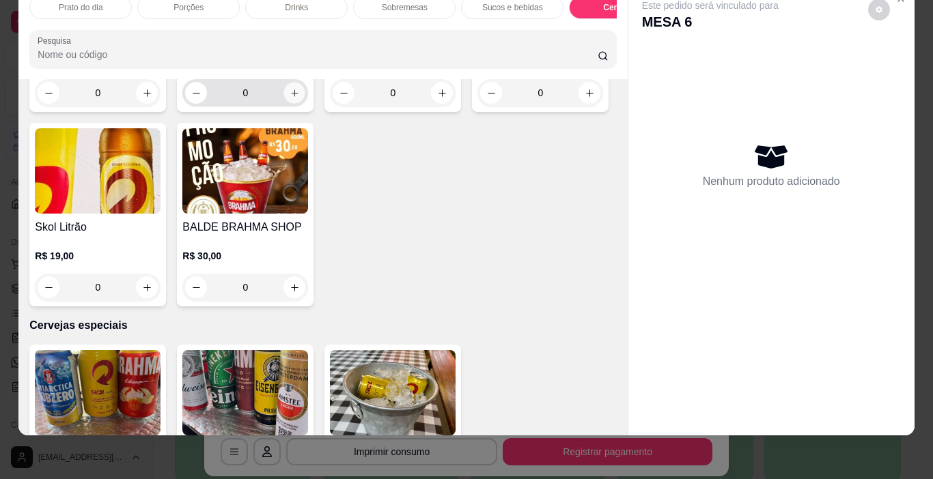
click at [290, 98] on icon "increase-product-quantity" at bounding box center [295, 93] width 10 height 10
type input "1"
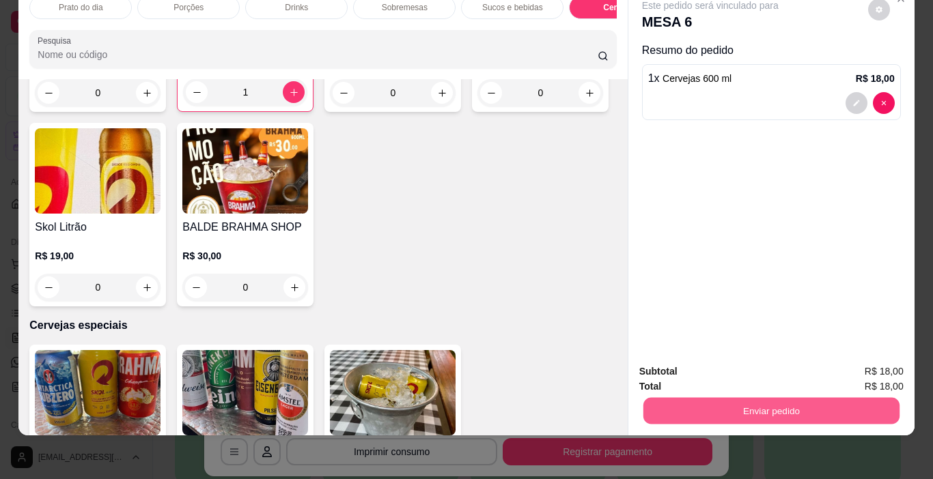
click at [776, 398] on button "Enviar pedido" at bounding box center [771, 411] width 256 height 27
click at [745, 365] on button "Não registrar e enviar pedido" at bounding box center [726, 367] width 142 height 26
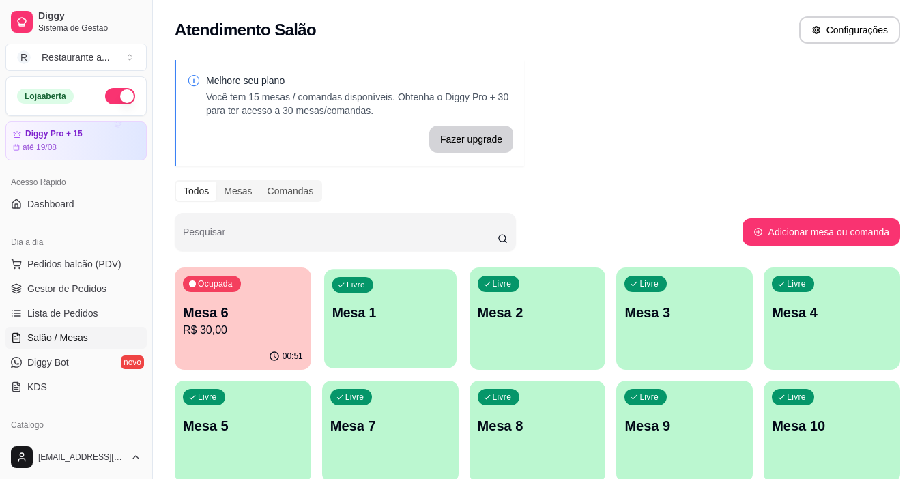
click at [367, 325] on div "Livre Mesa 1" at bounding box center [390, 310] width 132 height 83
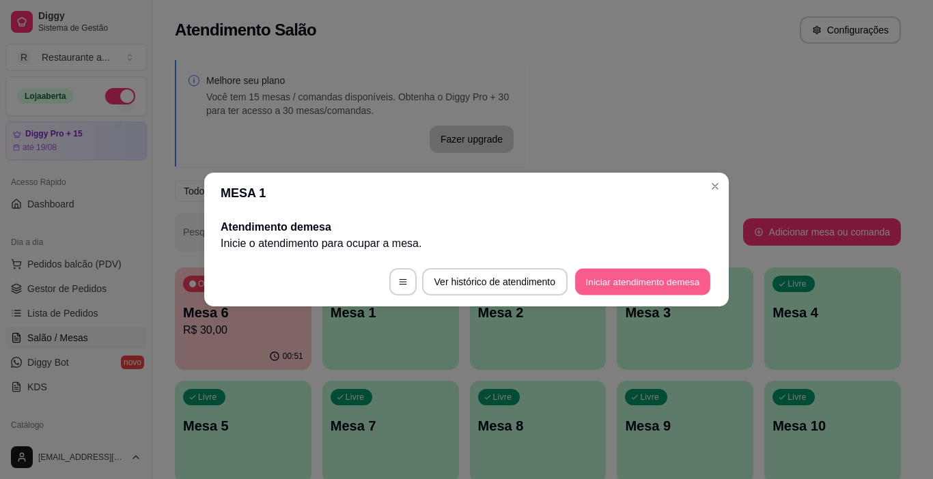
click at [614, 277] on button "Iniciar atendimento de mesa" at bounding box center [642, 282] width 135 height 27
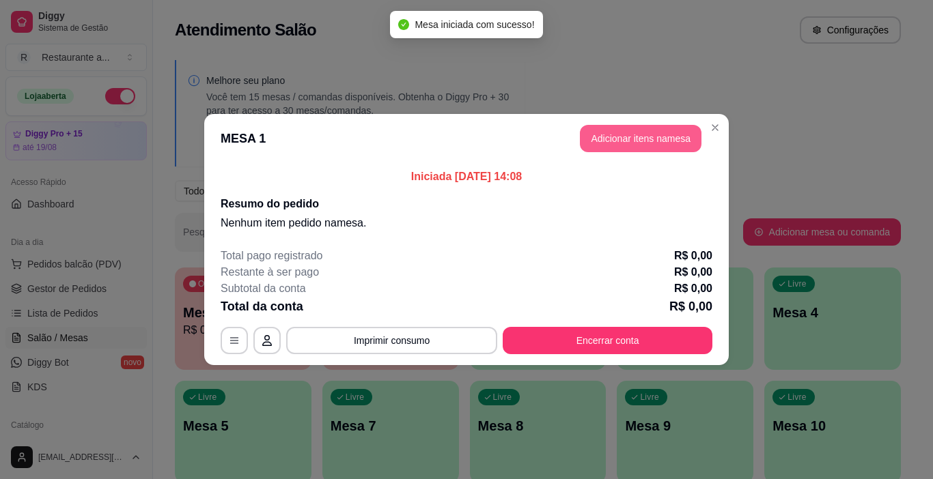
click at [627, 139] on button "Adicionar itens na mesa" at bounding box center [641, 138] width 122 height 27
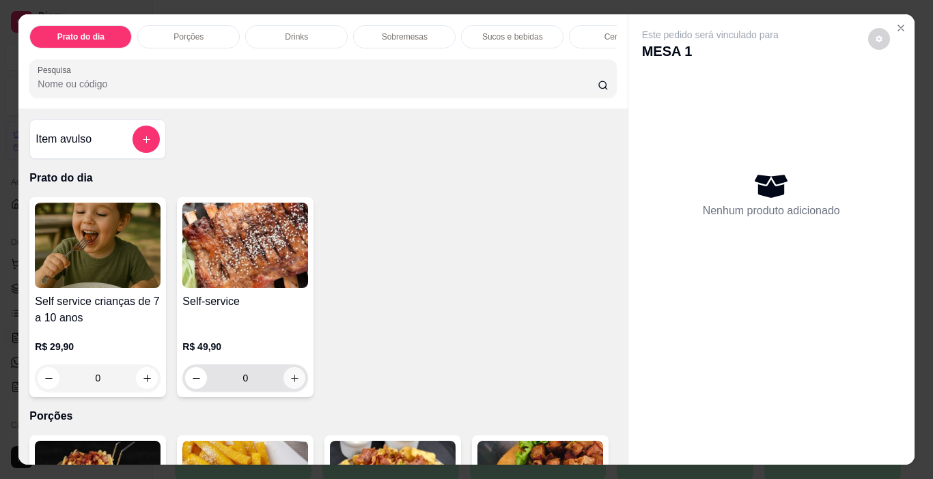
click at [290, 384] on icon "increase-product-quantity" at bounding box center [295, 378] width 10 height 10
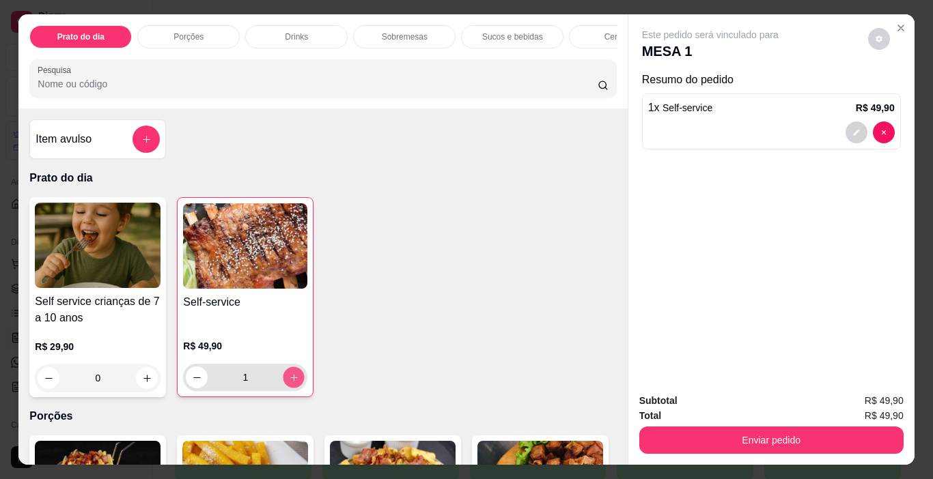
click at [289, 383] on icon "increase-product-quantity" at bounding box center [294, 378] width 10 height 10
type input "2"
click at [522, 31] on p "Sucos e bebidas" at bounding box center [512, 36] width 61 height 11
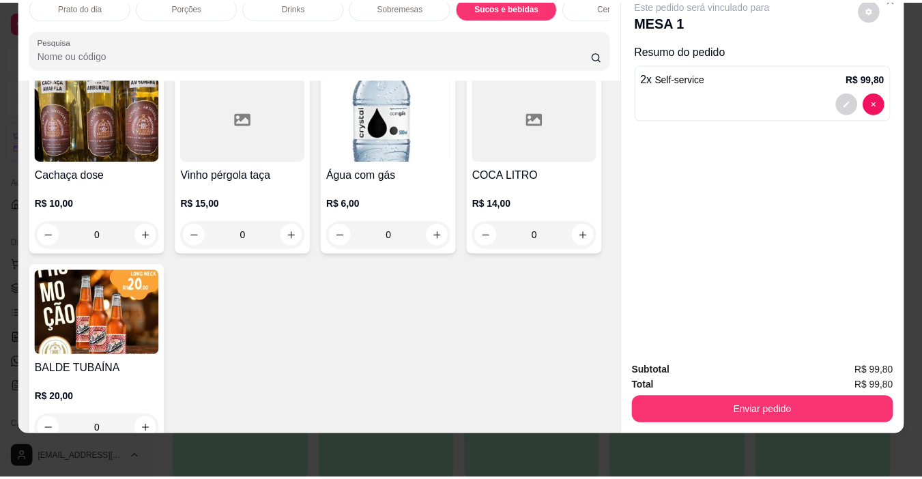
scroll to position [2060, 0]
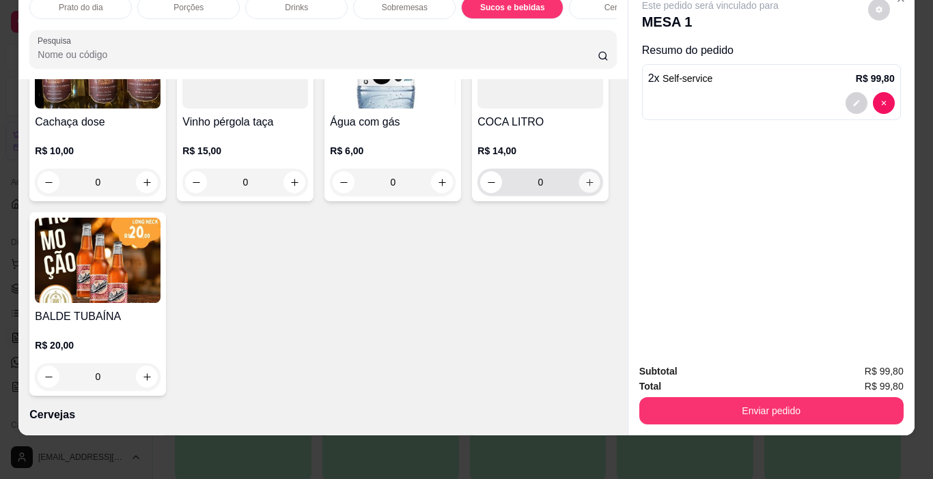
click at [586, 186] on icon "increase-product-quantity" at bounding box center [589, 182] width 7 height 7
type input "1"
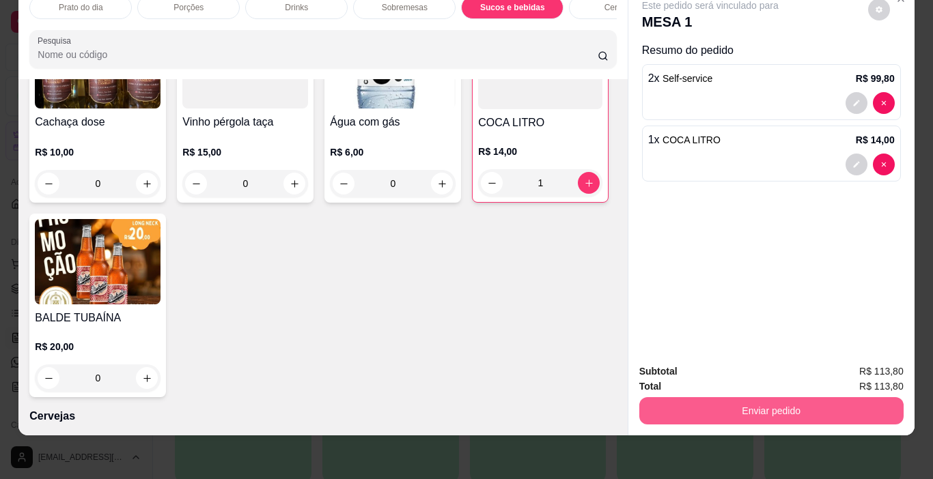
click at [789, 397] on button "Enviar pedido" at bounding box center [771, 410] width 264 height 27
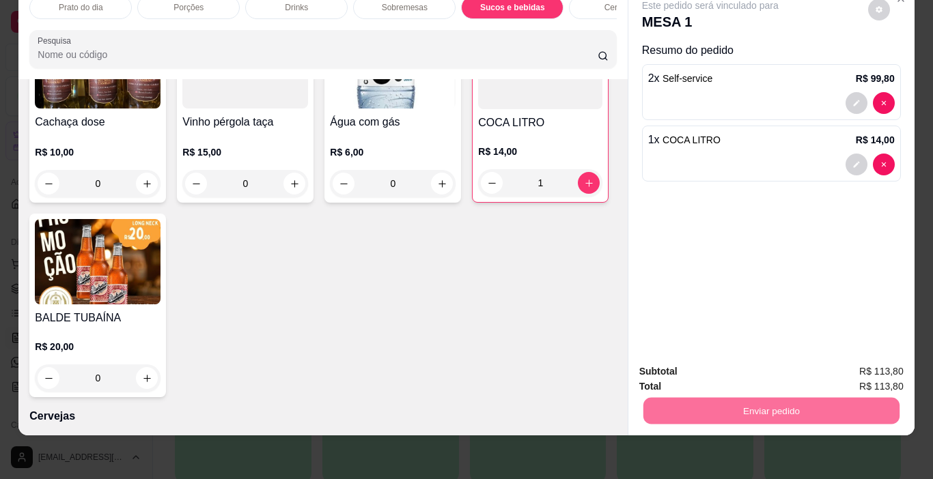
click at [748, 365] on button "Não registrar e enviar pedido" at bounding box center [726, 367] width 142 height 26
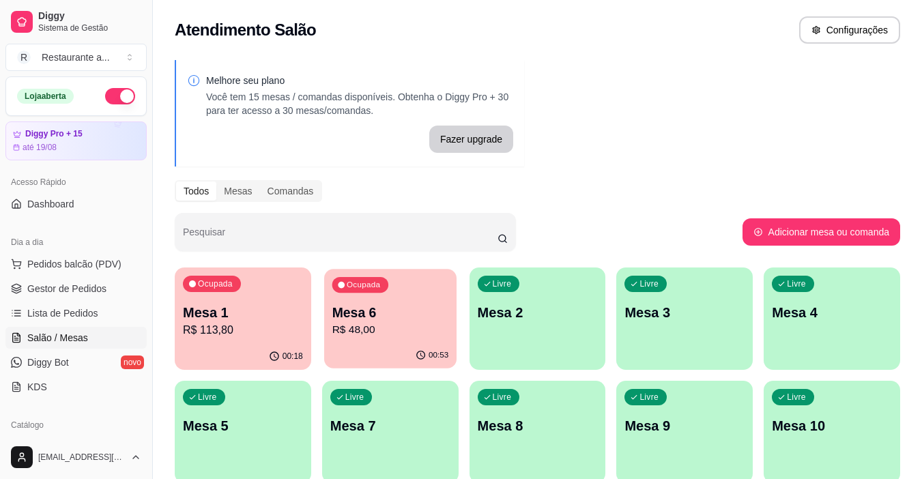
click at [389, 328] on p "R$ 48,00" at bounding box center [390, 330] width 117 height 16
click at [257, 328] on p "R$ 113,80" at bounding box center [243, 330] width 117 height 16
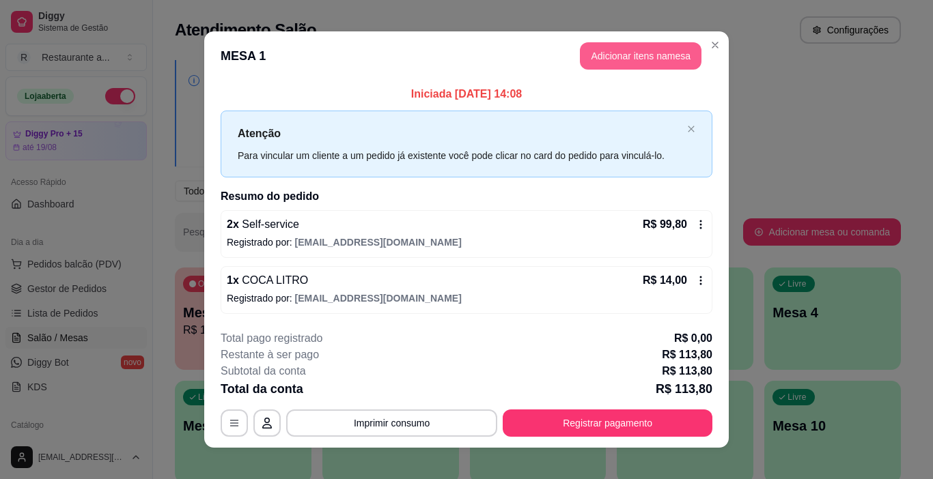
click at [630, 56] on button "Adicionar itens na mesa" at bounding box center [641, 55] width 122 height 27
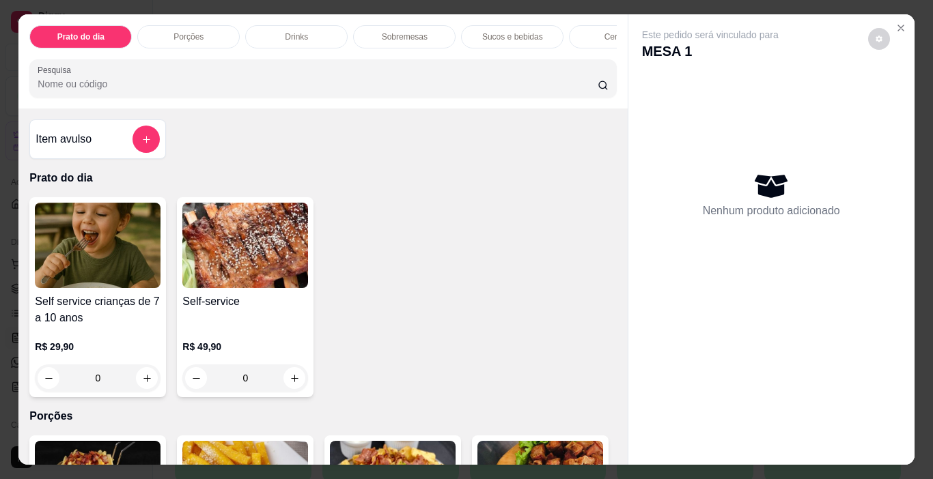
click at [518, 32] on p "Sucos e bebidas" at bounding box center [512, 36] width 61 height 11
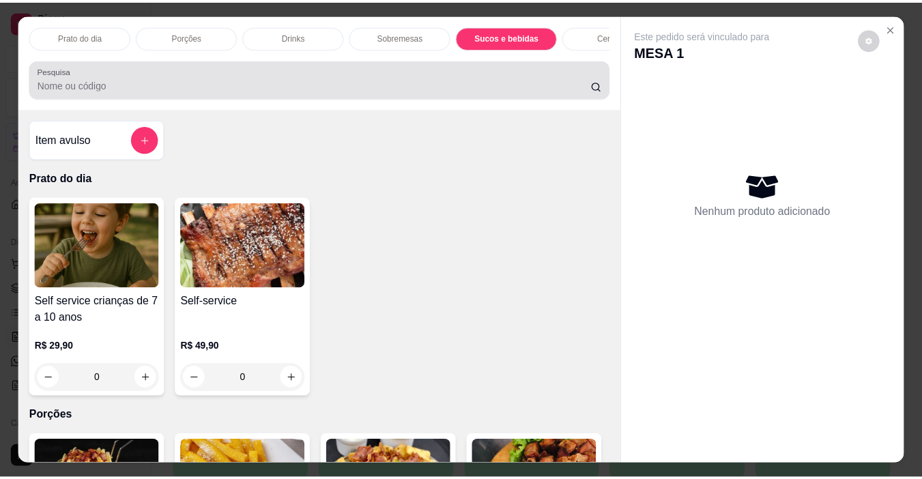
scroll to position [34, 0]
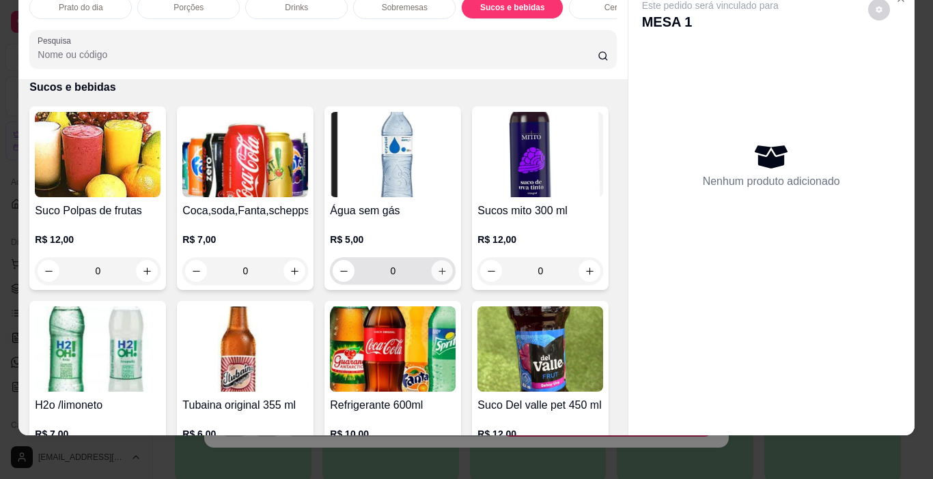
click at [440, 266] on icon "increase-product-quantity" at bounding box center [442, 271] width 10 height 10
type input "1"
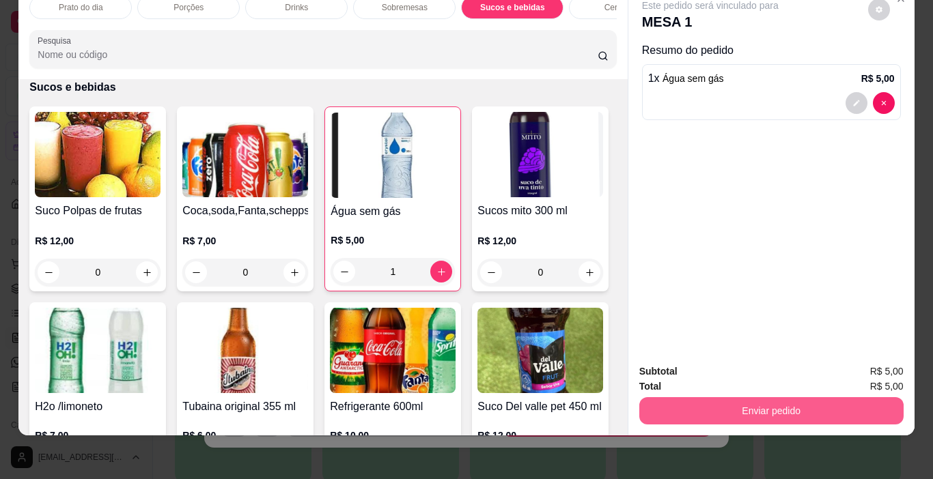
click at [770, 401] on button "Enviar pedido" at bounding box center [771, 410] width 264 height 27
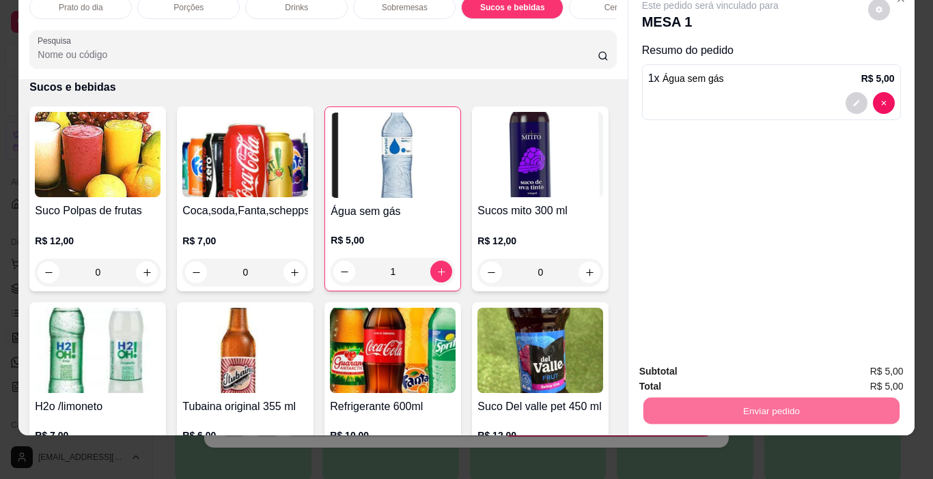
click at [724, 367] on button "Não registrar e enviar pedido" at bounding box center [726, 368] width 142 height 26
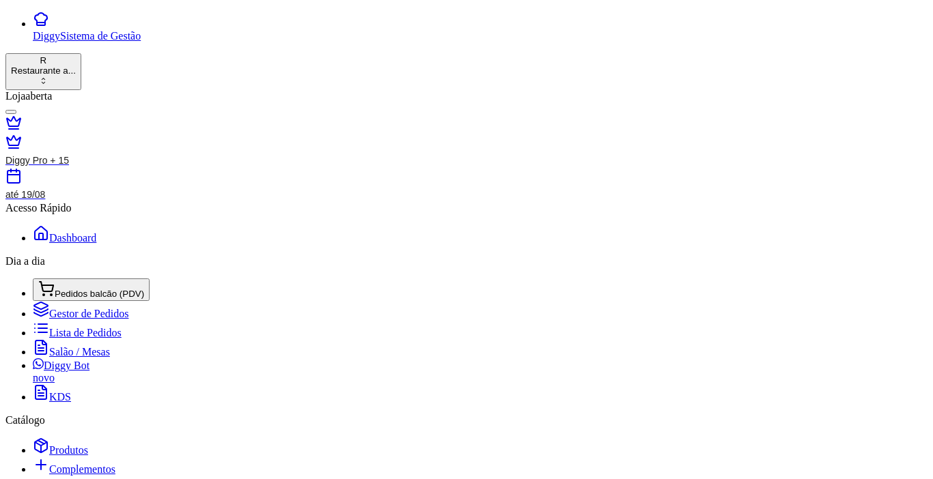
scroll to position [86, 0]
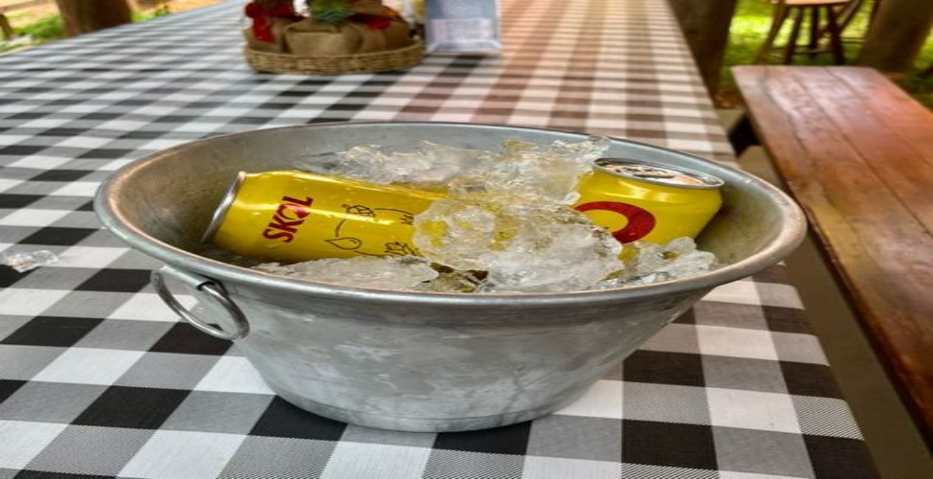
type input "1 SORVETE"
type input "7,00"
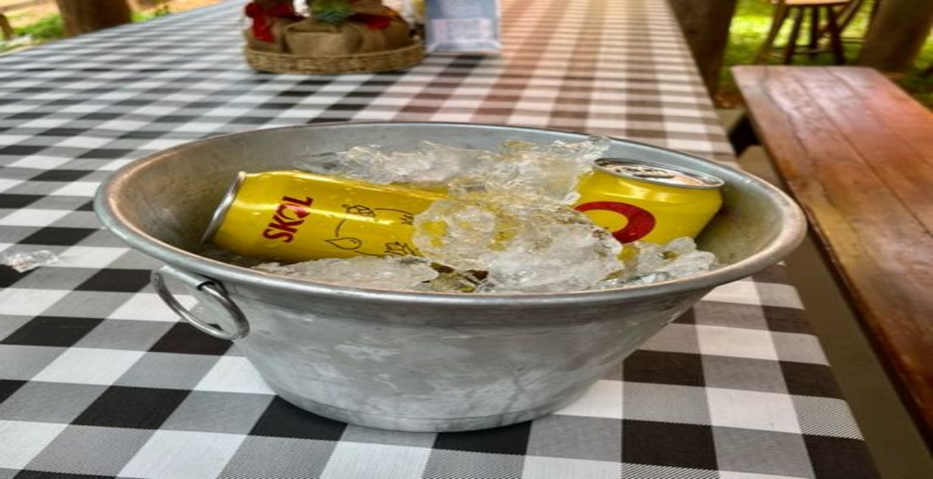
click at [712, 404] on button "Não registrar e enviar pedido" at bounding box center [680, 411] width 123 height 14
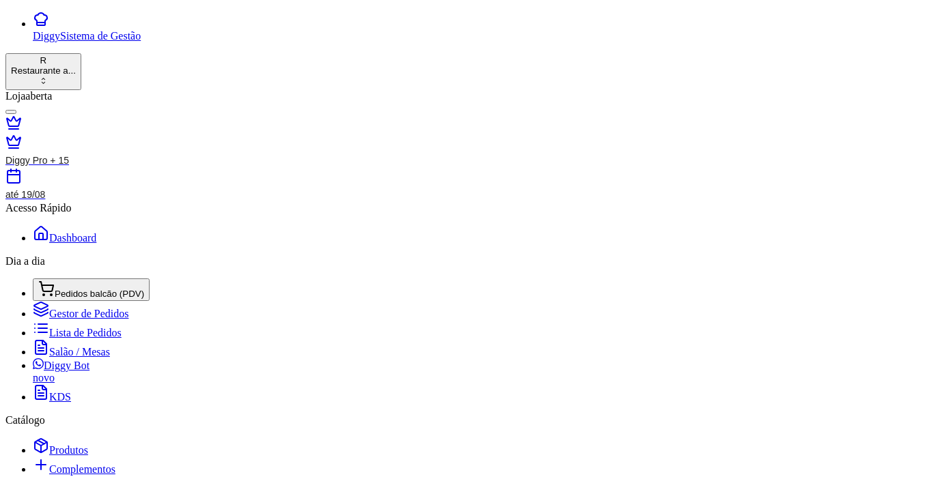
click at [376, 420] on button "IMPRESSORA" at bounding box center [371, 427] width 72 height 14
type input "R$ 0,00"
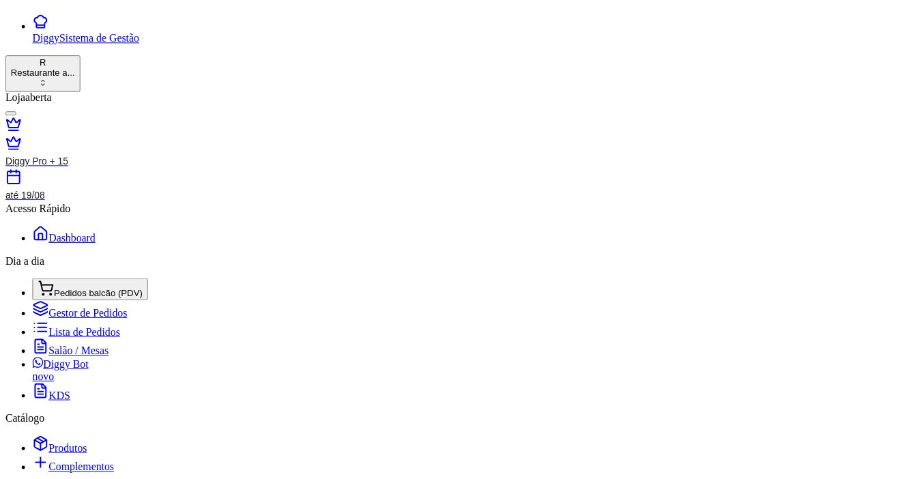
scroll to position [0, 0]
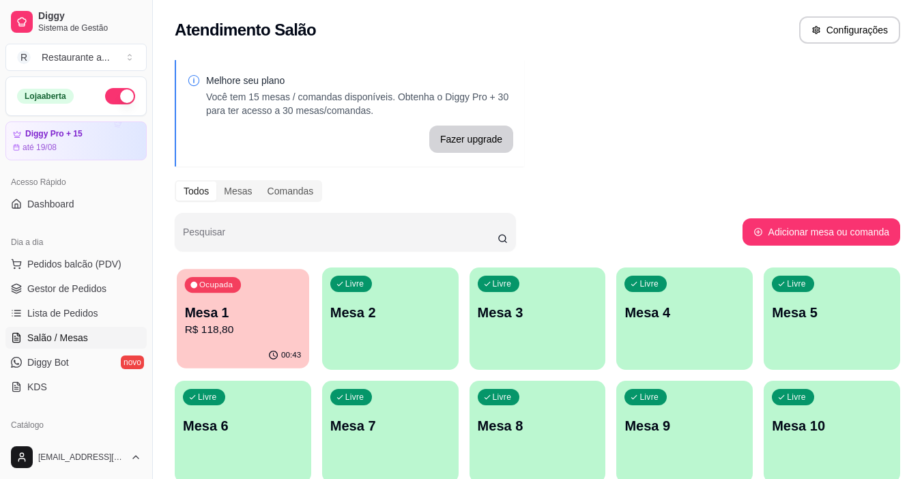
click at [272, 320] on p "Mesa 1" at bounding box center [243, 313] width 117 height 18
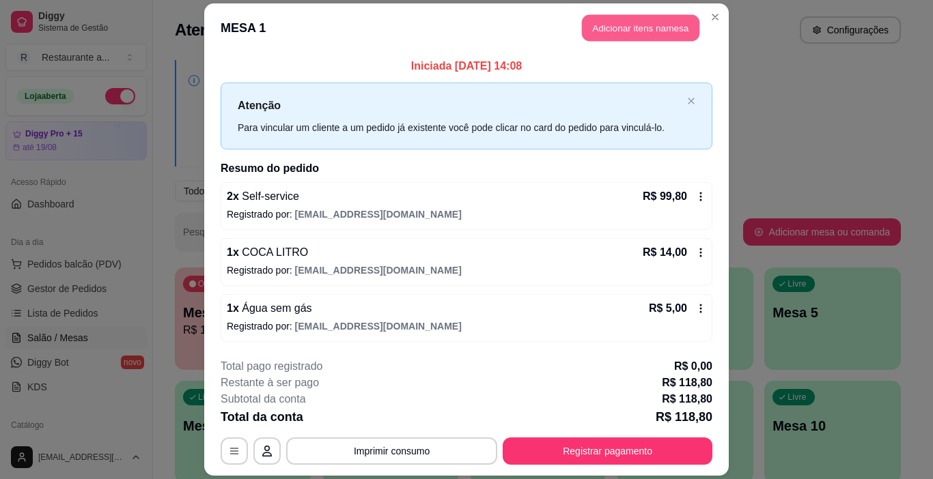
click at [644, 17] on button "Adicionar itens na mesa" at bounding box center [640, 28] width 117 height 27
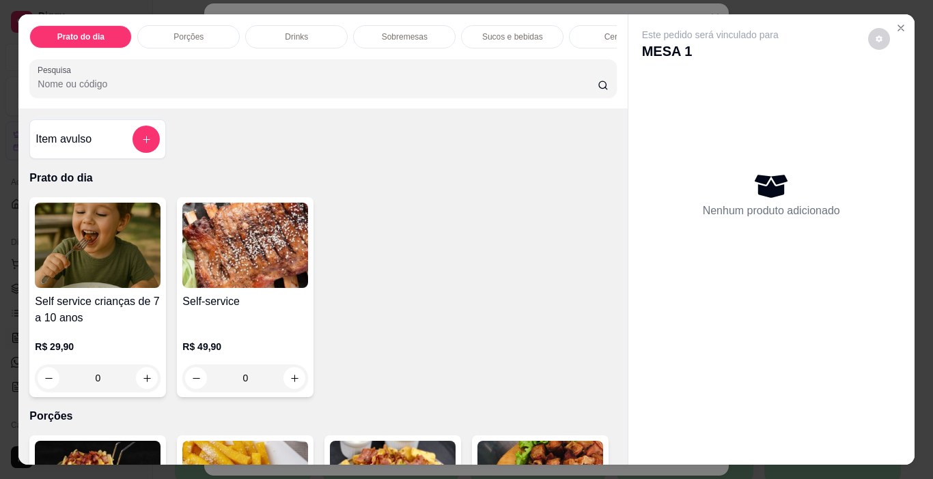
click at [404, 33] on p "Sobremesas" at bounding box center [405, 36] width 46 height 11
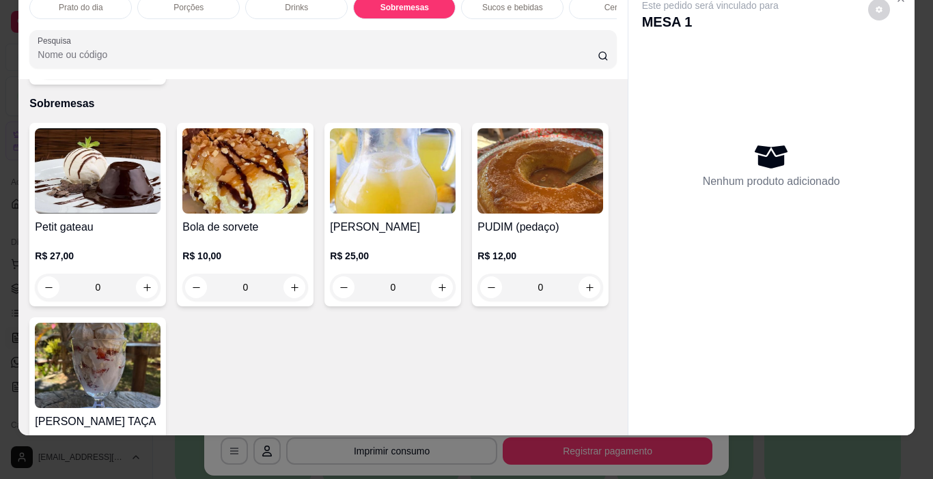
scroll to position [1286, 0]
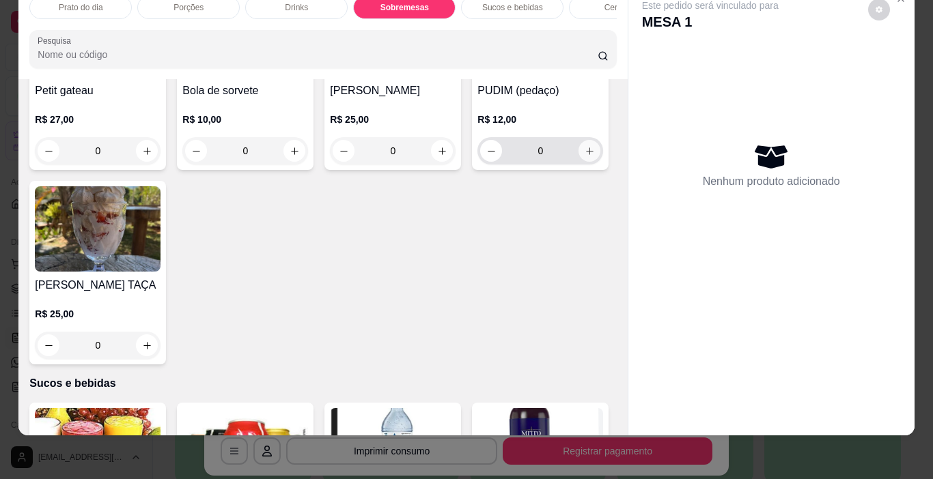
click at [584, 156] on icon "increase-product-quantity" at bounding box center [589, 151] width 10 height 10
type input "1"
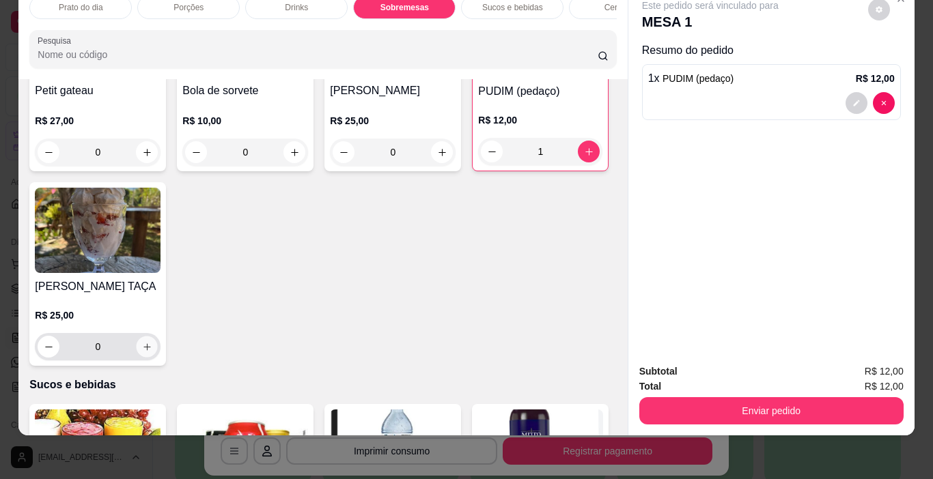
click at [152, 346] on icon "increase-product-quantity" at bounding box center [147, 347] width 10 height 10
type input "1"
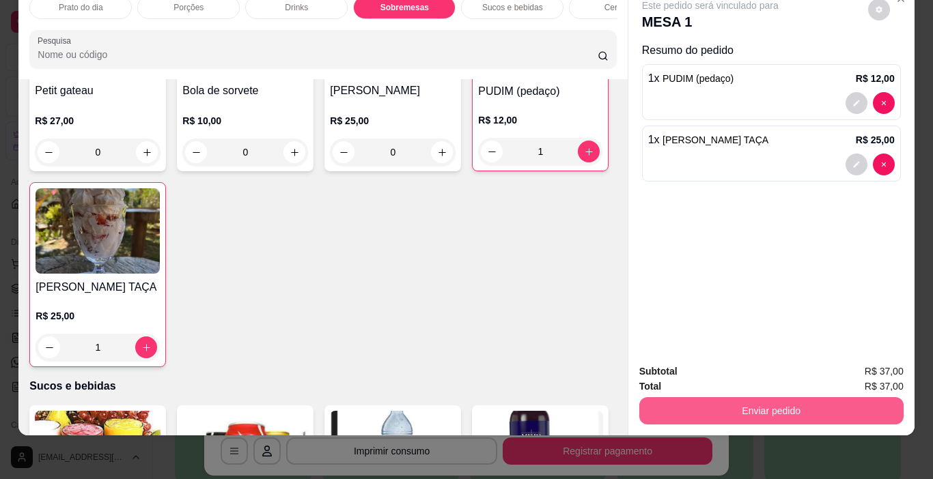
click at [769, 399] on button "Enviar pedido" at bounding box center [771, 410] width 264 height 27
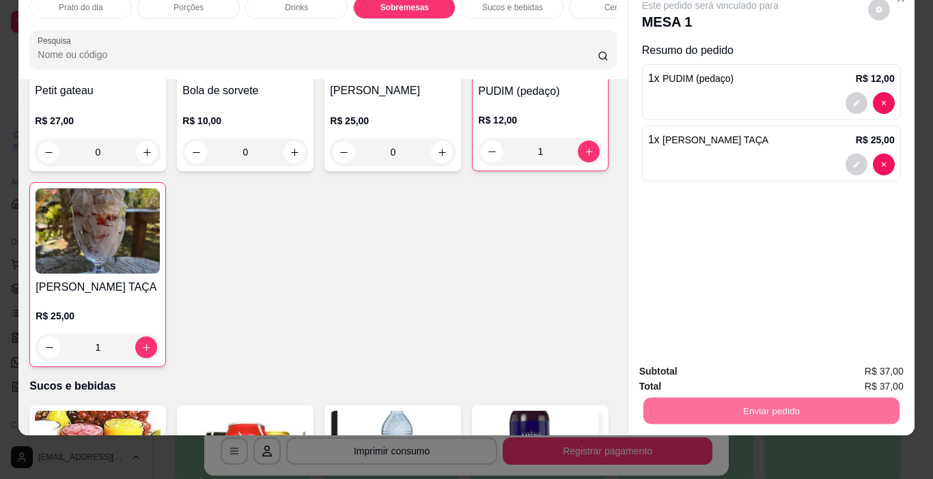
click at [731, 367] on button "Não registrar e enviar pedido" at bounding box center [726, 367] width 142 height 26
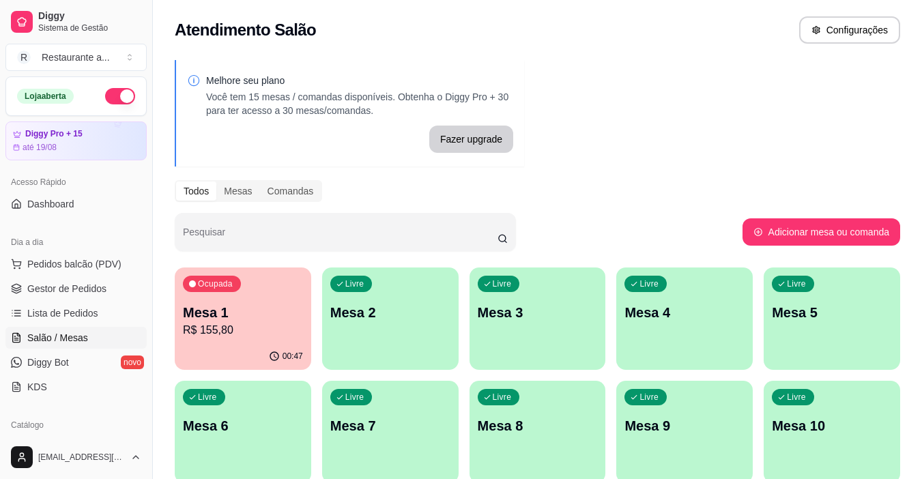
click at [242, 326] on p "R$ 155,80" at bounding box center [243, 330] width 120 height 16
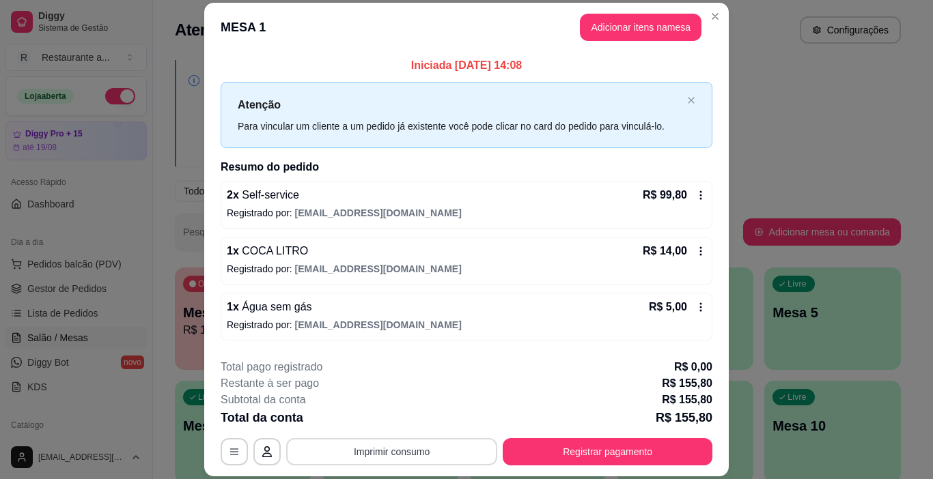
click at [367, 451] on button "Imprimir consumo" at bounding box center [391, 451] width 211 height 27
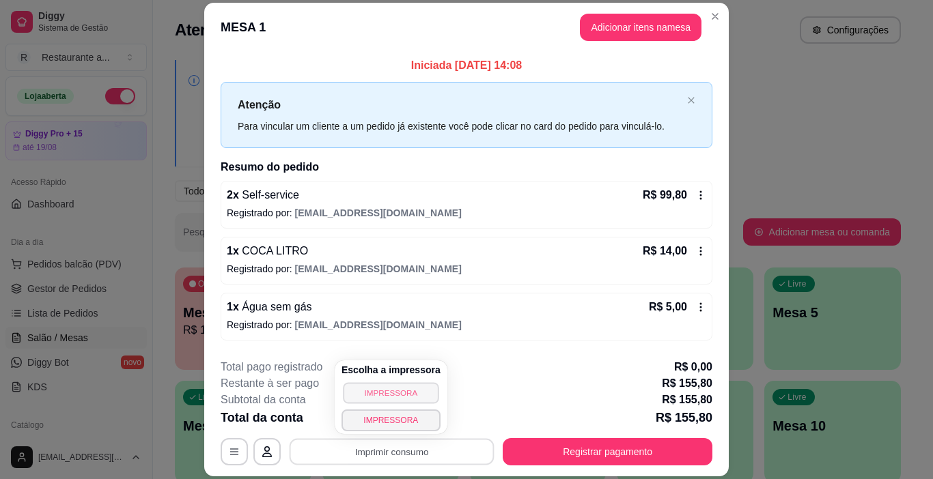
click at [379, 391] on button "IMPRESSORA" at bounding box center [391, 392] width 96 height 21
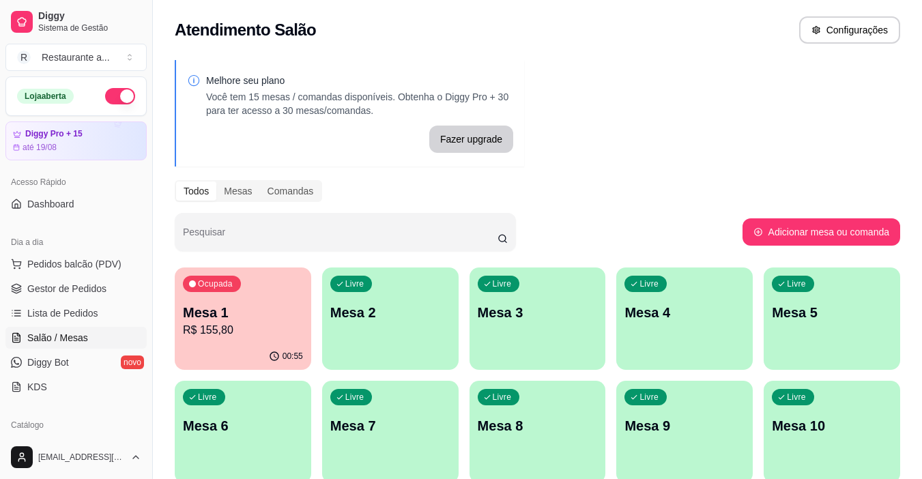
click at [272, 318] on p "Mesa 1" at bounding box center [243, 312] width 120 height 19
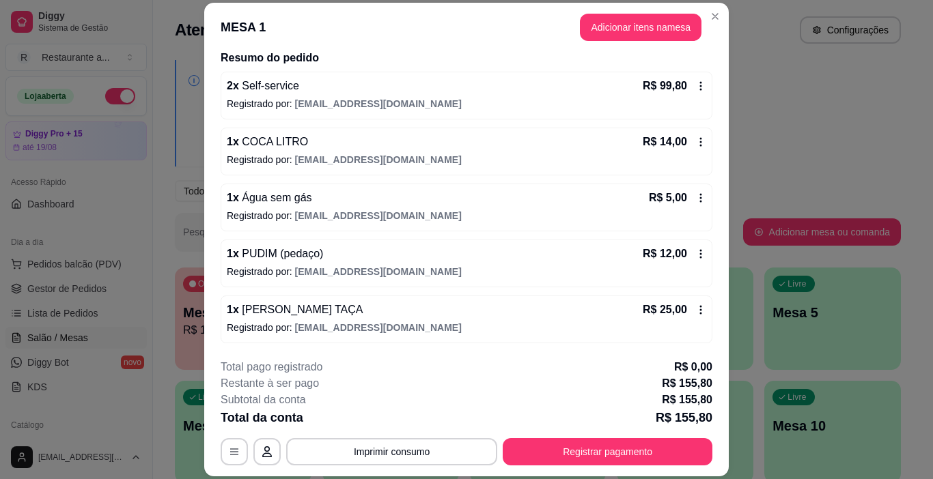
scroll to position [41, 0]
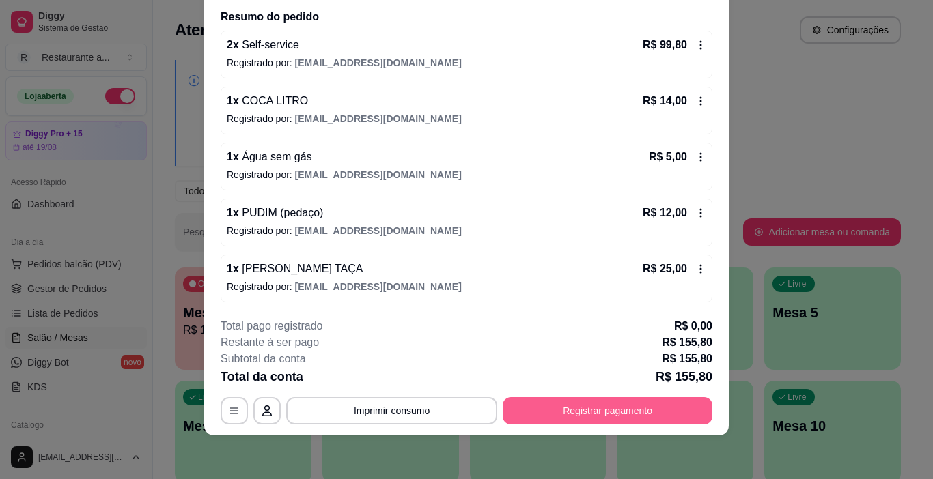
click at [619, 410] on button "Registrar pagamento" at bounding box center [608, 410] width 210 height 27
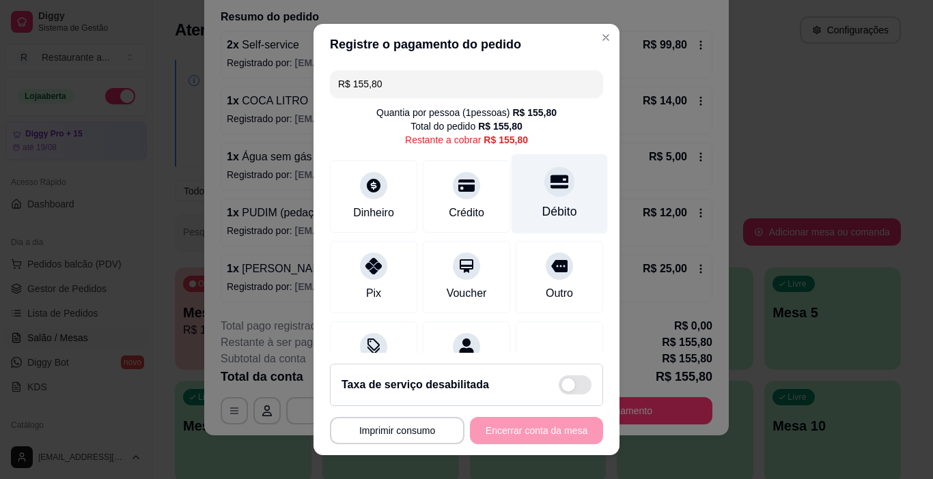
click at [533, 198] on div "Débito" at bounding box center [559, 194] width 96 height 80
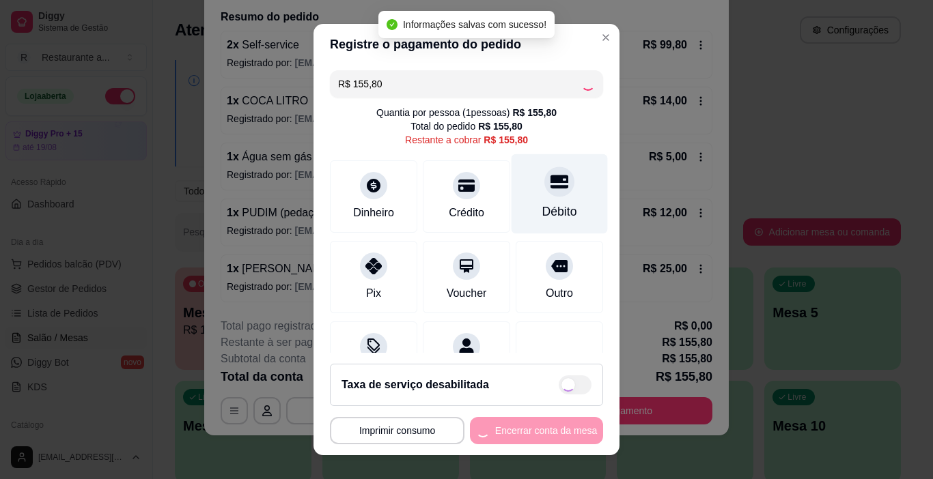
type input "R$ 0,00"
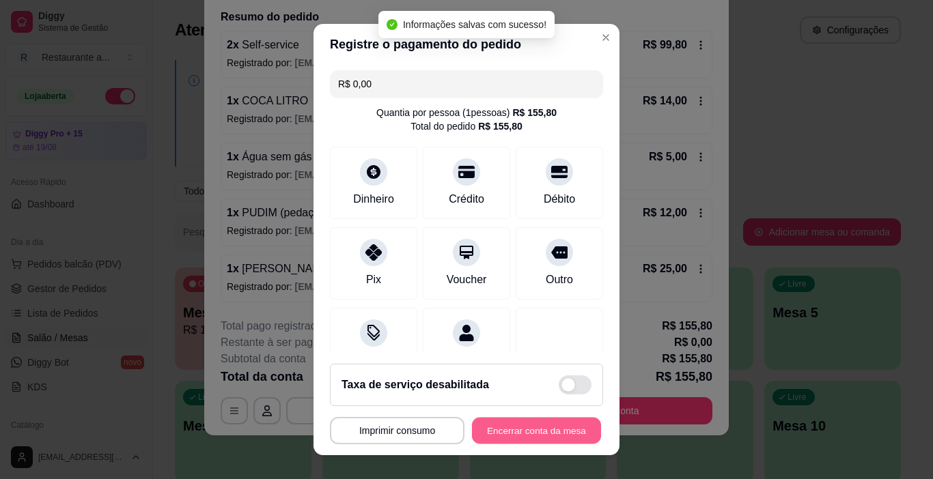
click at [518, 422] on button "Encerrar conta da mesa" at bounding box center [536, 431] width 129 height 27
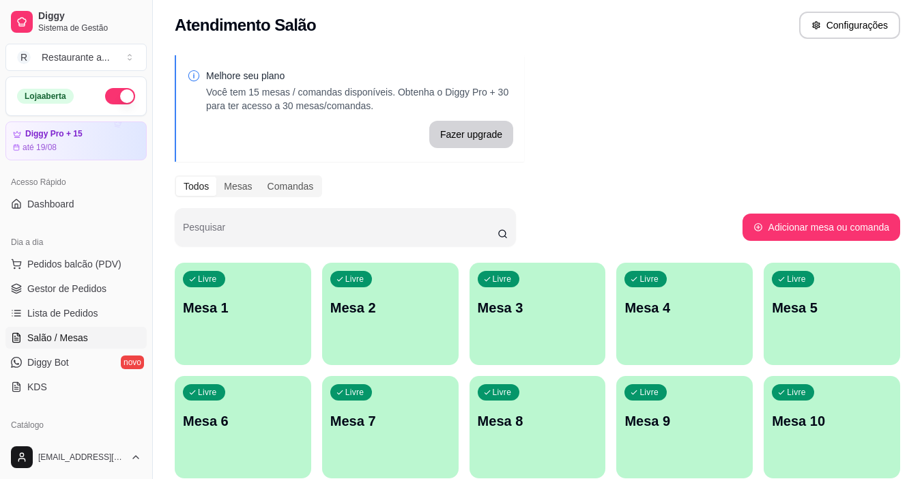
scroll to position [0, 0]
